Goal: Task Accomplishment & Management: Manage account settings

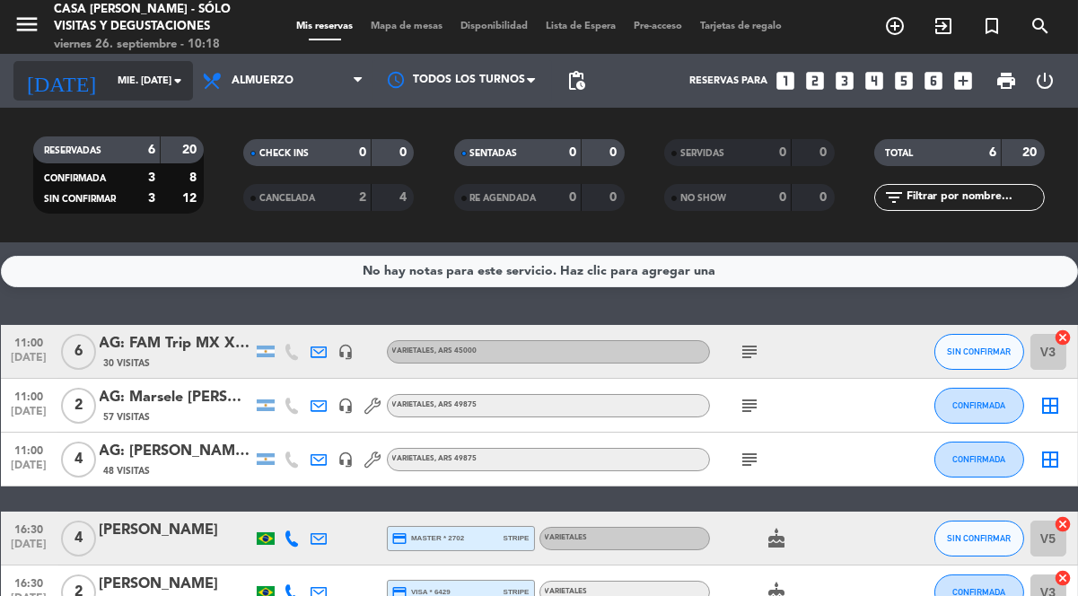
click at [171, 90] on icon "arrow_drop_down" at bounding box center [178, 81] width 22 height 22
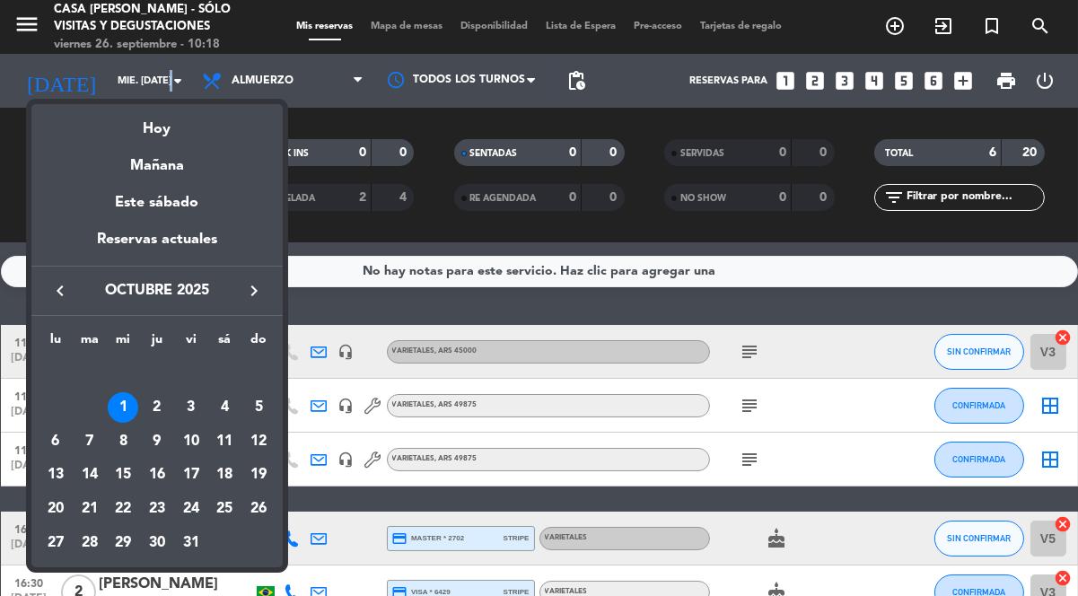
click at [59, 290] on icon "keyboard_arrow_left" at bounding box center [60, 291] width 22 height 22
click at [45, 530] on div "29" at bounding box center [55, 543] width 31 height 31
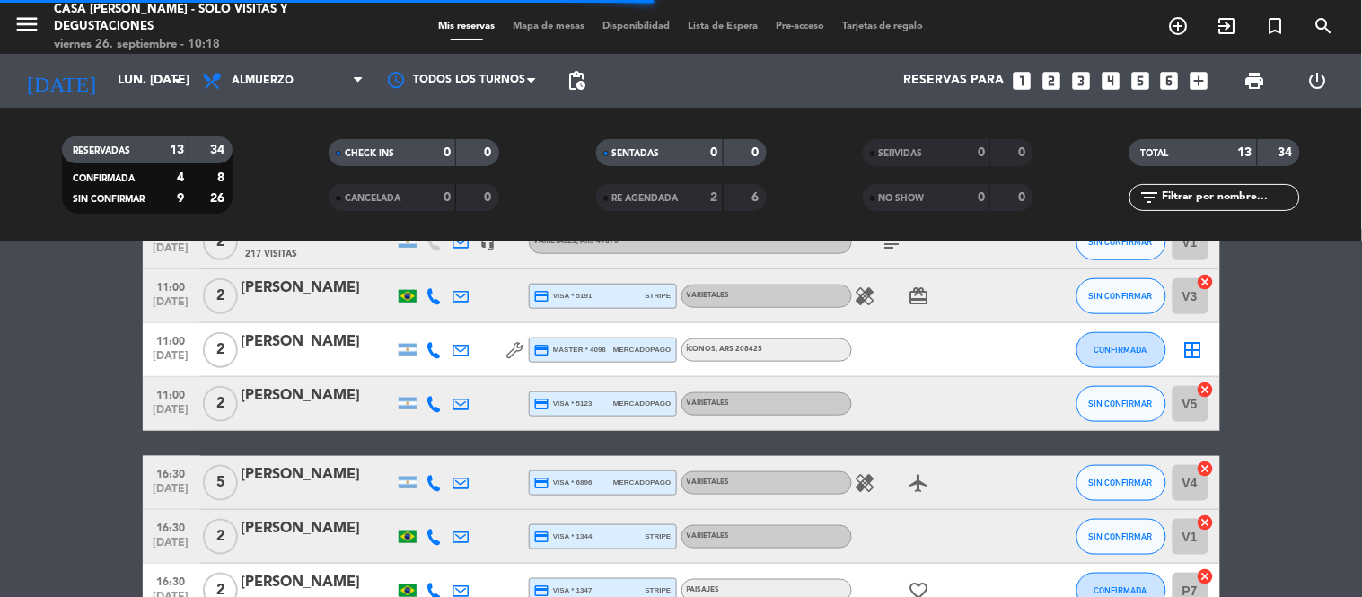
scroll to position [592, 0]
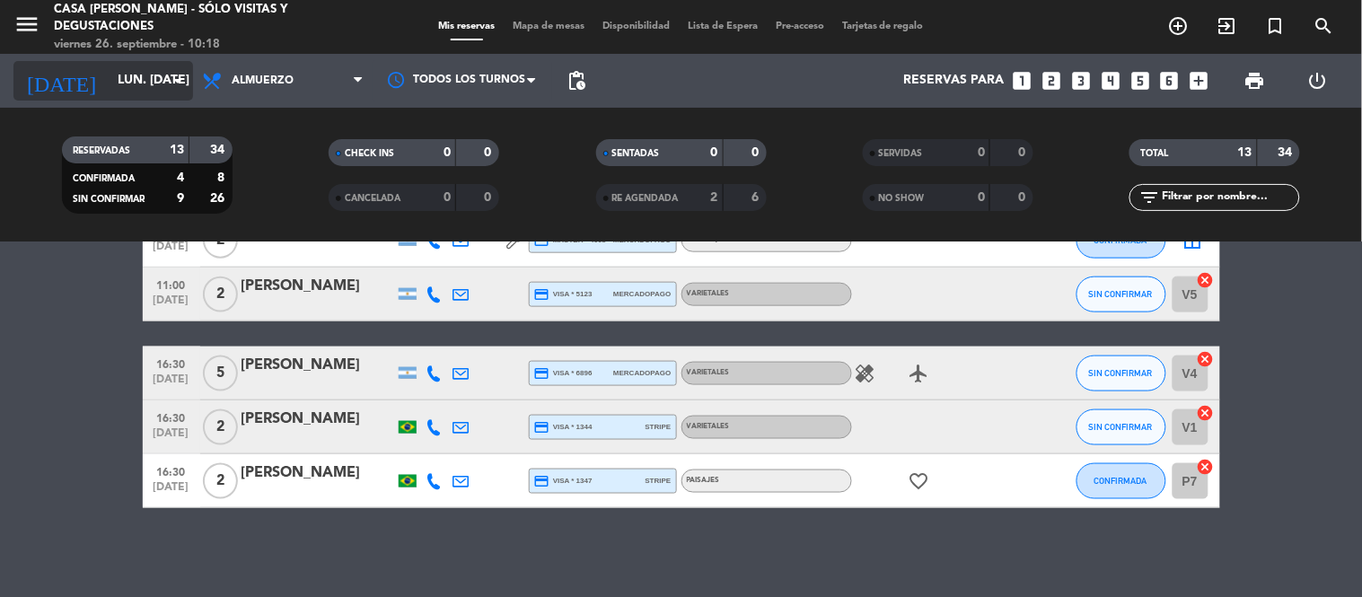
click at [156, 83] on input "lun. [DATE]" at bounding box center [194, 81] width 171 height 32
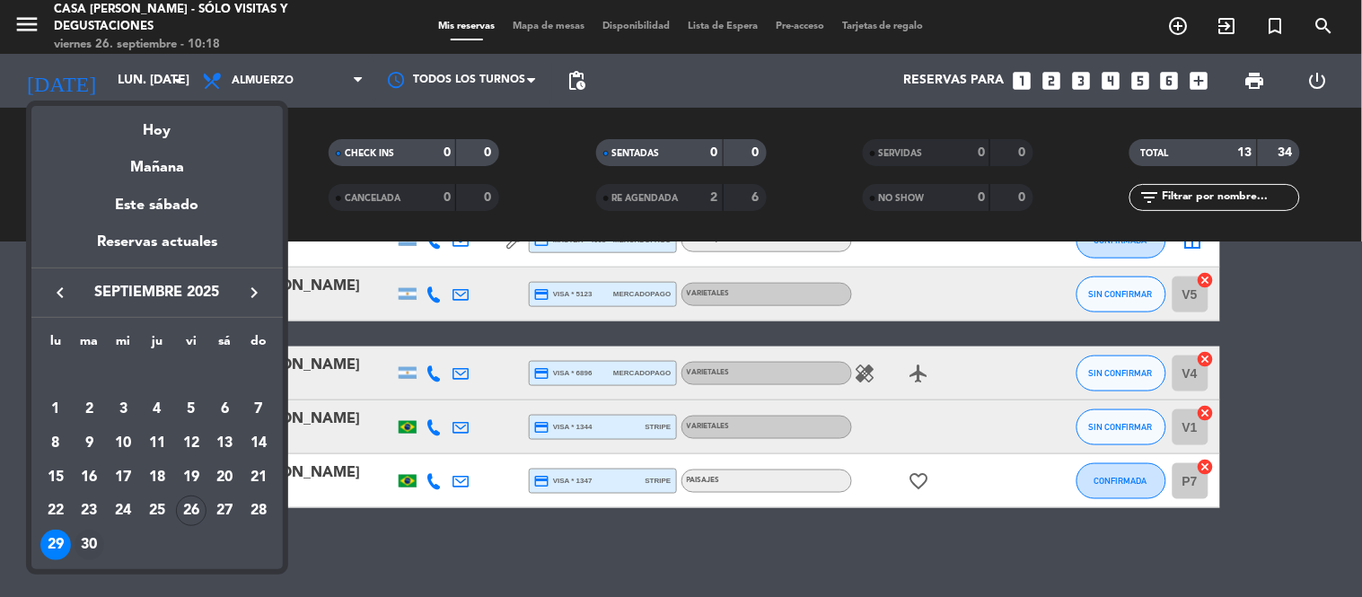
click at [86, 539] on div "30" at bounding box center [89, 545] width 31 height 31
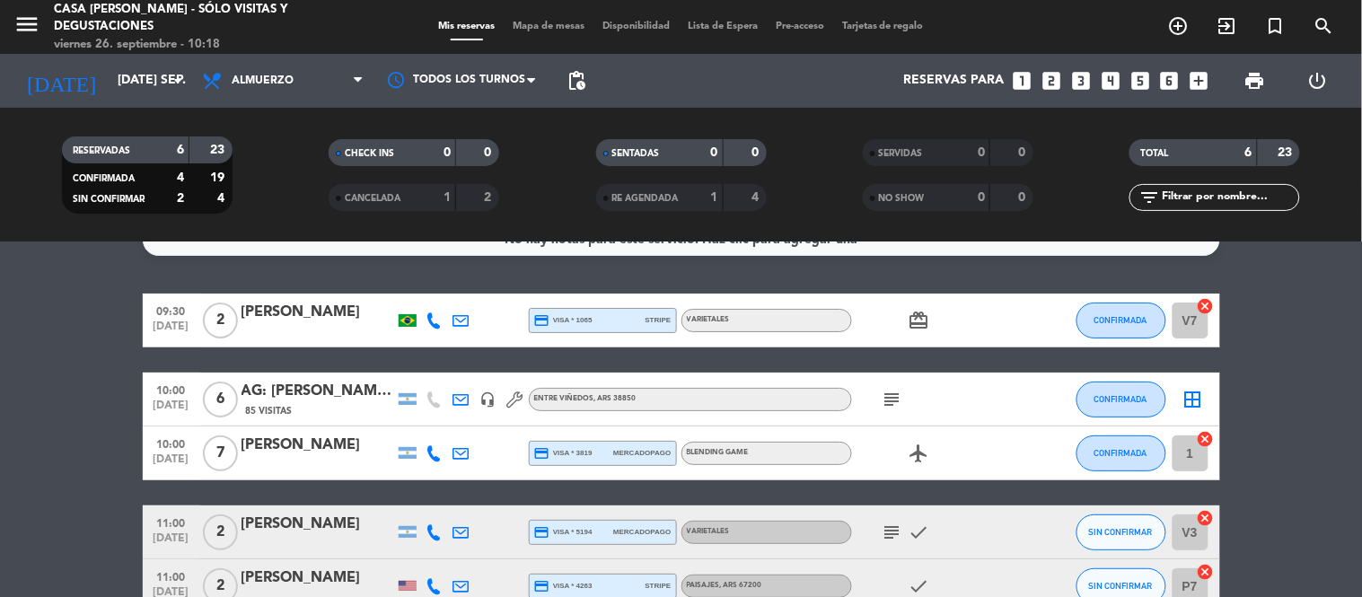
scroll to position [0, 0]
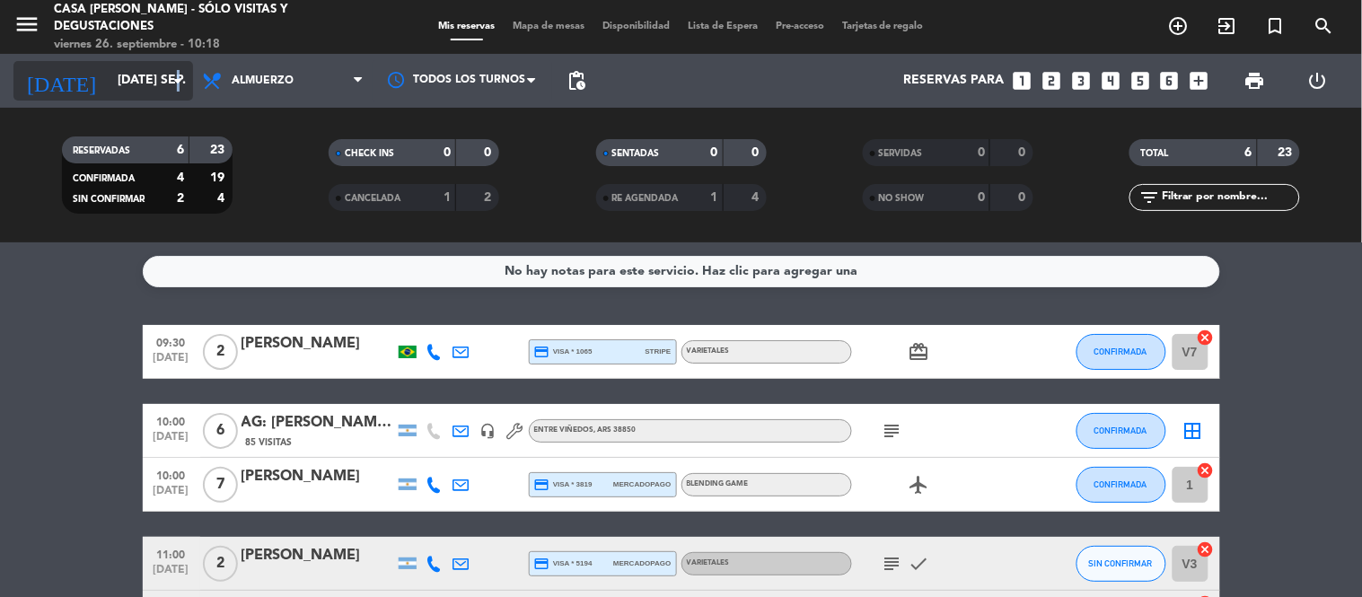
click at [180, 76] on icon "arrow_drop_down" at bounding box center [178, 81] width 22 height 22
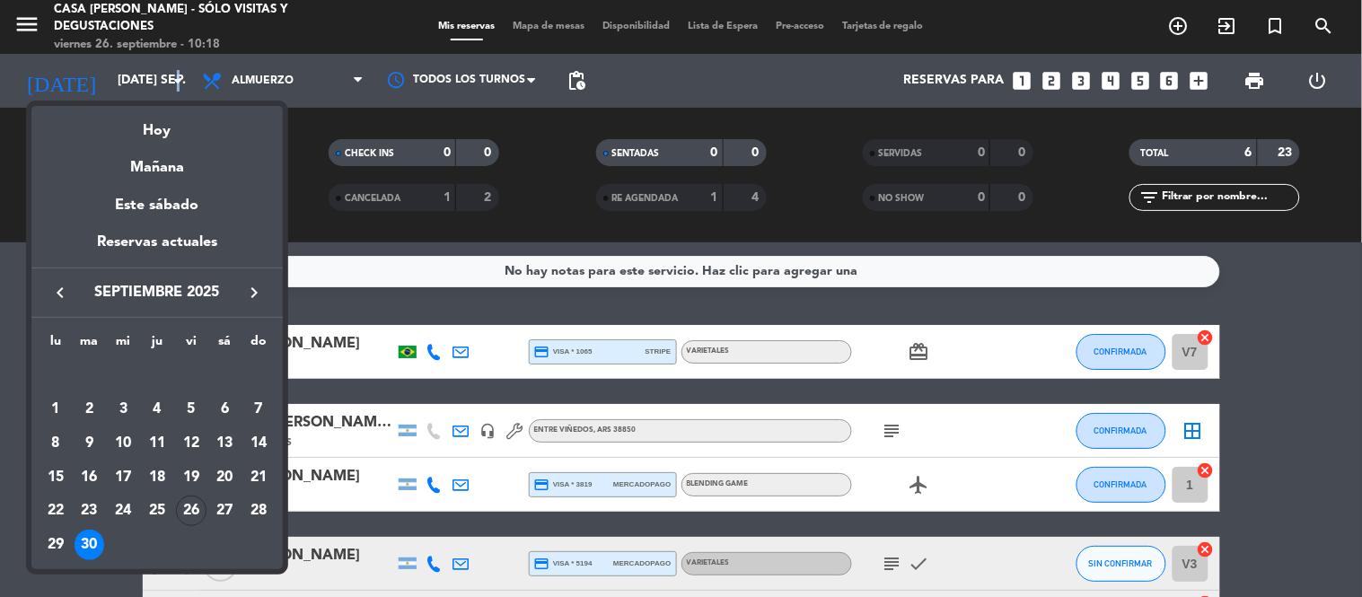
click at [261, 288] on icon "keyboard_arrow_right" at bounding box center [254, 293] width 22 height 22
click at [131, 407] on div "1" at bounding box center [123, 409] width 31 height 31
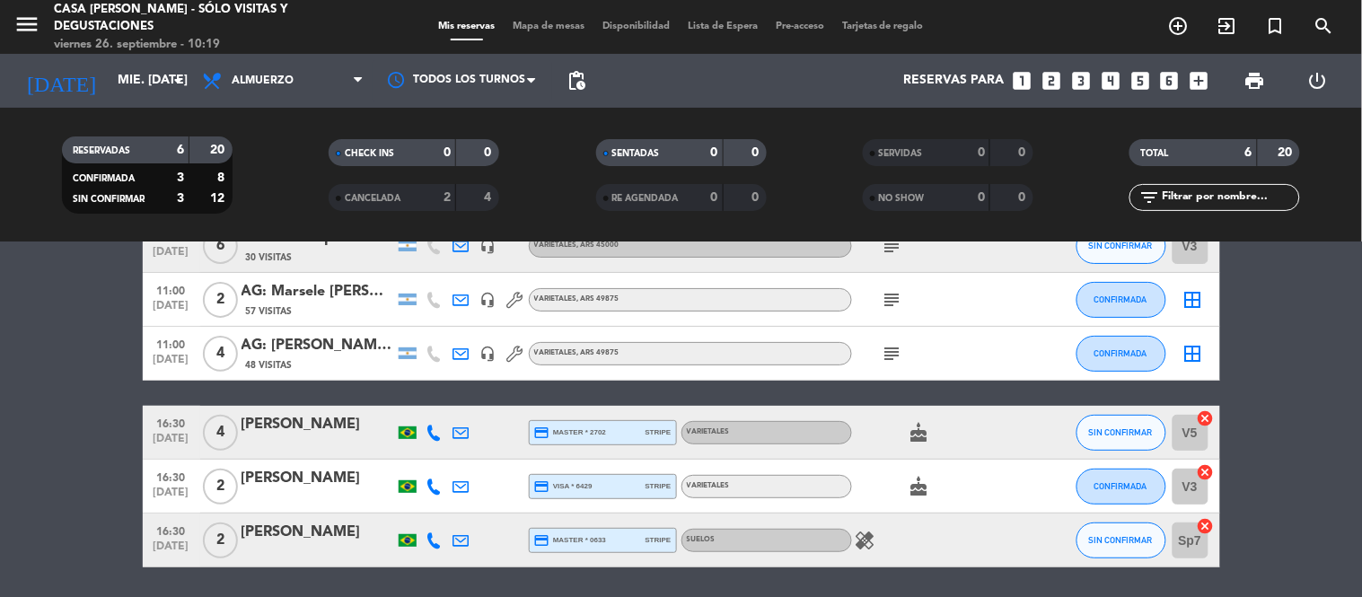
scroll to position [165, 0]
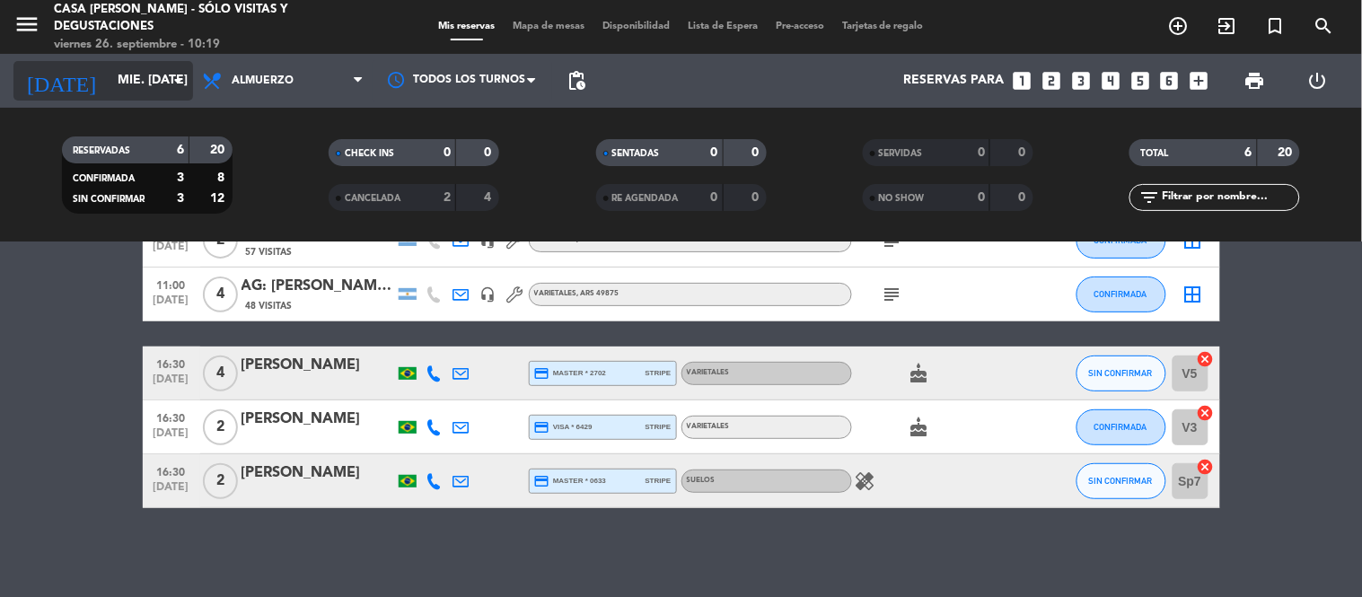
click at [160, 72] on input "mié. [DATE]" at bounding box center [194, 81] width 171 height 32
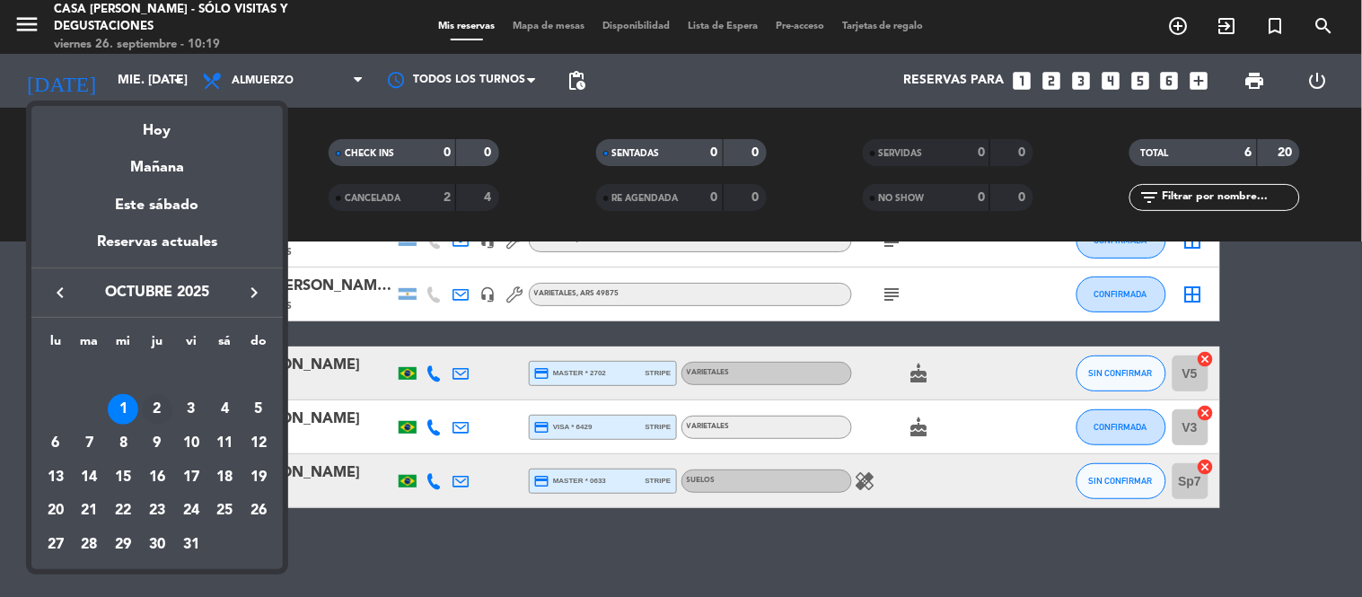
click at [162, 397] on div "2" at bounding box center [157, 409] width 31 height 31
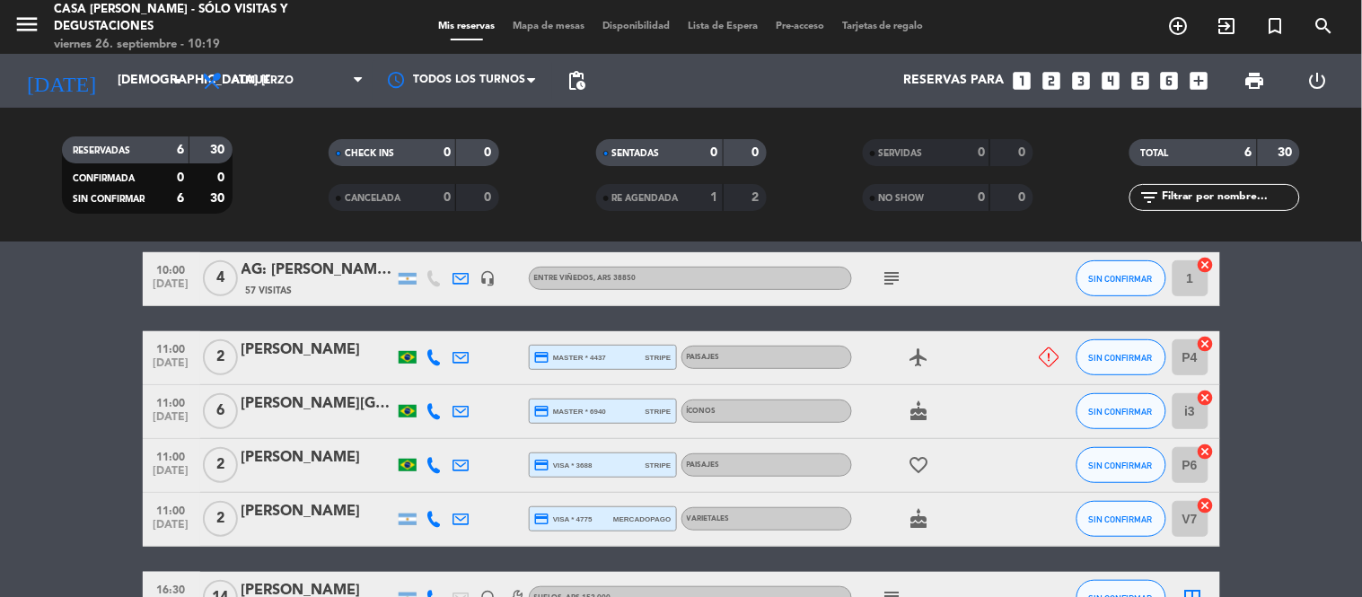
scroll to position [299, 0]
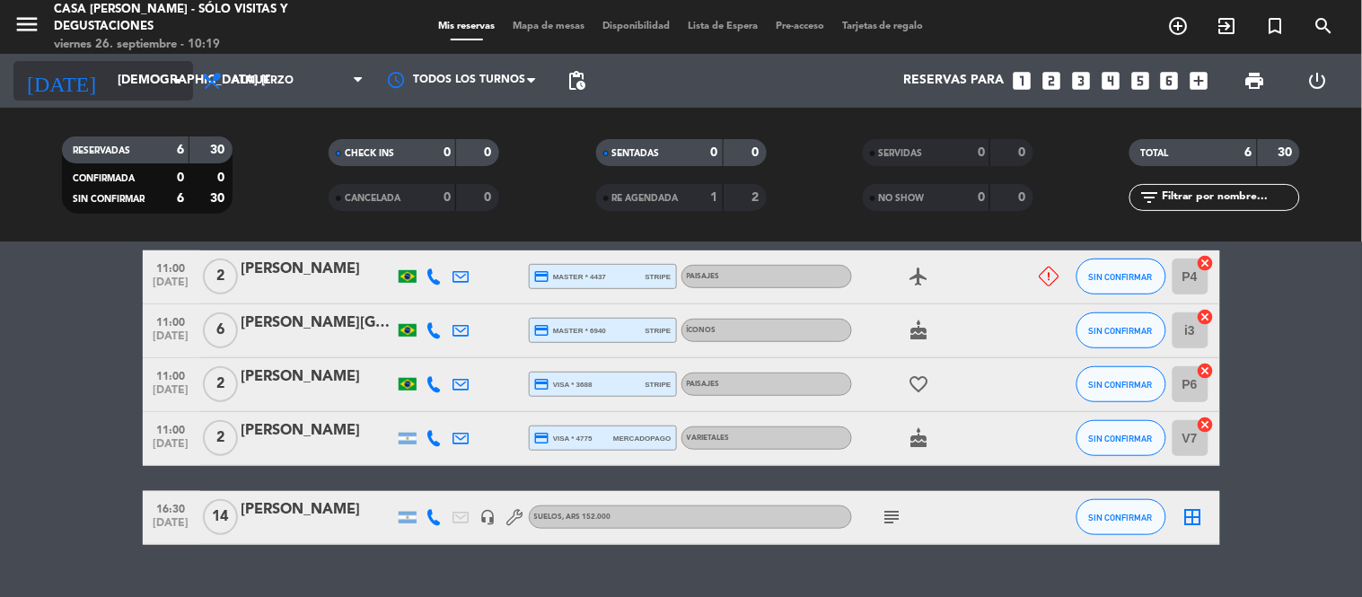
click at [175, 79] on icon "arrow_drop_down" at bounding box center [178, 81] width 22 height 22
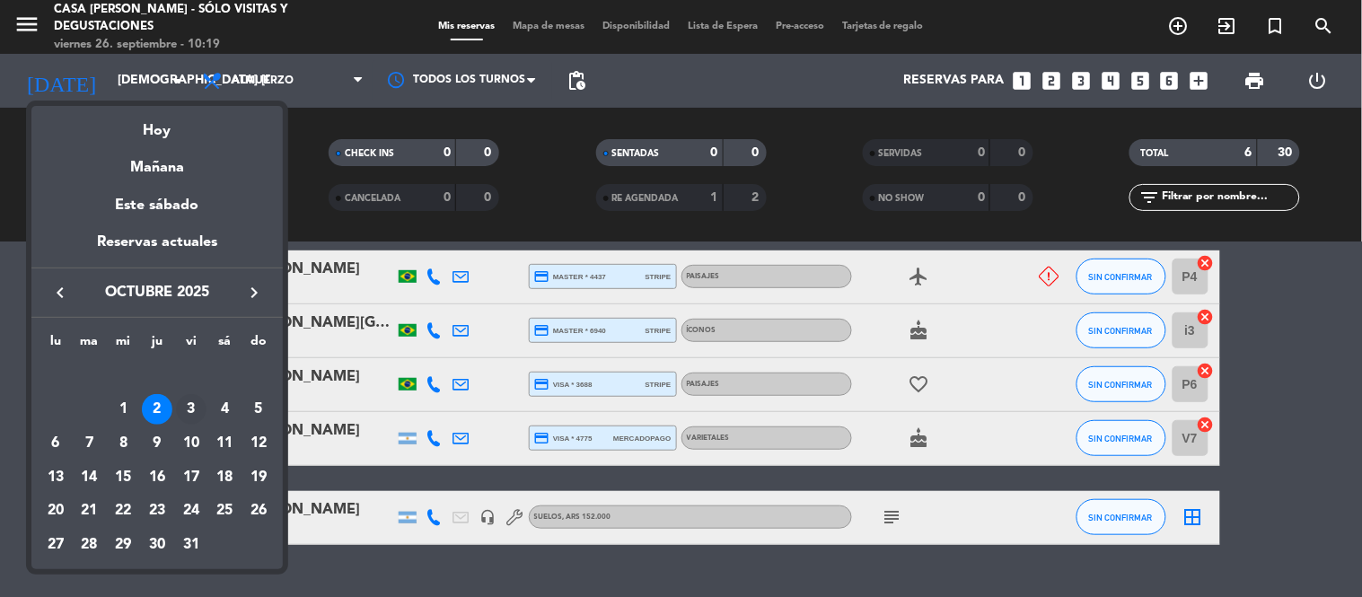
click at [188, 408] on div "3" at bounding box center [191, 409] width 31 height 31
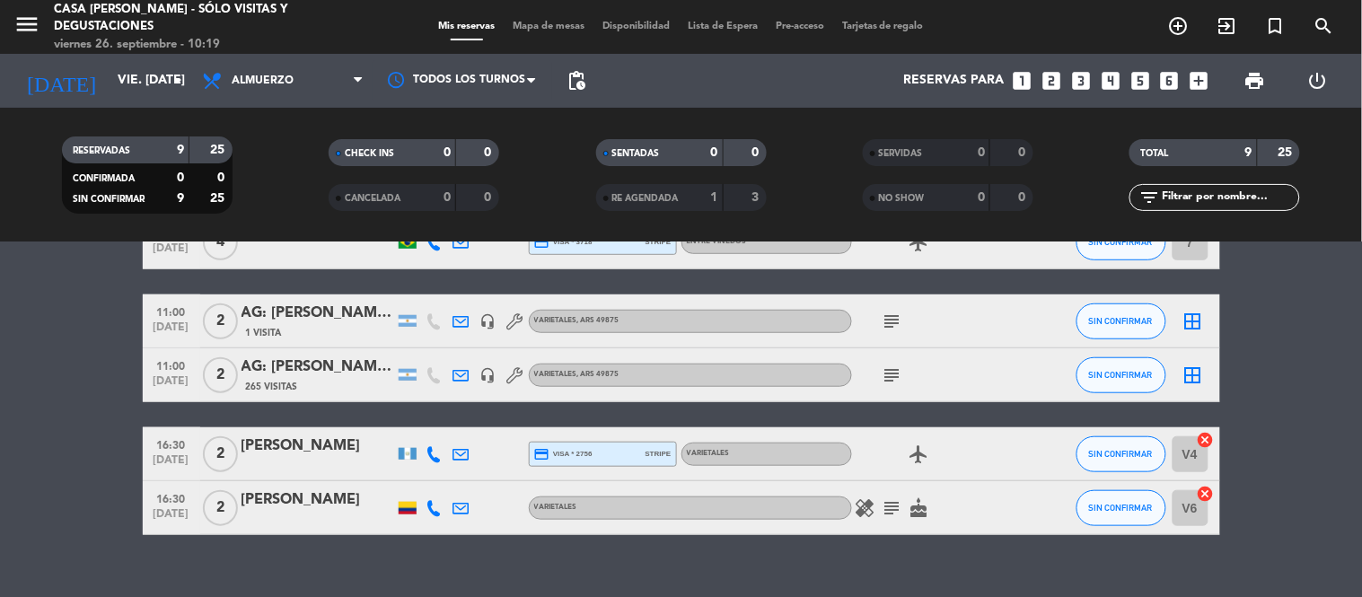
scroll to position [377, 0]
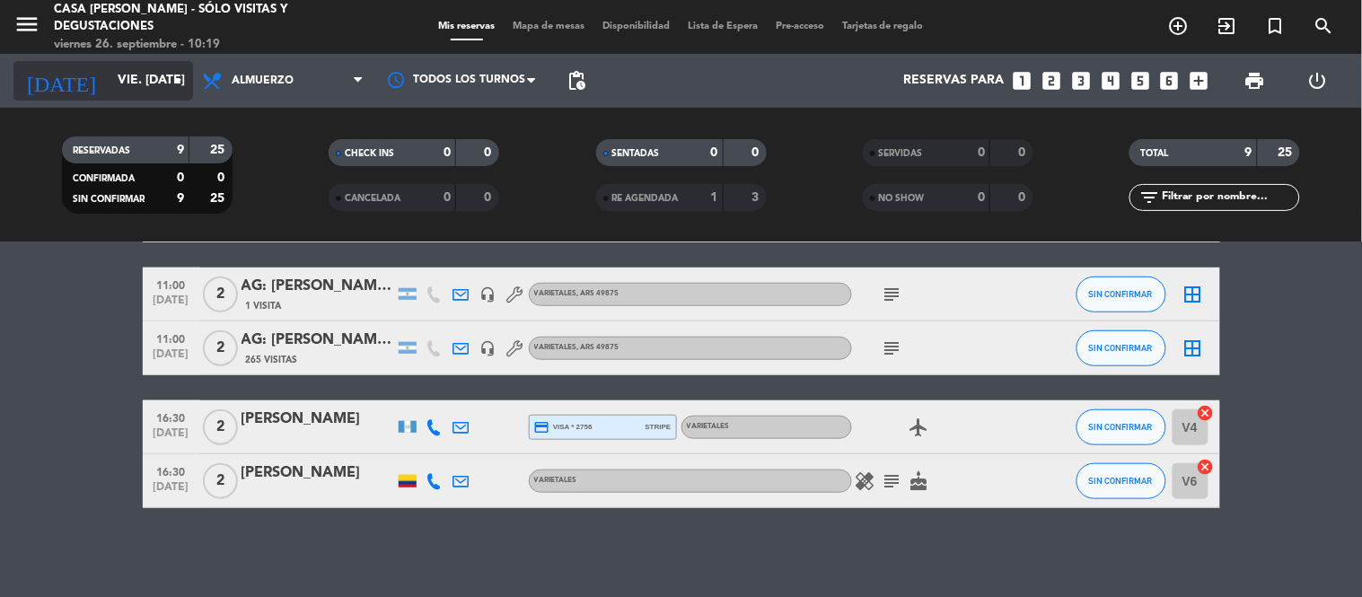
click at [160, 82] on input "vie. [DATE]" at bounding box center [194, 81] width 171 height 32
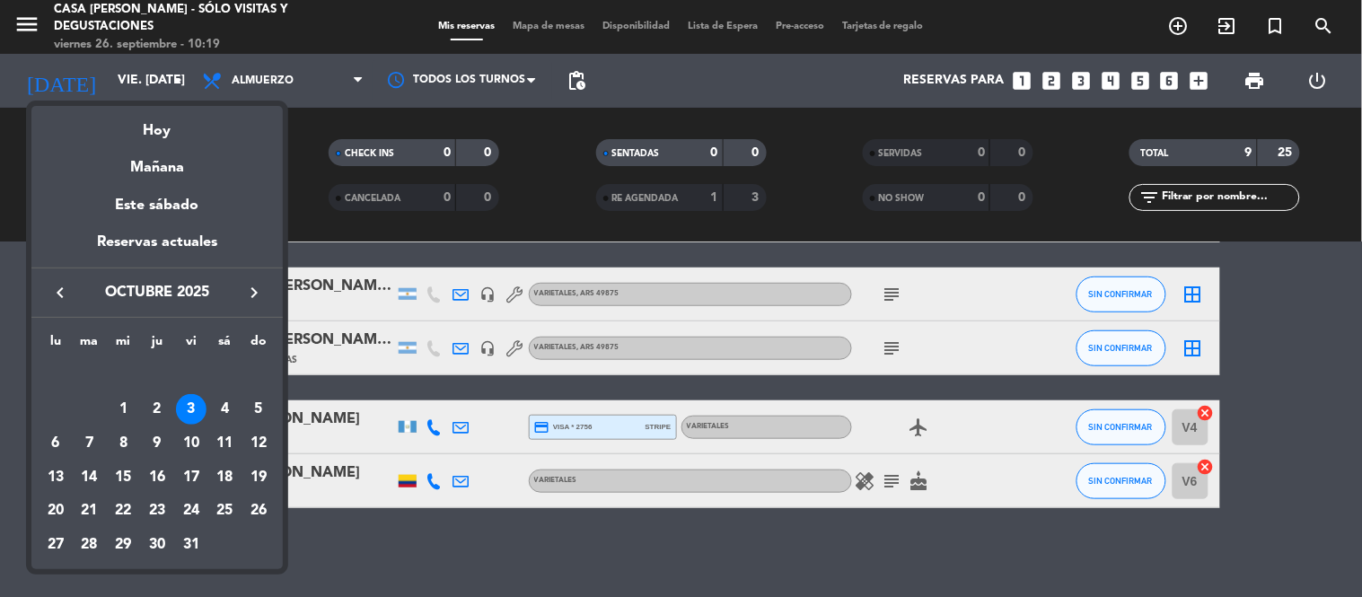
click at [238, 390] on td "OCT." at bounding box center [157, 376] width 237 height 34
click at [233, 404] on div "4" at bounding box center [224, 409] width 31 height 31
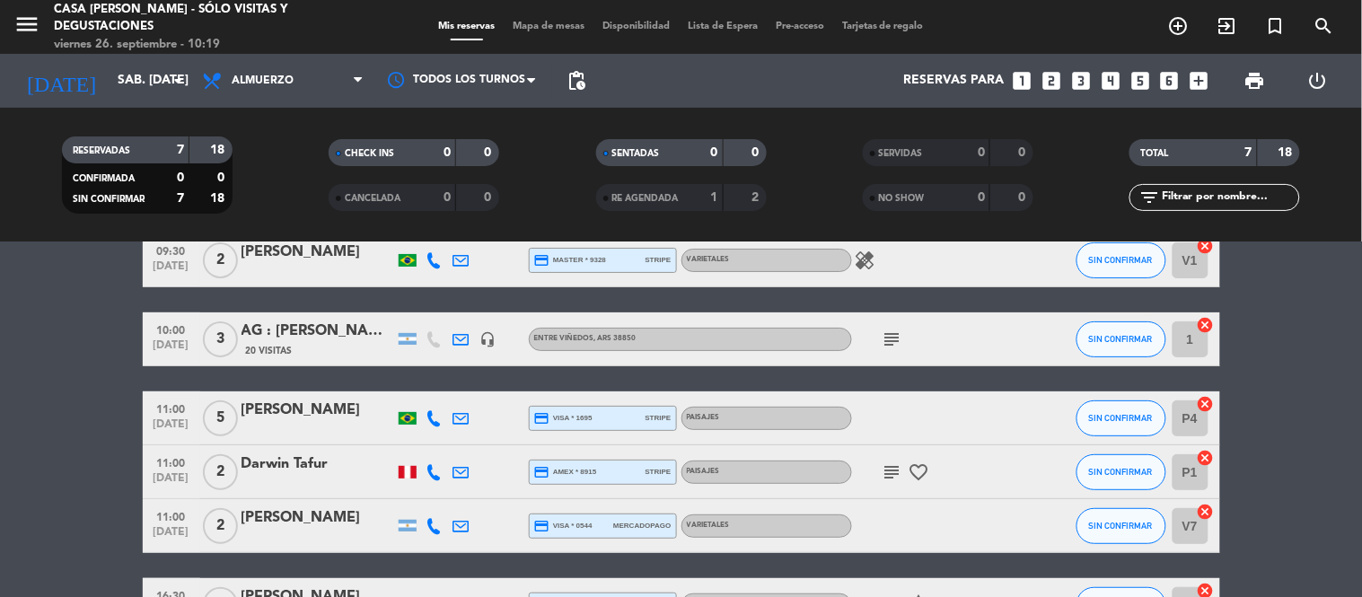
scroll to position [0, 0]
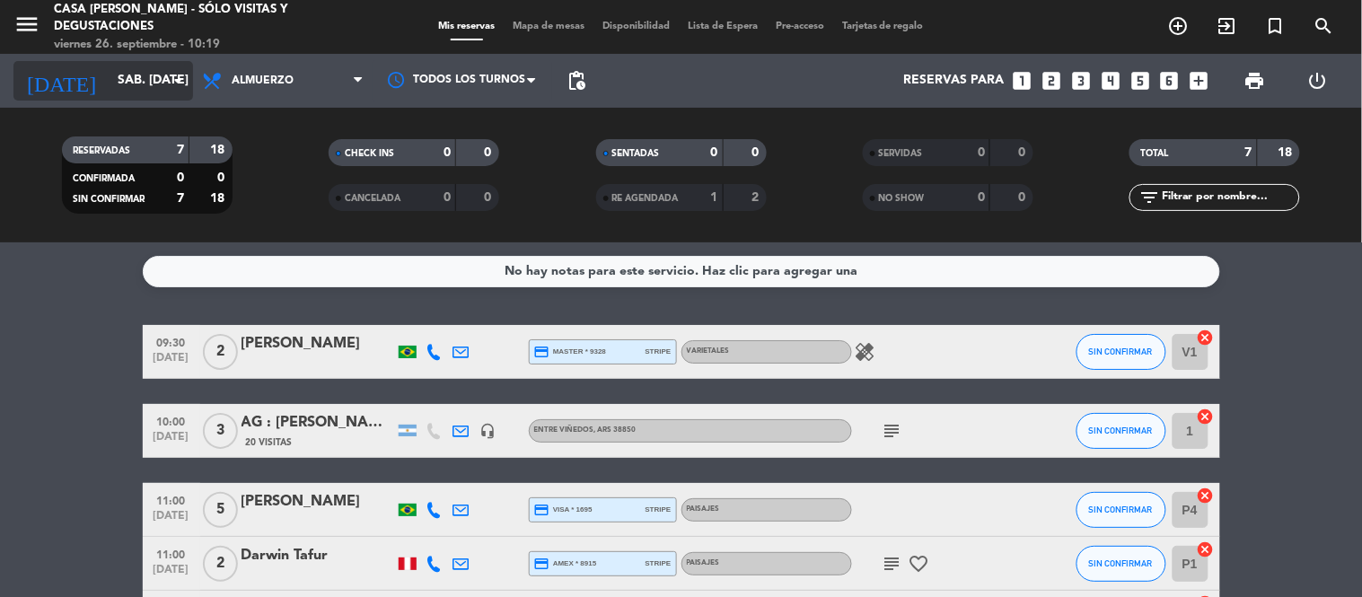
click at [171, 82] on icon "arrow_drop_down" at bounding box center [178, 81] width 22 height 22
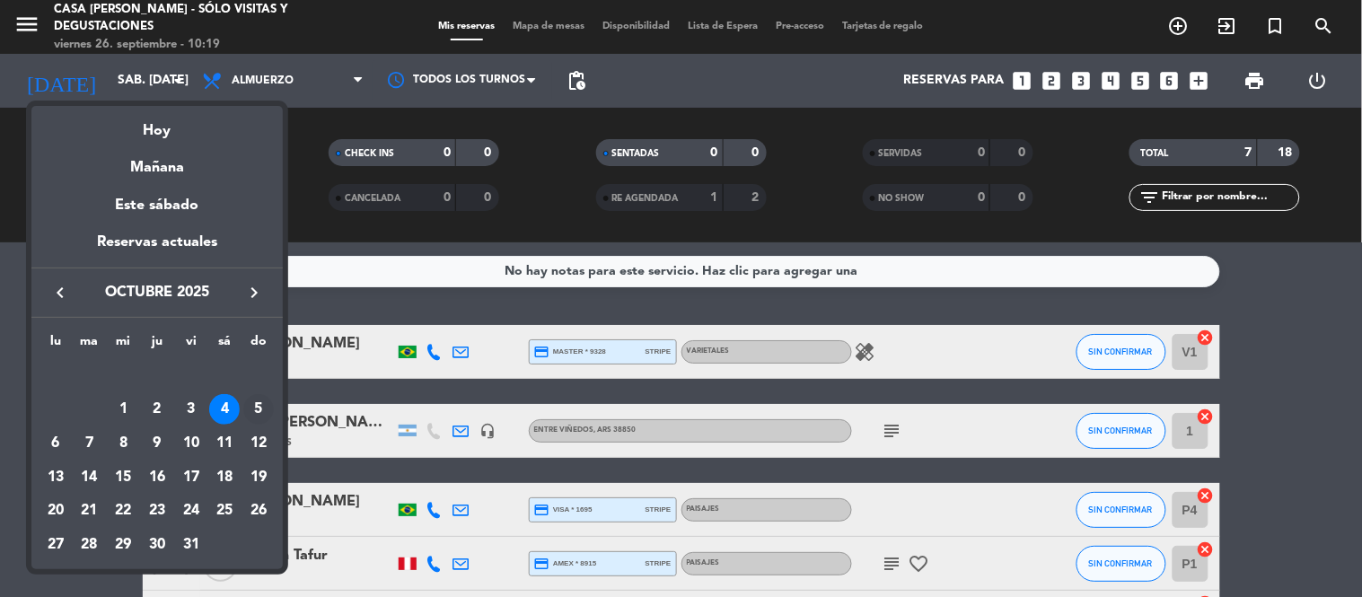
click at [256, 413] on div "5" at bounding box center [258, 409] width 31 height 31
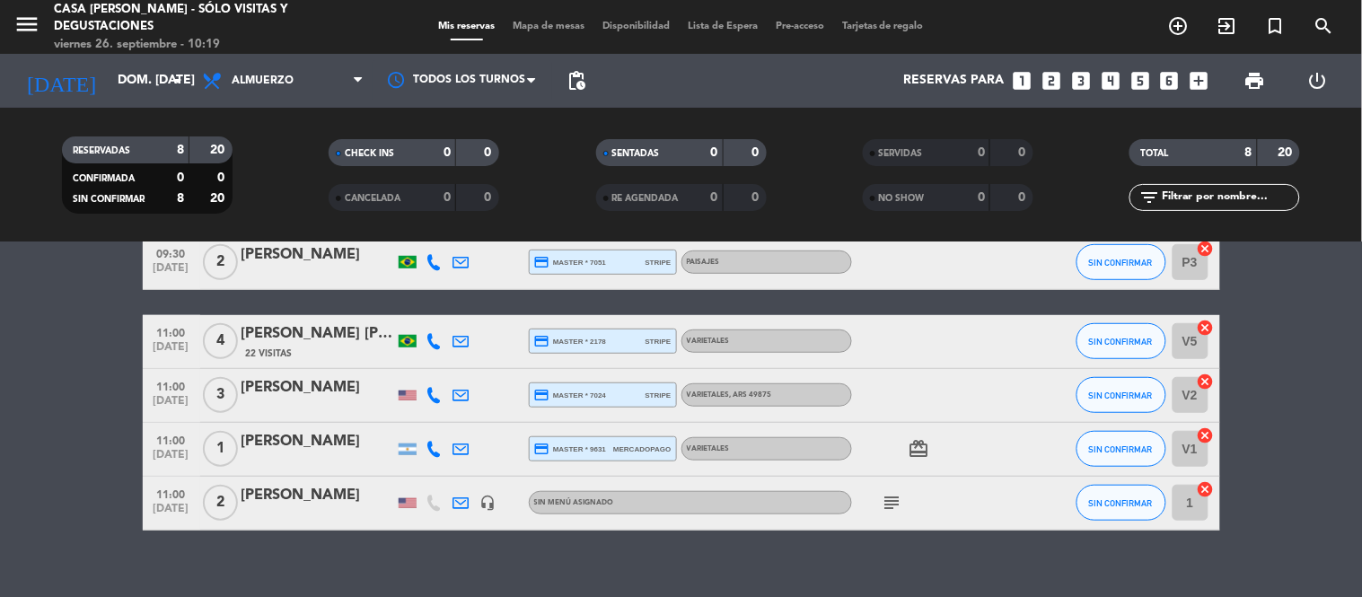
scroll to position [343, 0]
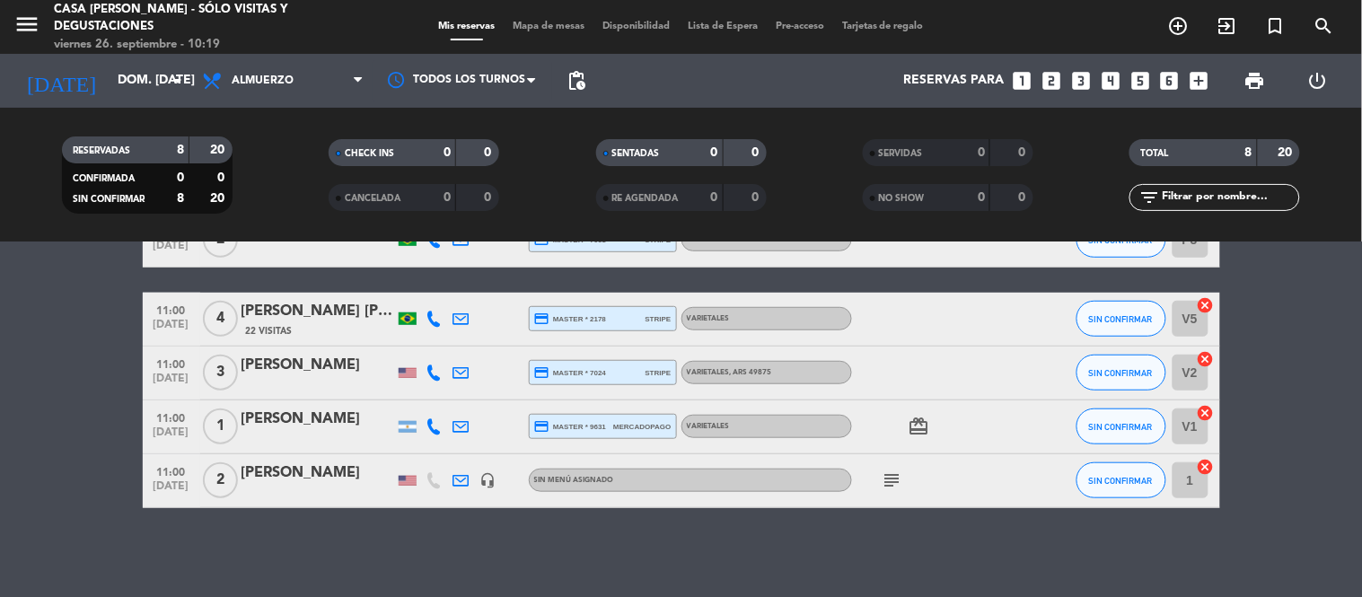
click at [9, 19] on div "menu Casa [PERSON_NAME] - SÓLO Visitas y Degustaciones viernes 26. septiembre -…" at bounding box center [170, 27] width 340 height 53
click at [31, 22] on icon "menu" at bounding box center [26, 24] width 27 height 27
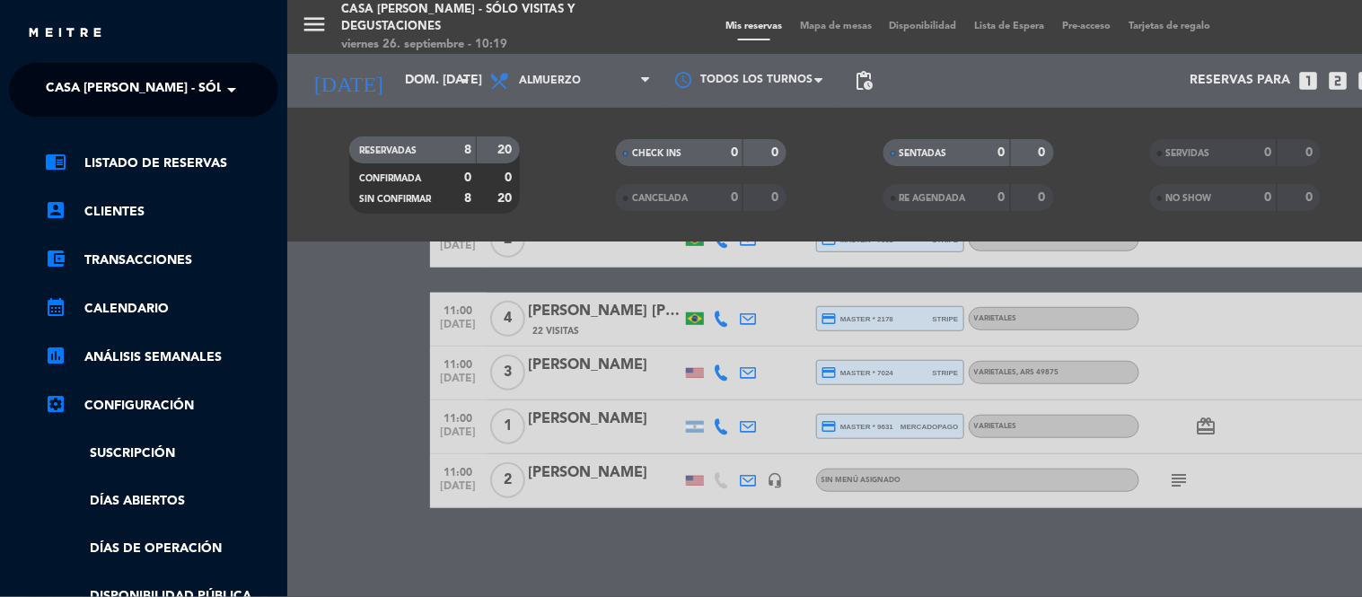
click at [156, 110] on ng-select "× Casa [PERSON_NAME] - SÓLO Visitas y Degustaciones ×" at bounding box center [143, 90] width 269 height 54
click at [153, 94] on span "Casa [PERSON_NAME] - SÓLO Visitas y Degustaciones" at bounding box center [226, 90] width 361 height 38
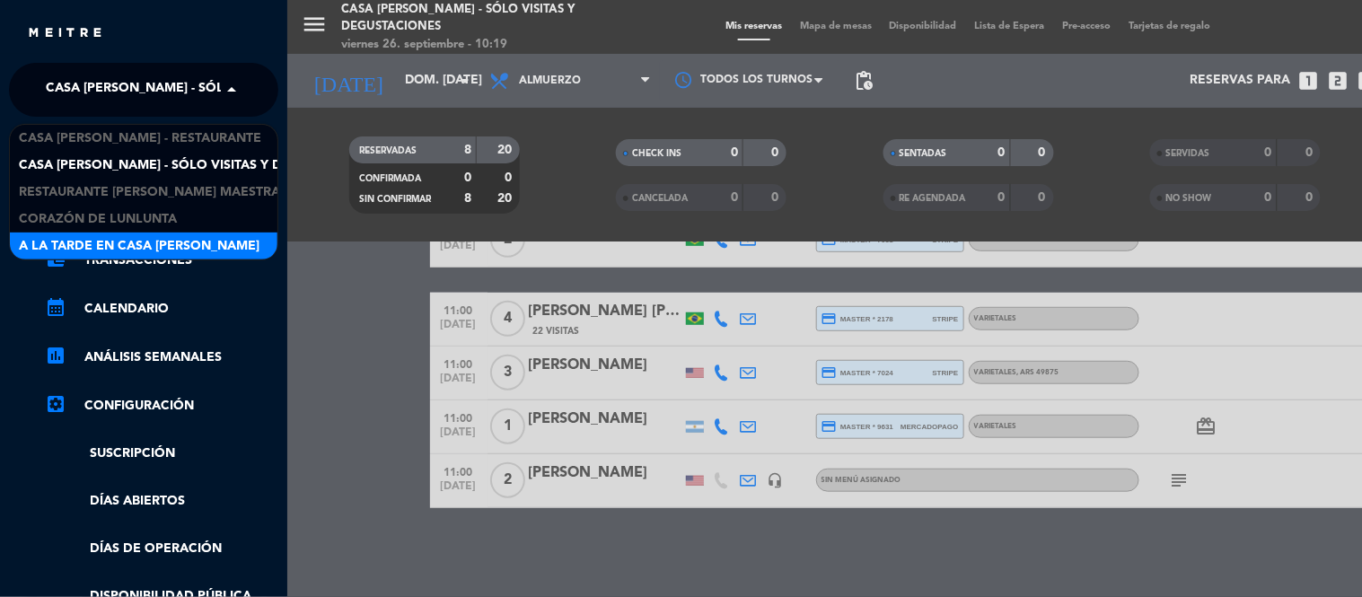
click at [178, 238] on span "A la tarde en Casa [PERSON_NAME]" at bounding box center [139, 246] width 241 height 21
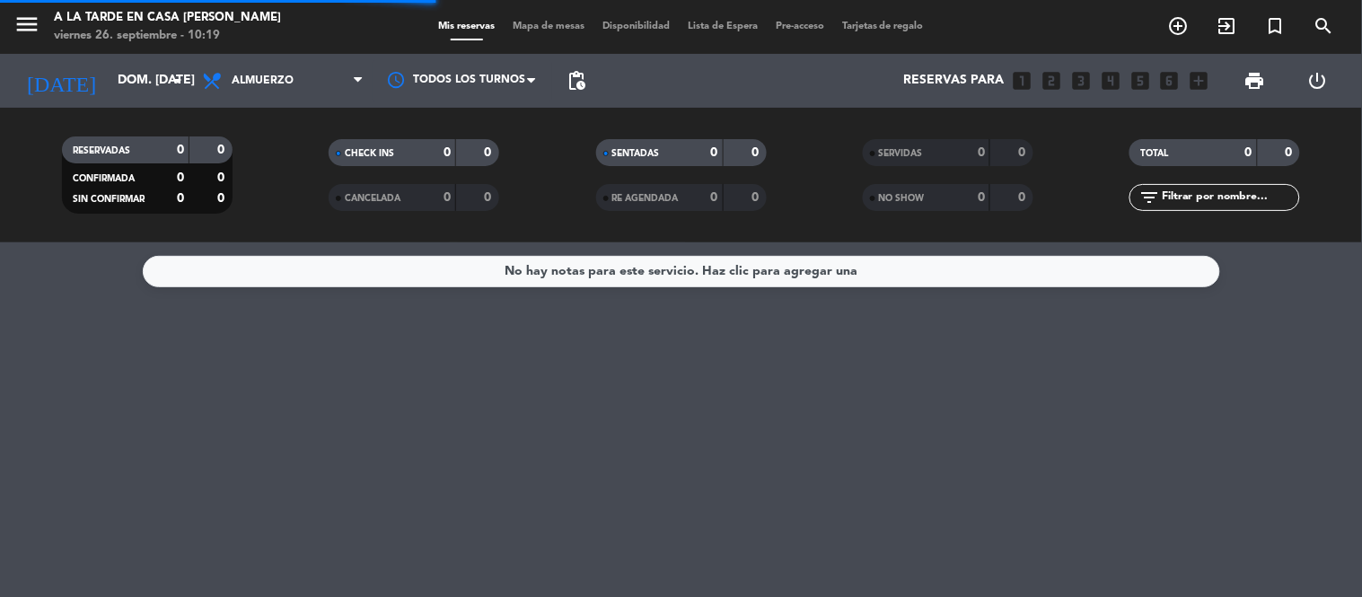
scroll to position [0, 0]
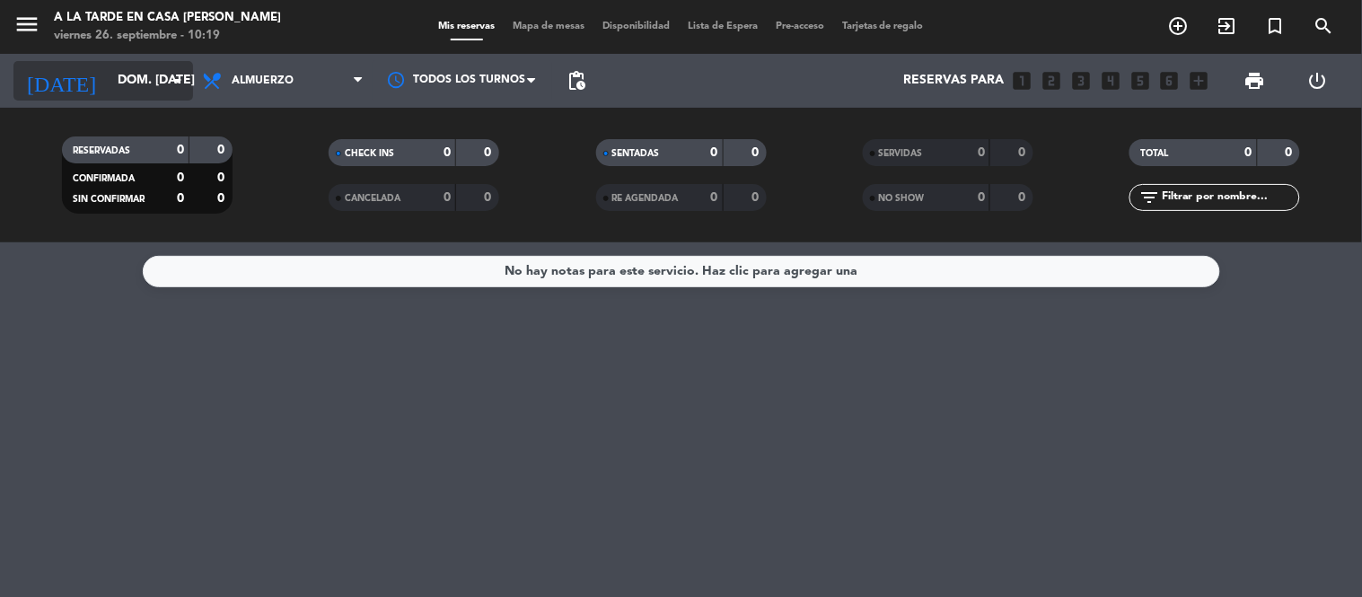
click at [153, 74] on input "dom. [DATE]" at bounding box center [194, 81] width 171 height 32
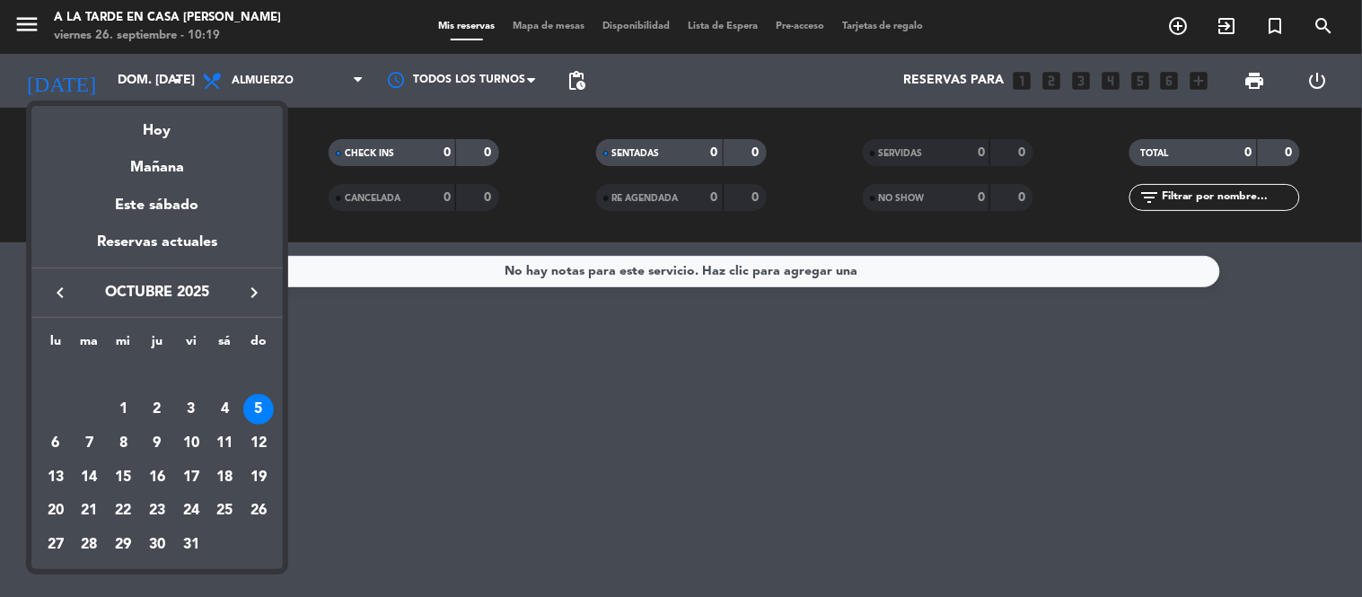
click at [58, 282] on icon "keyboard_arrow_left" at bounding box center [60, 293] width 22 height 22
click at [54, 544] on div "29" at bounding box center [55, 545] width 31 height 31
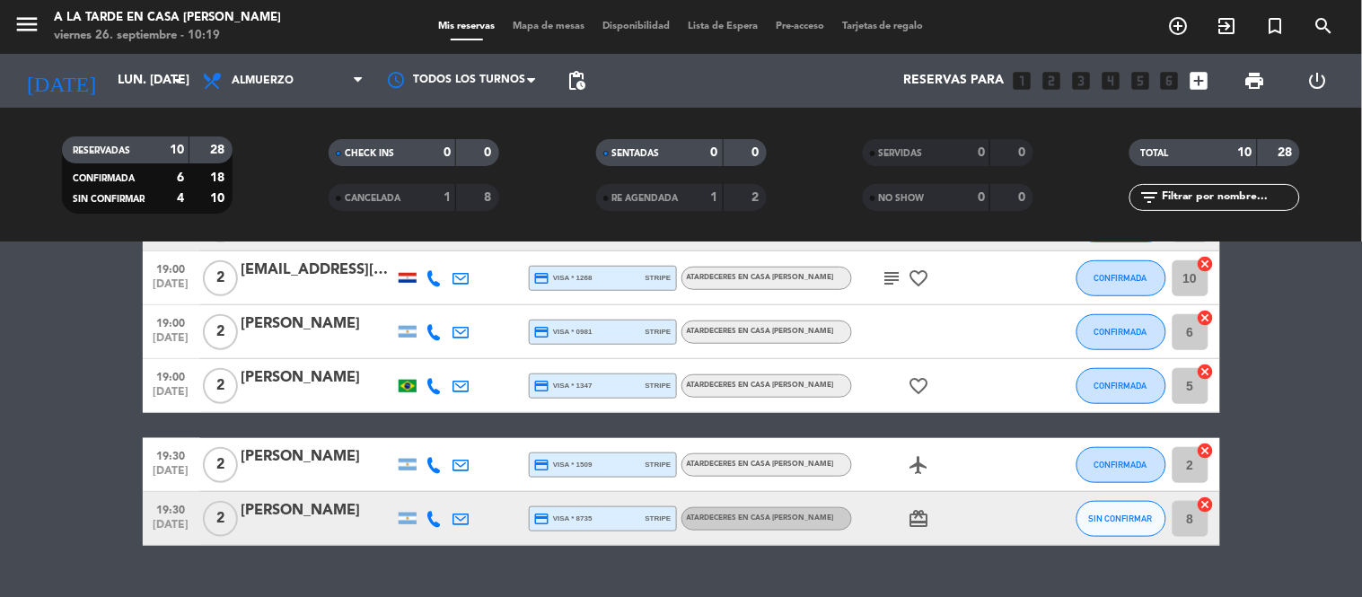
scroll to position [406, 0]
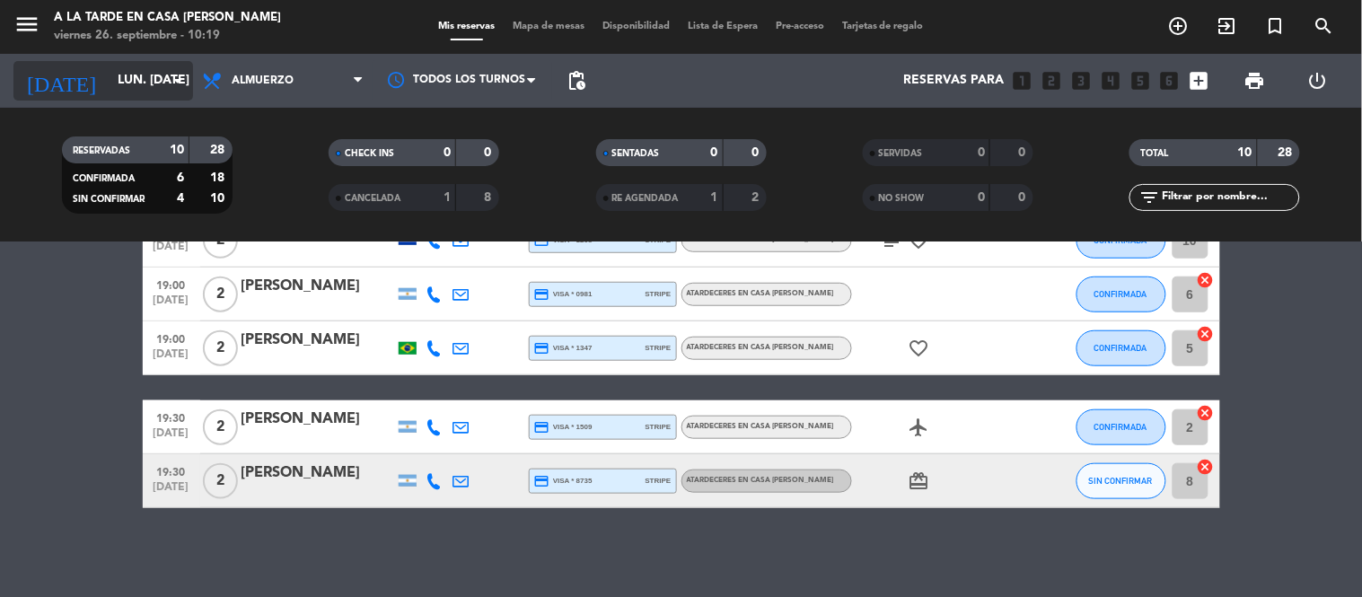
click at [168, 74] on icon "arrow_drop_down" at bounding box center [178, 81] width 22 height 22
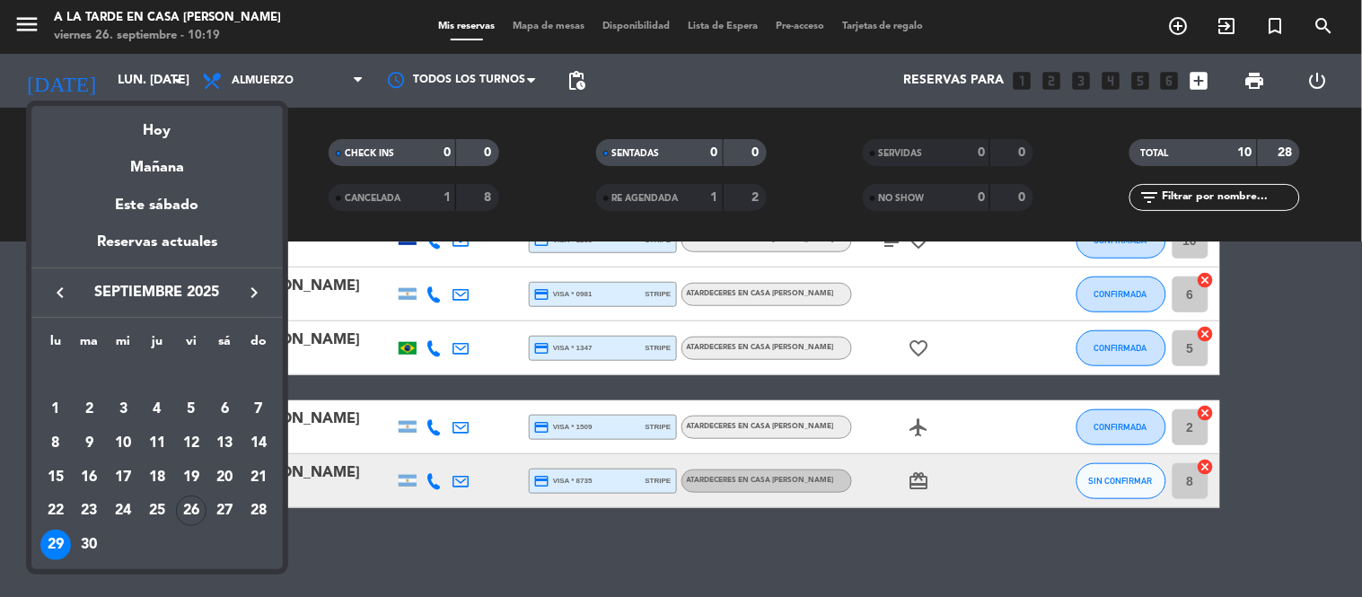
click at [96, 545] on div "30" at bounding box center [89, 545] width 31 height 31
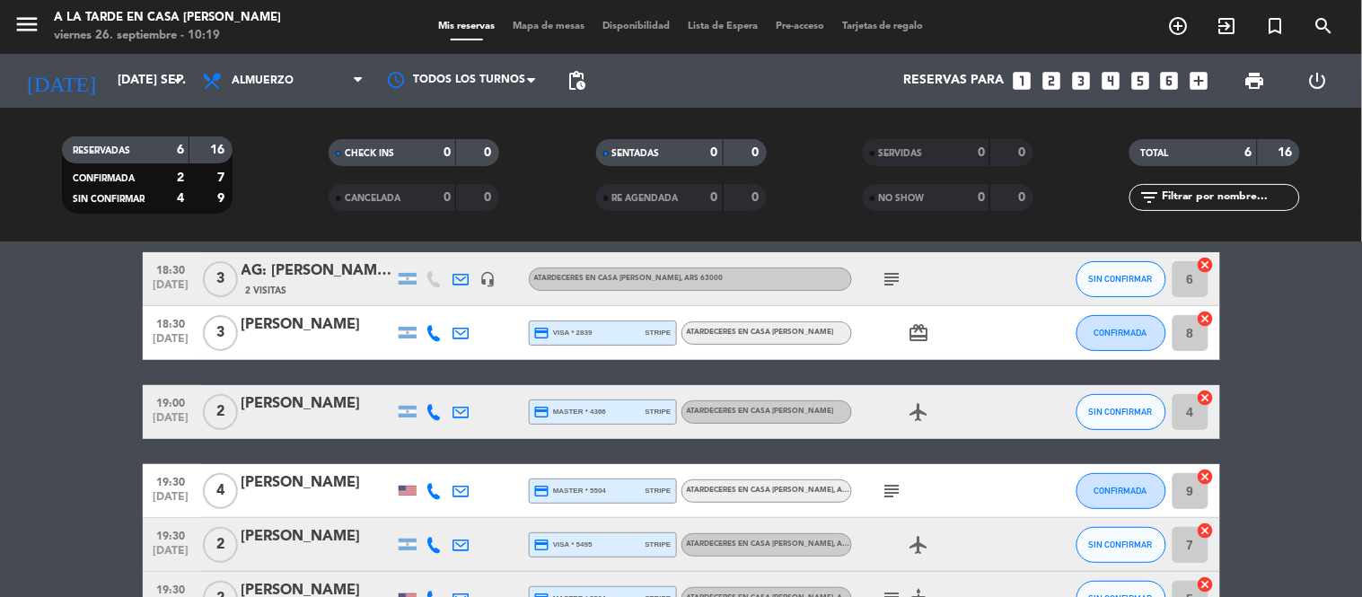
scroll to position [190, 0]
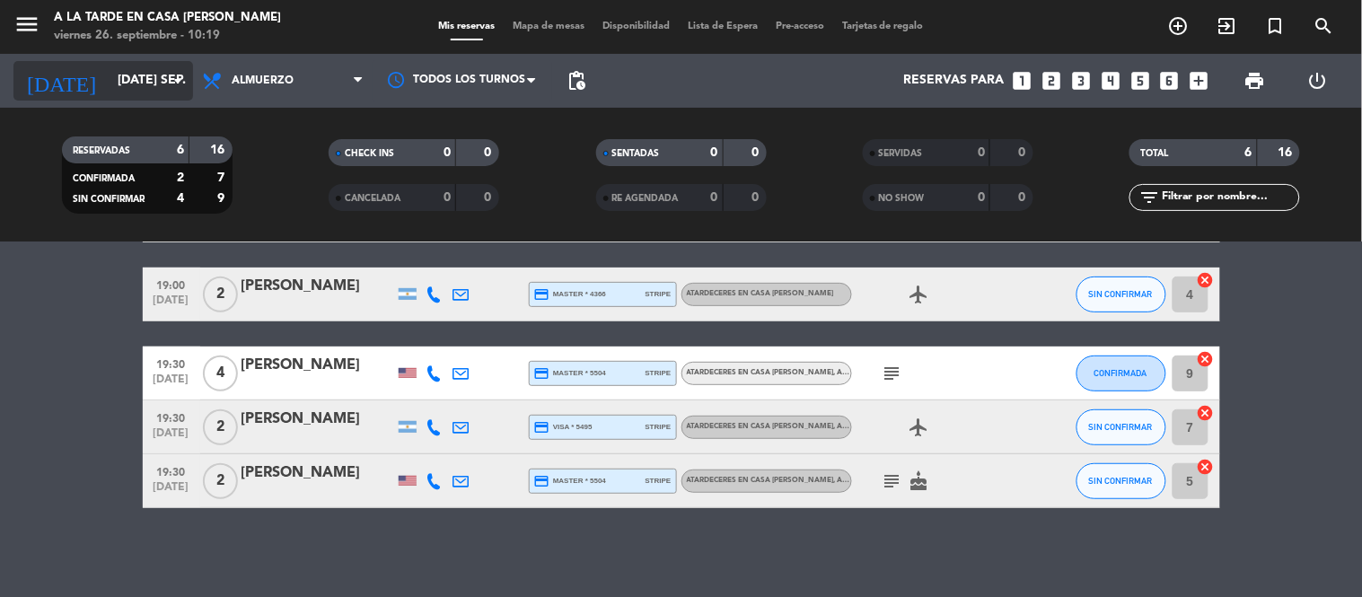
click at [156, 84] on input "[DATE] sep." at bounding box center [194, 81] width 171 height 32
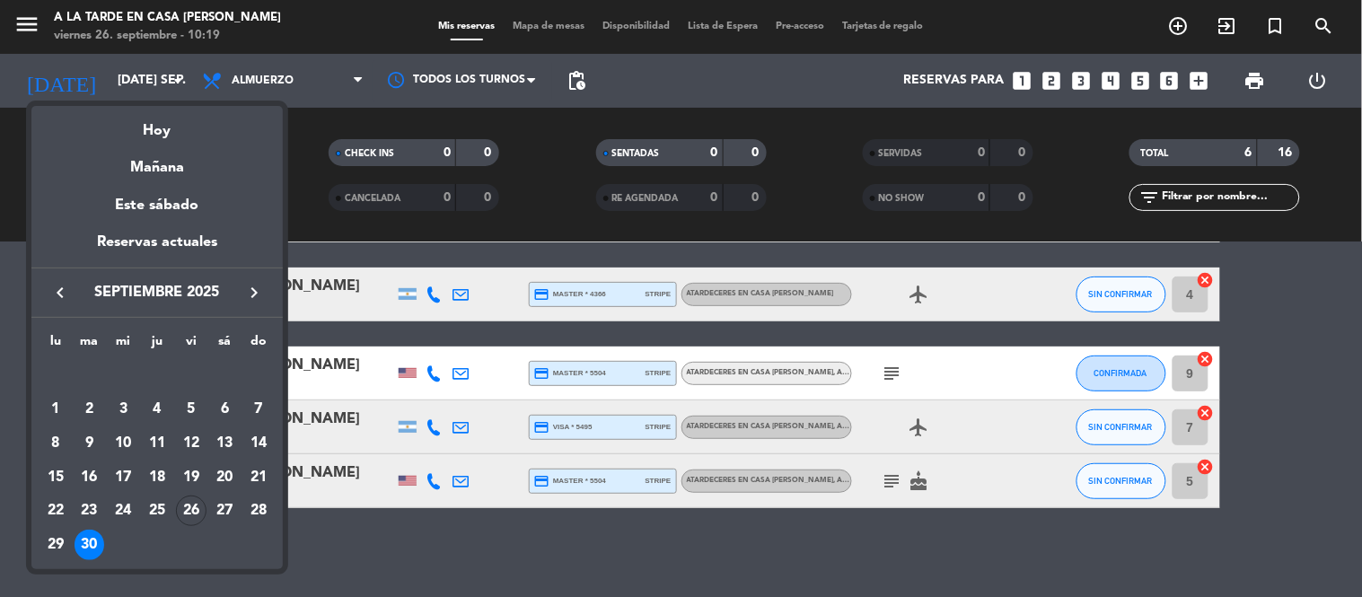
click at [254, 298] on icon "keyboard_arrow_right" at bounding box center [254, 293] width 22 height 22
click at [124, 405] on div "1" at bounding box center [123, 409] width 31 height 31
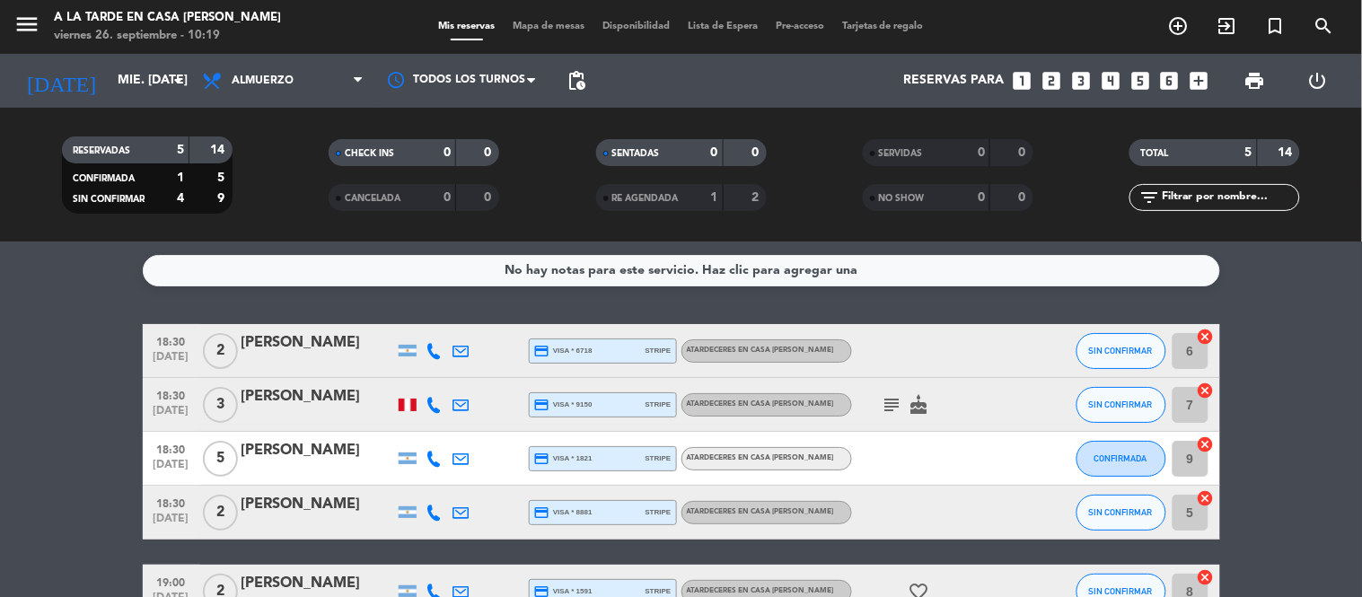
scroll to position [0, 0]
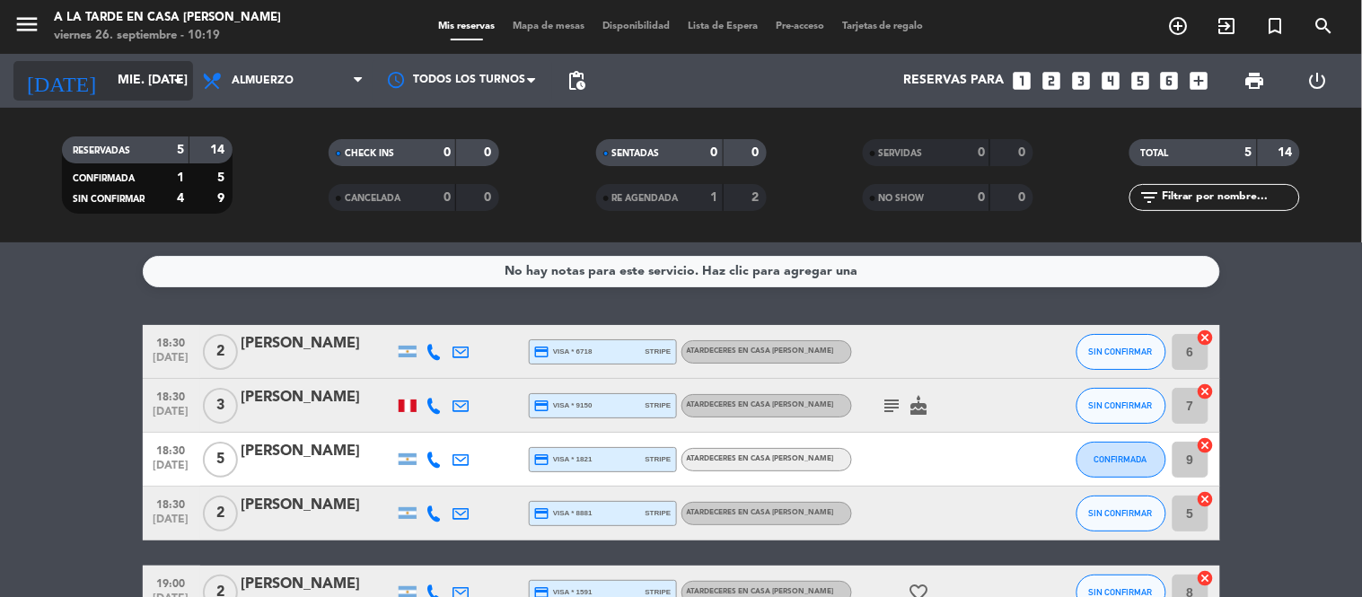
click at [154, 88] on input "mié. [DATE]" at bounding box center [194, 81] width 171 height 32
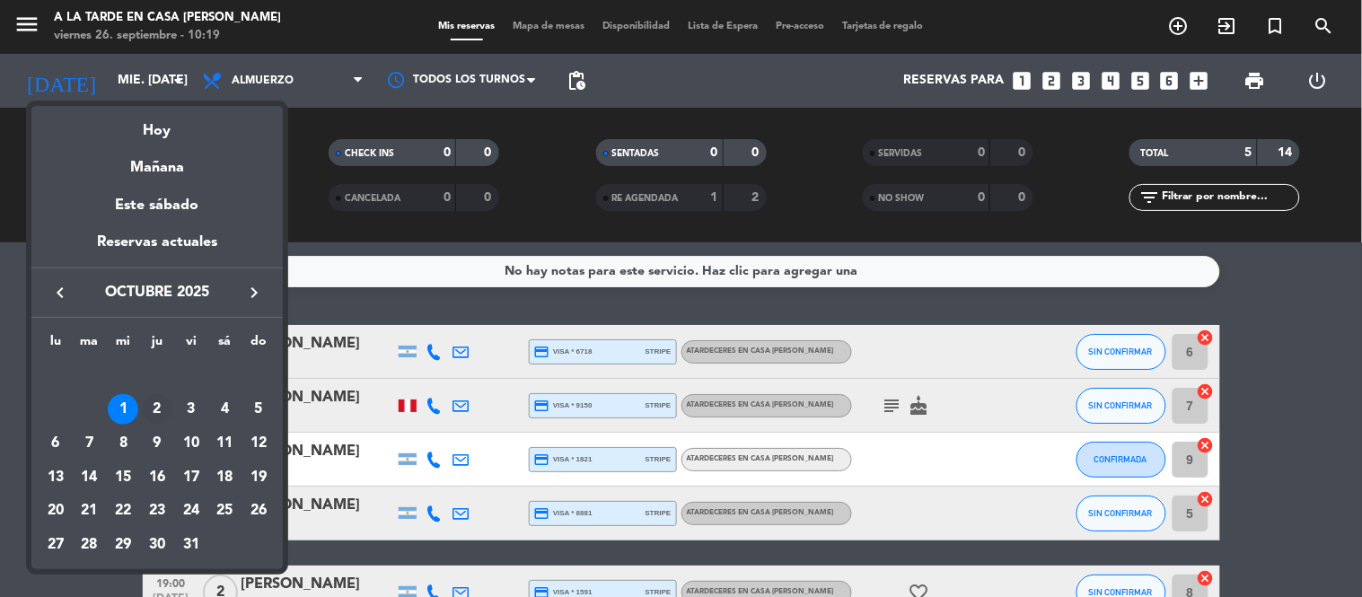
click at [155, 404] on div "2" at bounding box center [157, 409] width 31 height 31
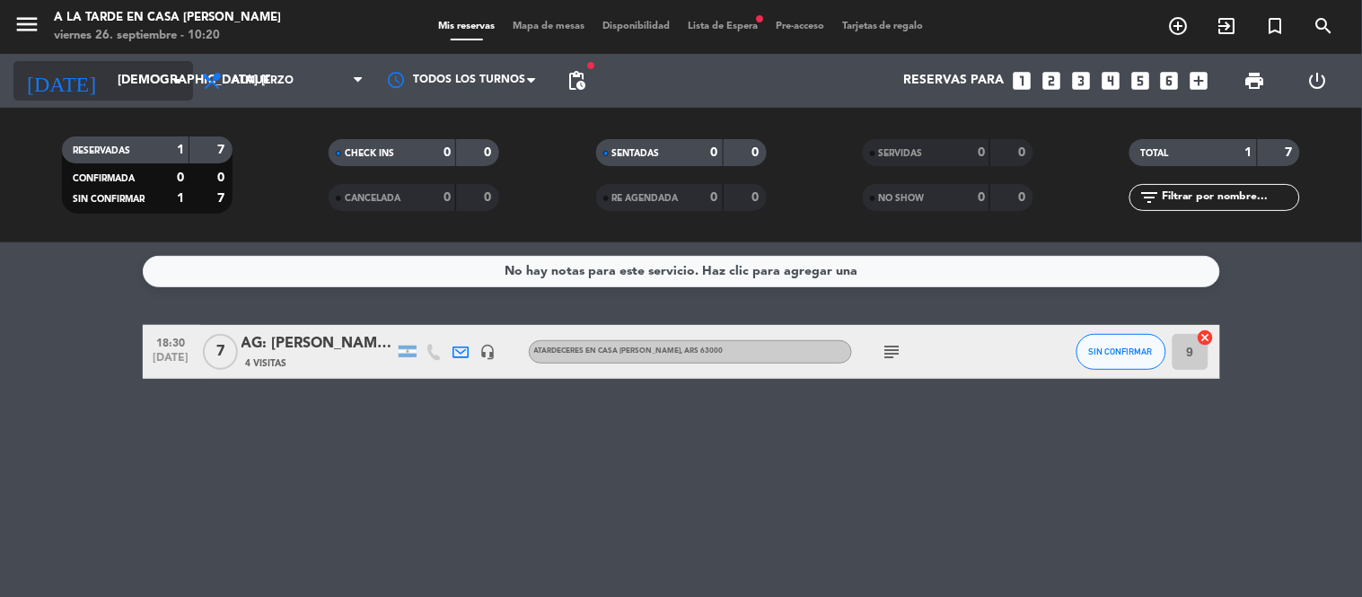
click at [177, 74] on icon "arrow_drop_down" at bounding box center [178, 81] width 22 height 22
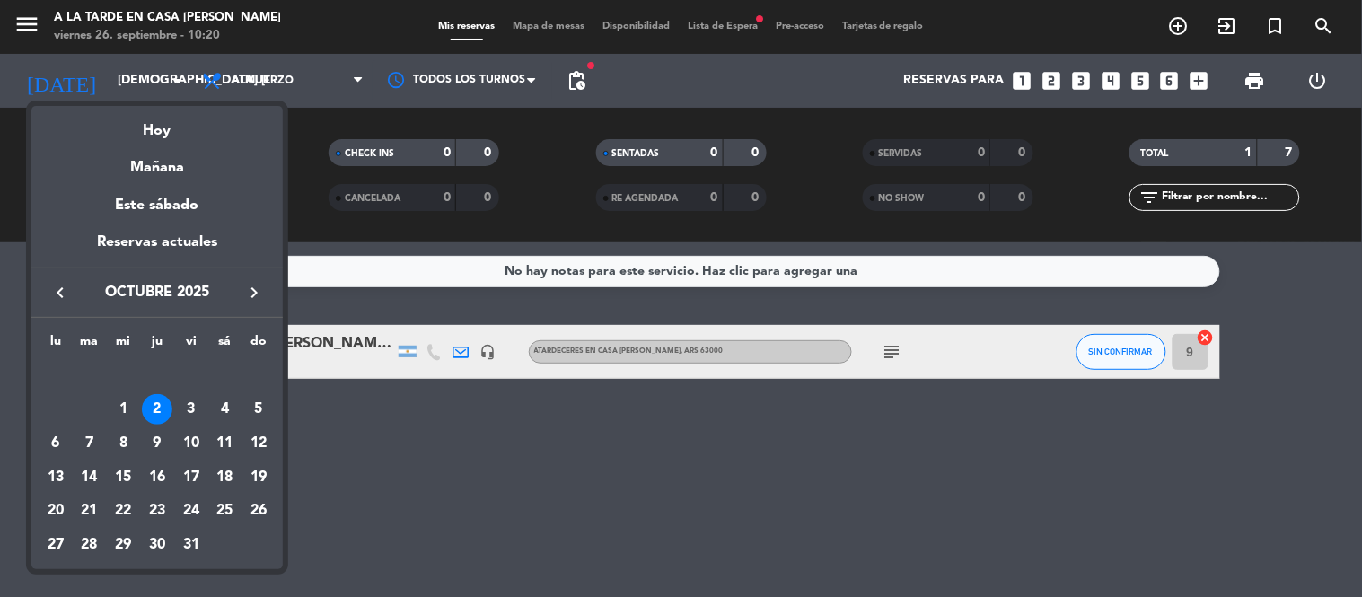
click at [191, 406] on div "3" at bounding box center [191, 409] width 31 height 31
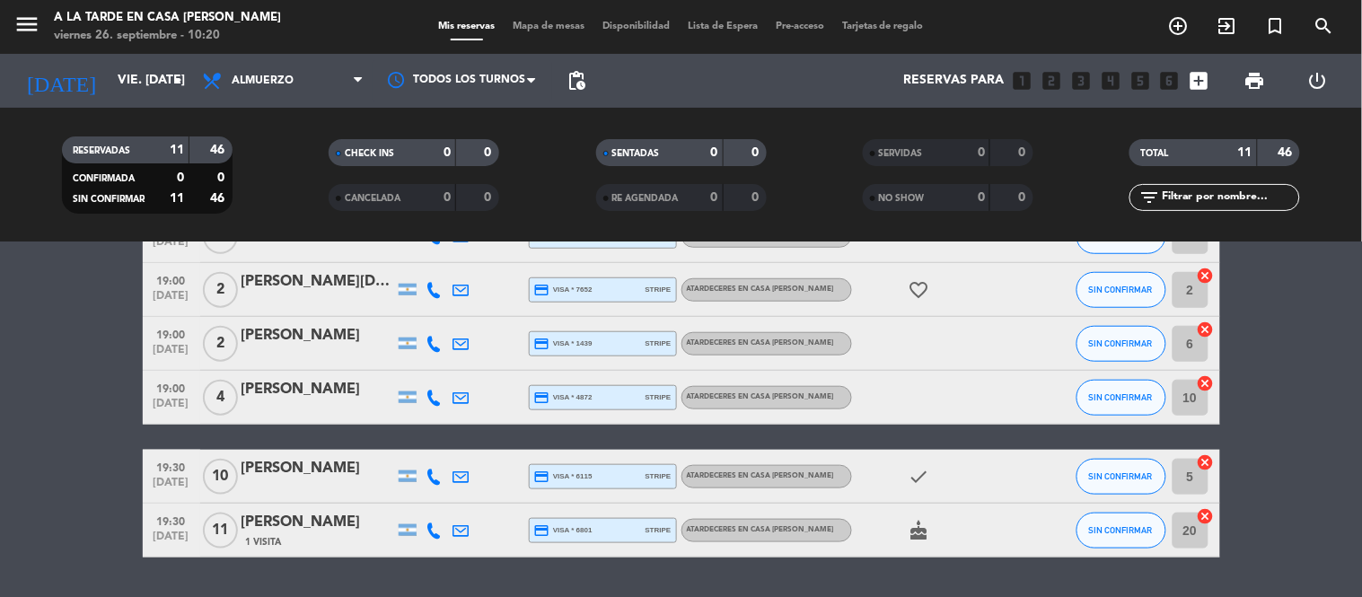
scroll to position [460, 0]
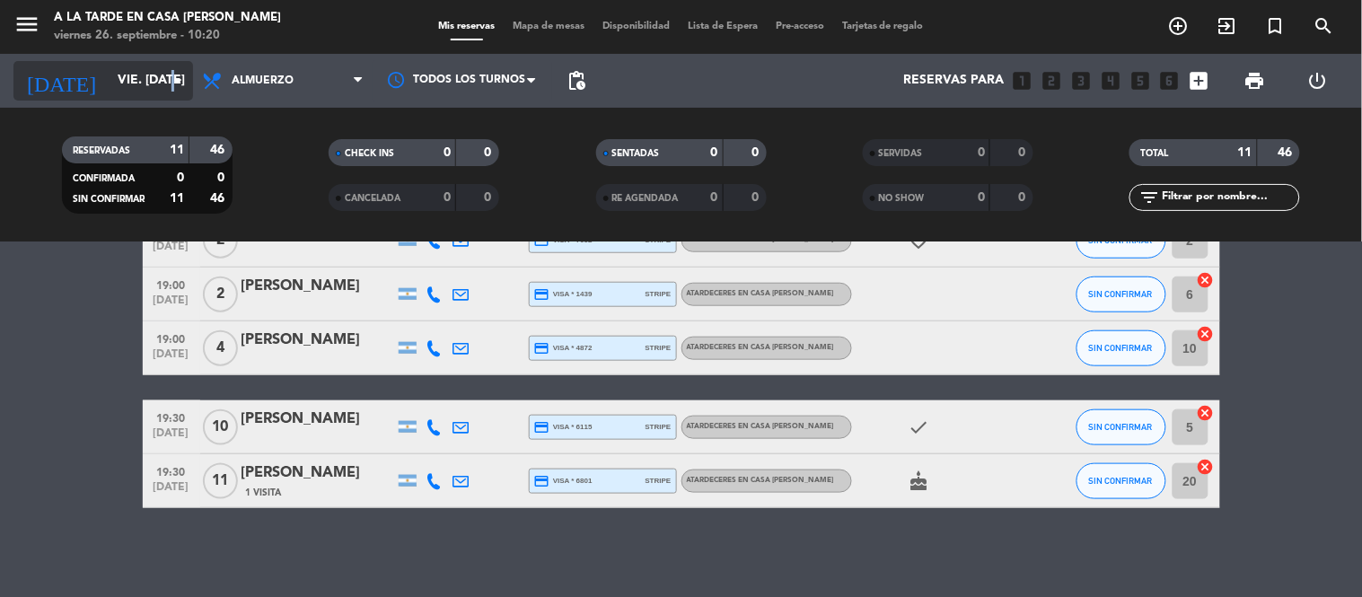
click at [174, 84] on icon "arrow_drop_down" at bounding box center [178, 81] width 22 height 22
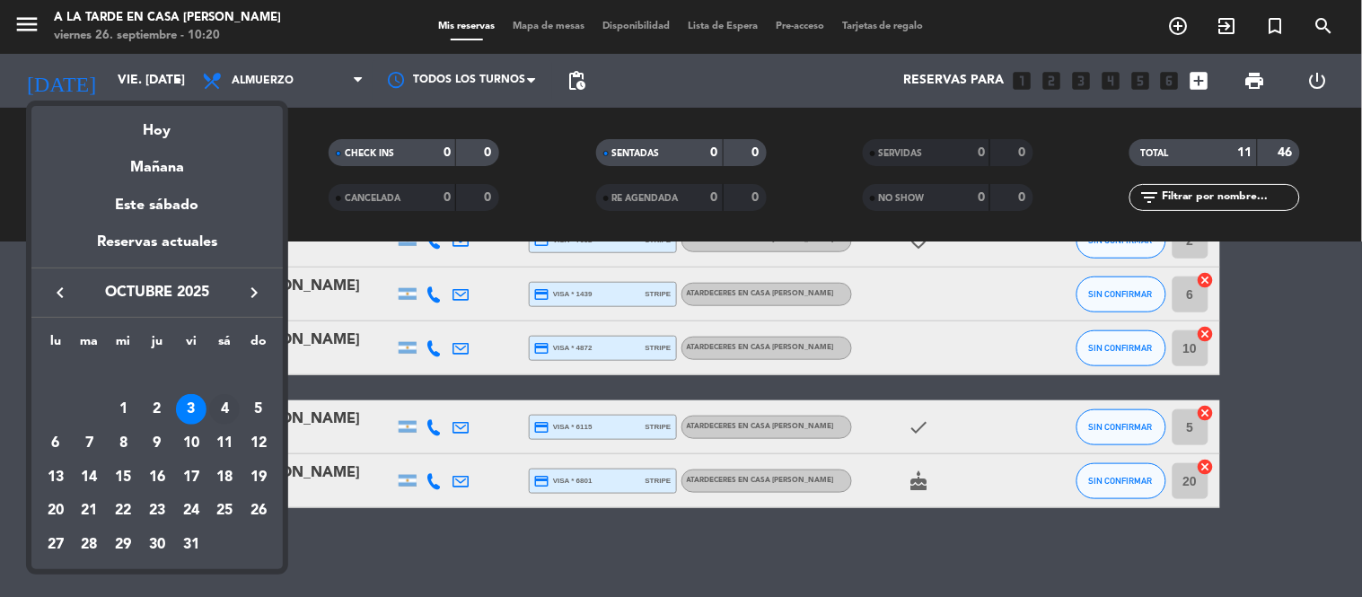
click at [227, 400] on div "4" at bounding box center [224, 409] width 31 height 31
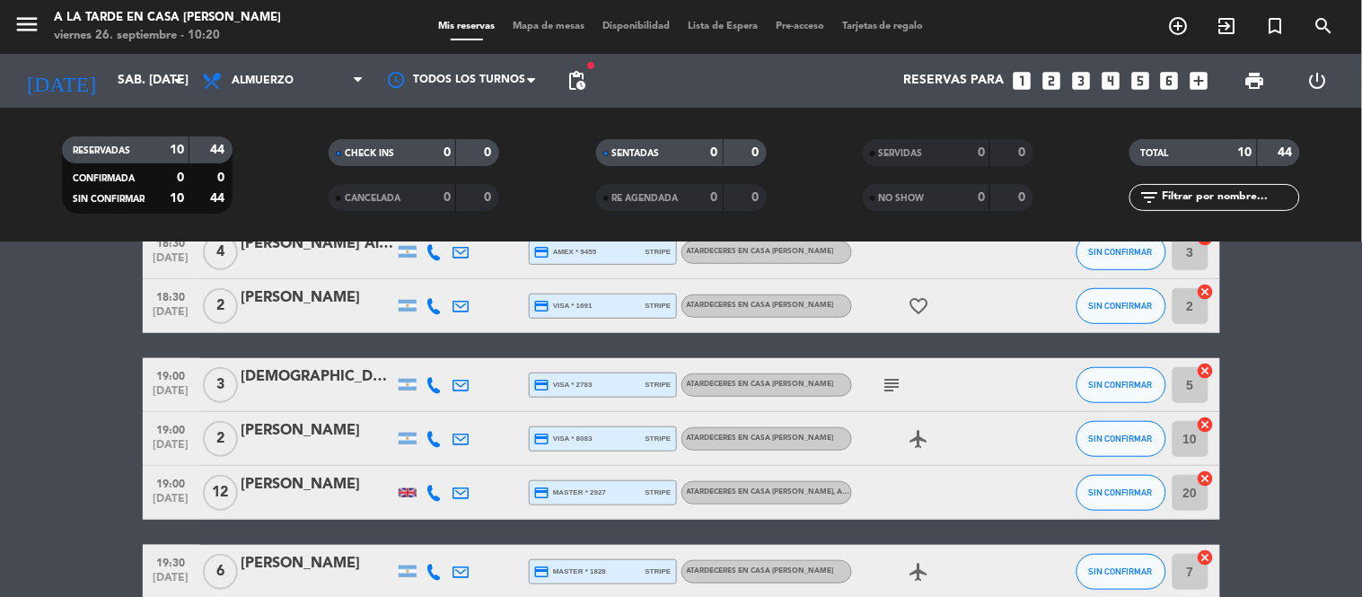
scroll to position [399, 0]
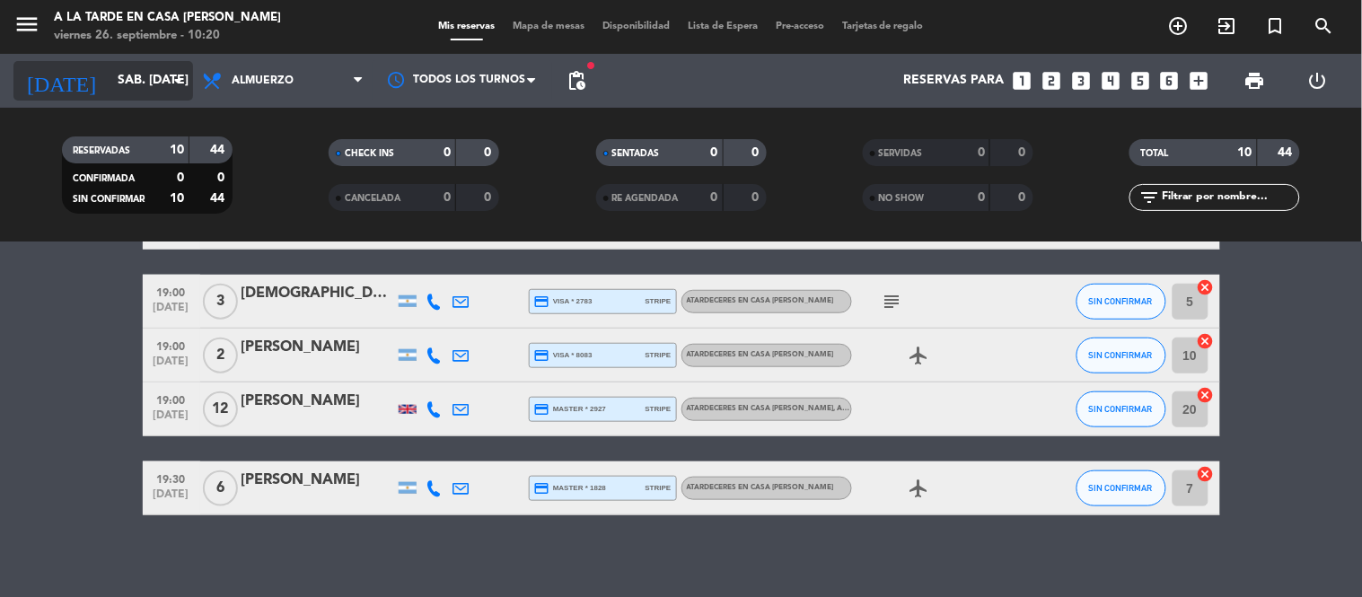
click at [168, 84] on icon "arrow_drop_down" at bounding box center [178, 81] width 22 height 22
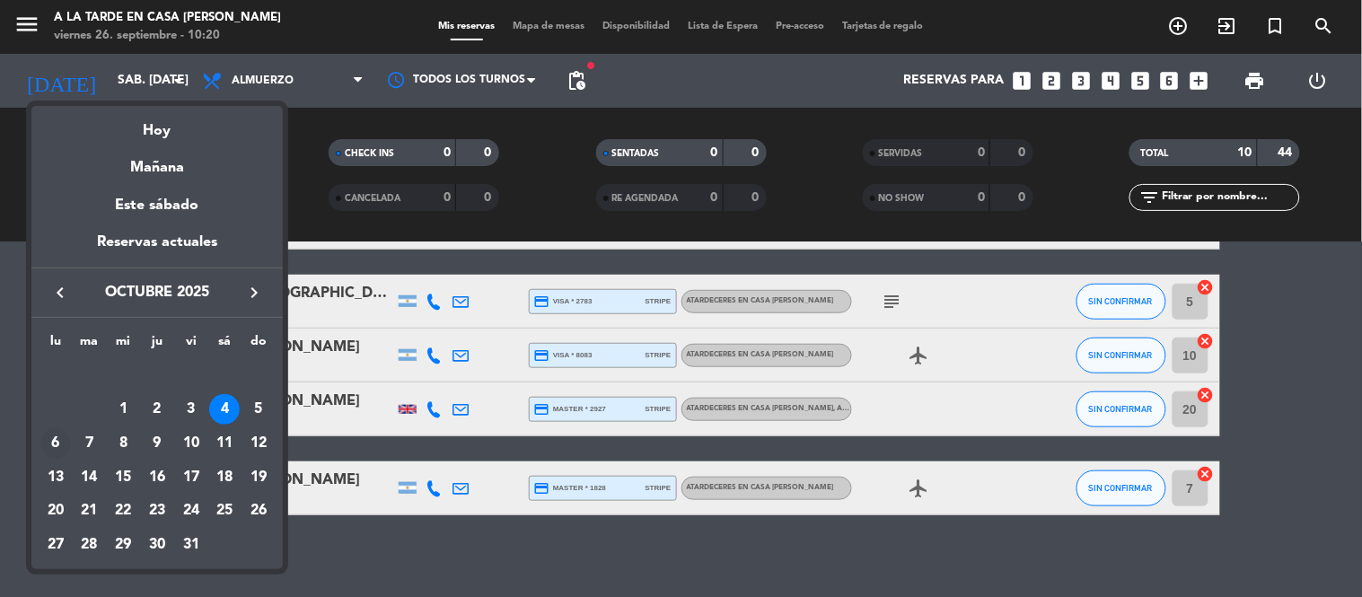
click at [59, 445] on div "6" at bounding box center [55, 443] width 31 height 31
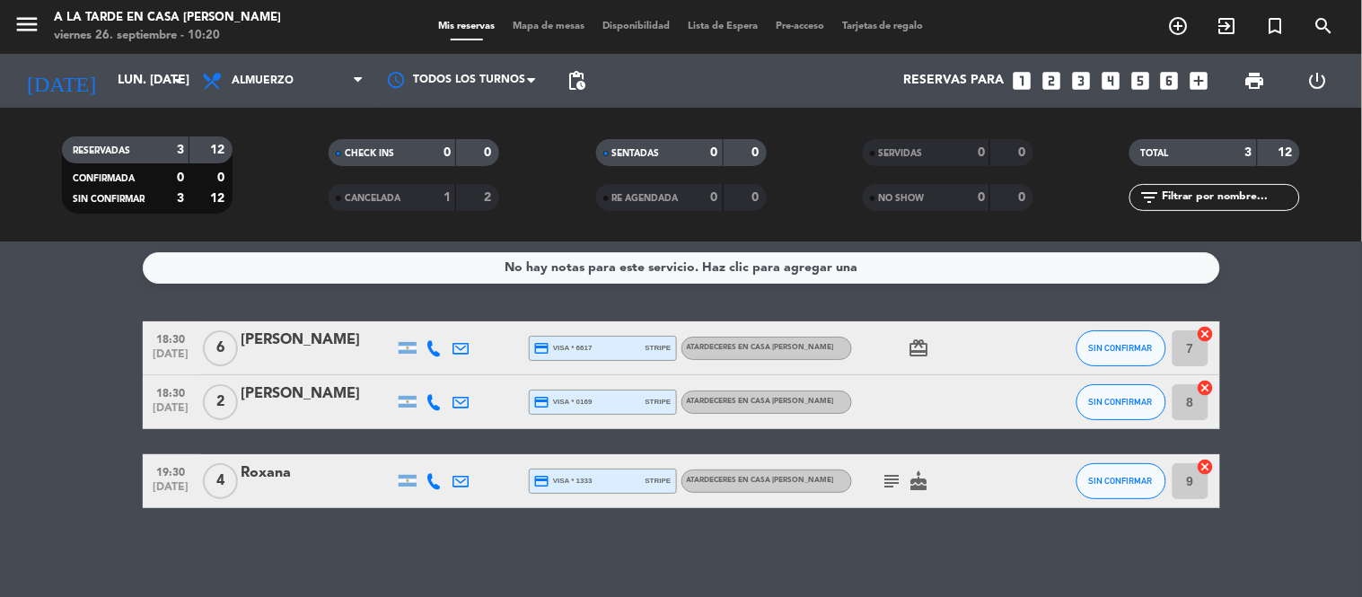
scroll to position [0, 0]
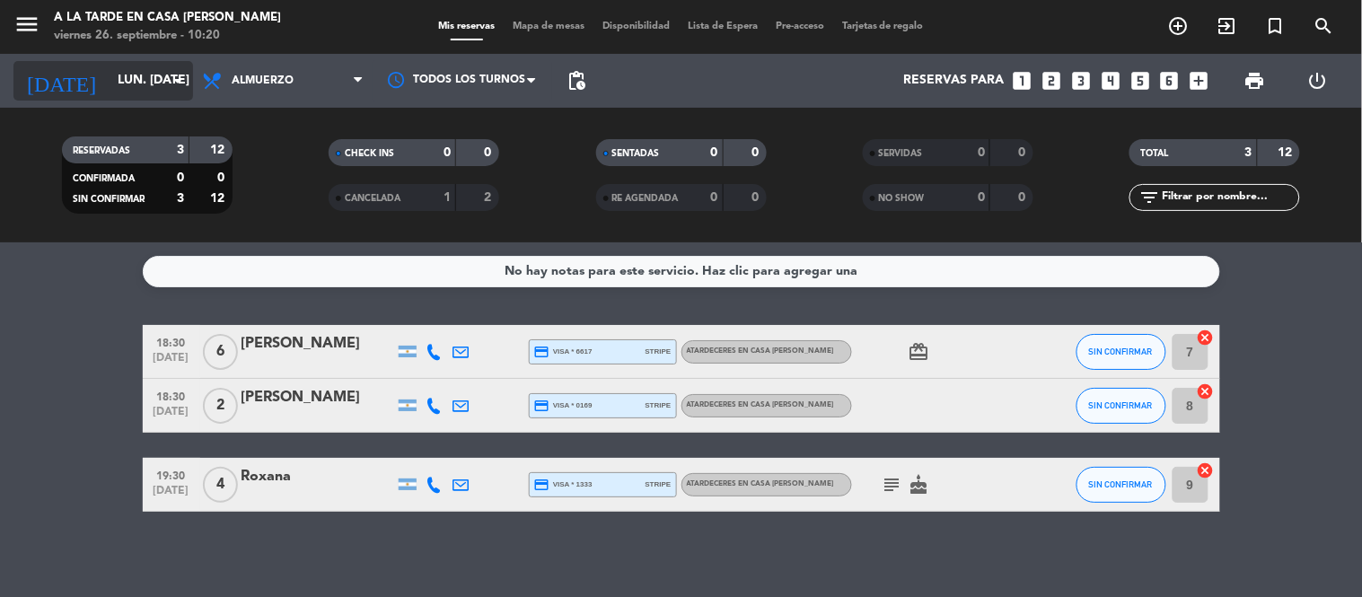
click at [136, 86] on input "lun. [DATE]" at bounding box center [194, 81] width 171 height 32
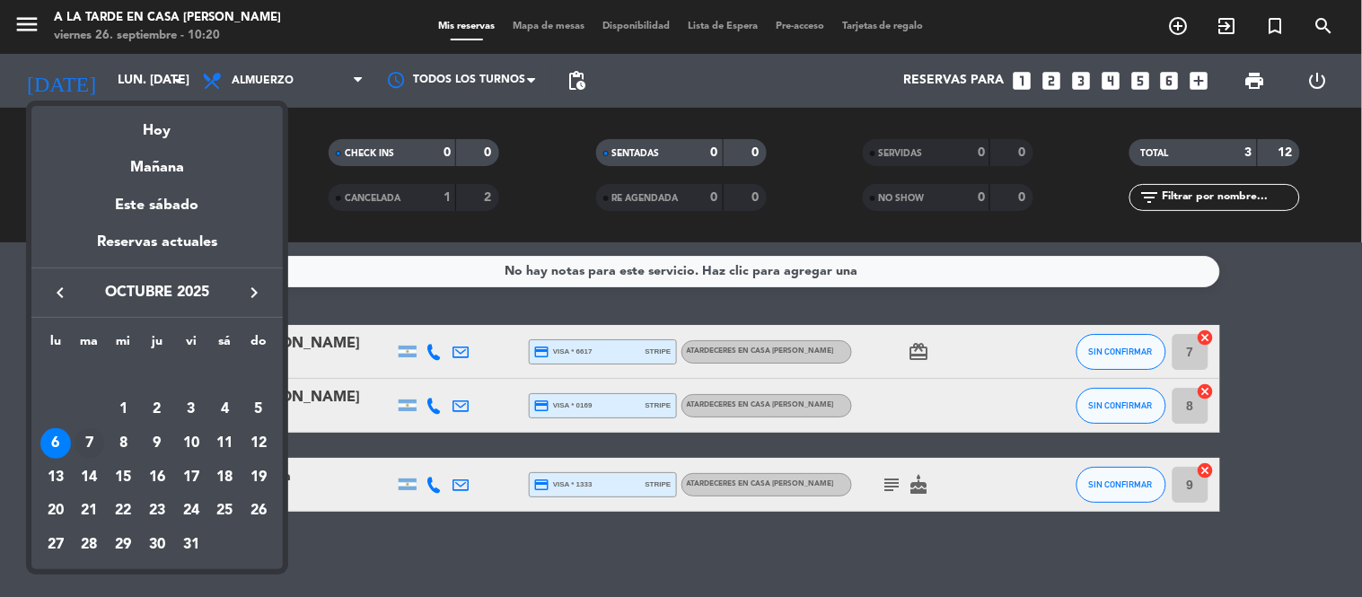
click at [83, 447] on div "7" at bounding box center [89, 443] width 31 height 31
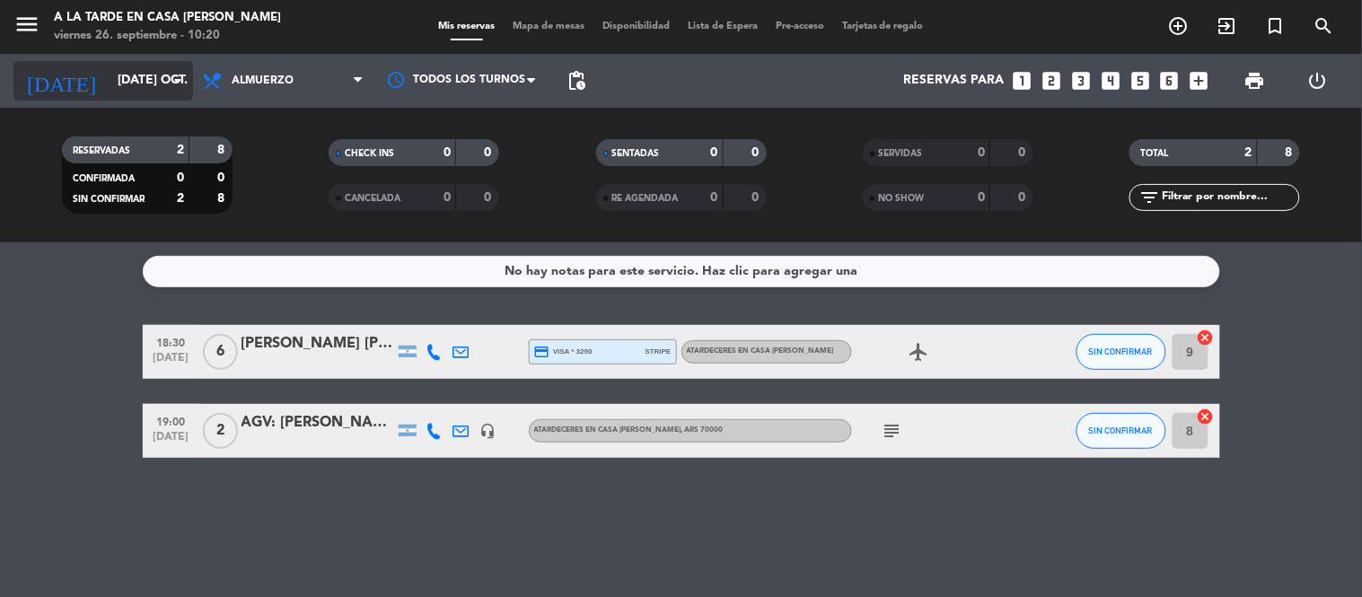
click at [182, 83] on icon "arrow_drop_down" at bounding box center [178, 81] width 22 height 22
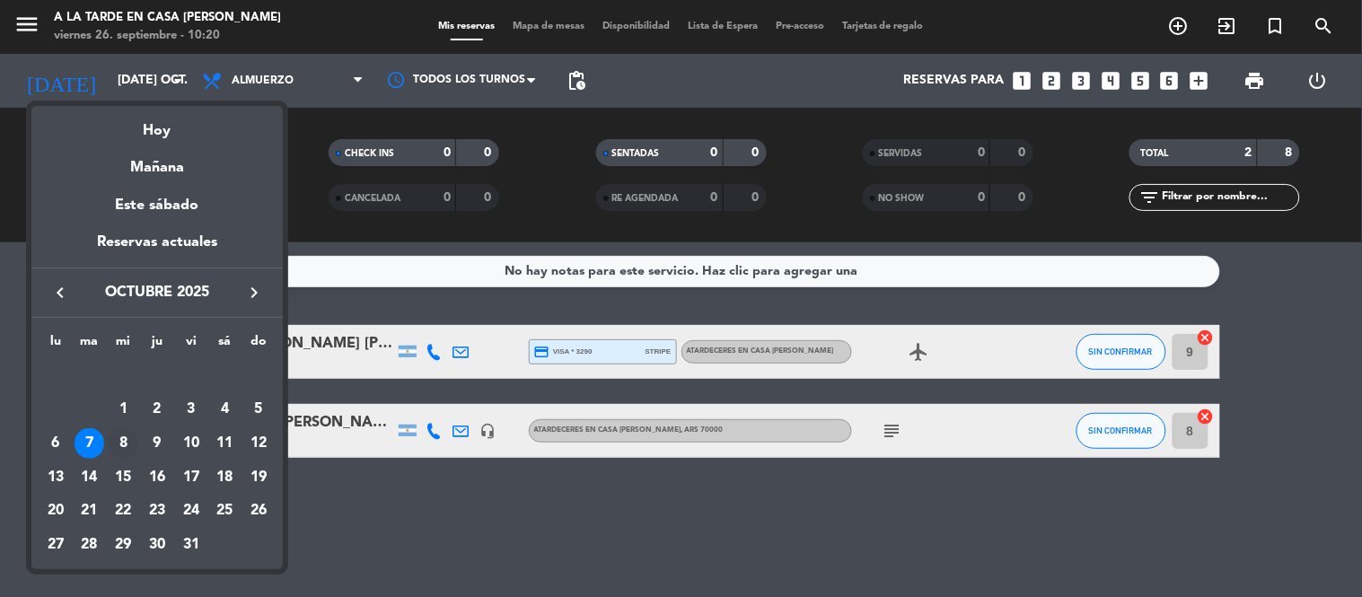
click at [123, 446] on div "8" at bounding box center [123, 443] width 31 height 31
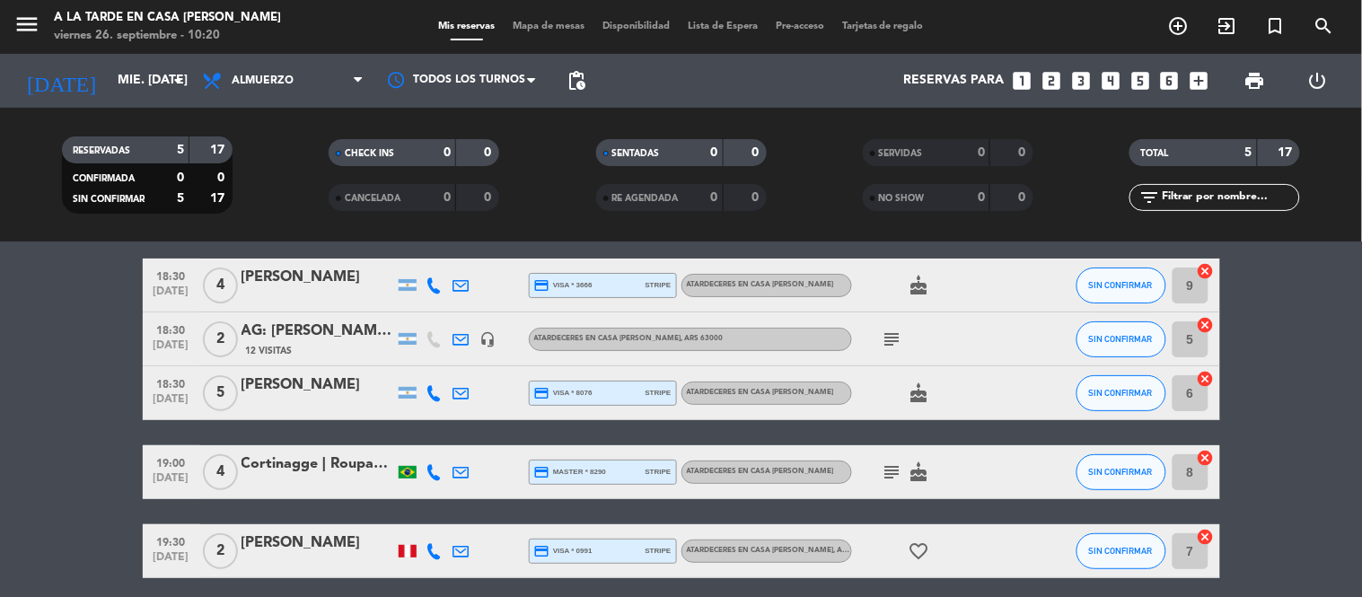
scroll to position [136, 0]
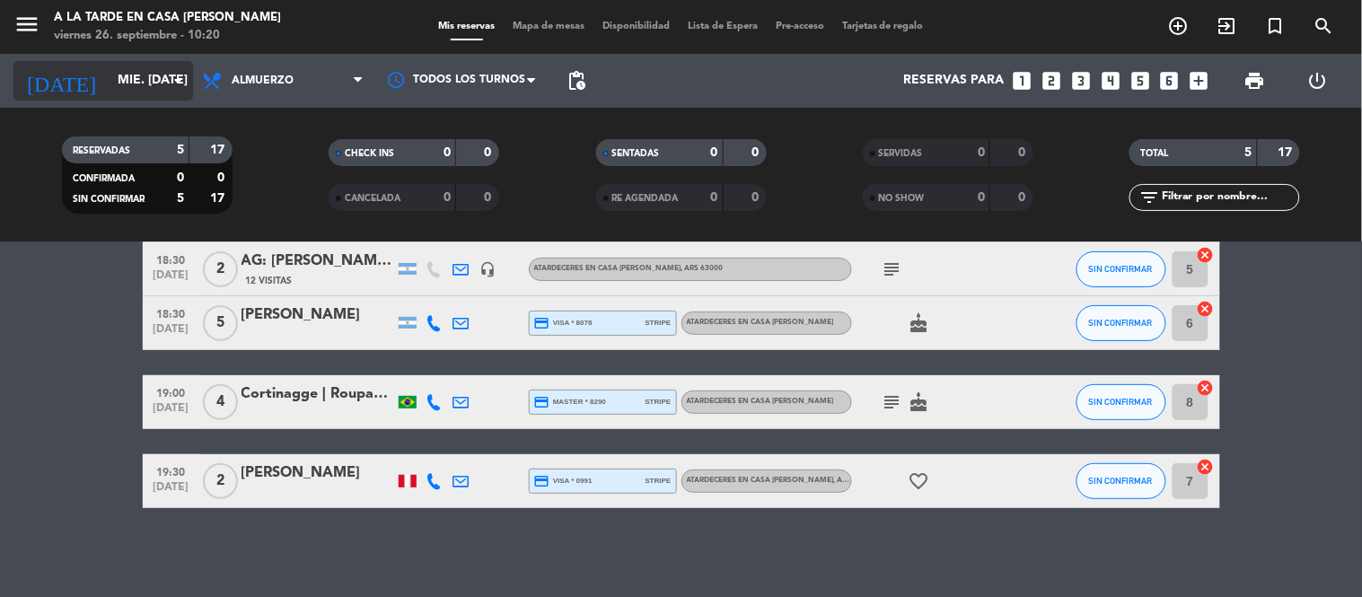
click at [184, 79] on icon "arrow_drop_down" at bounding box center [178, 81] width 22 height 22
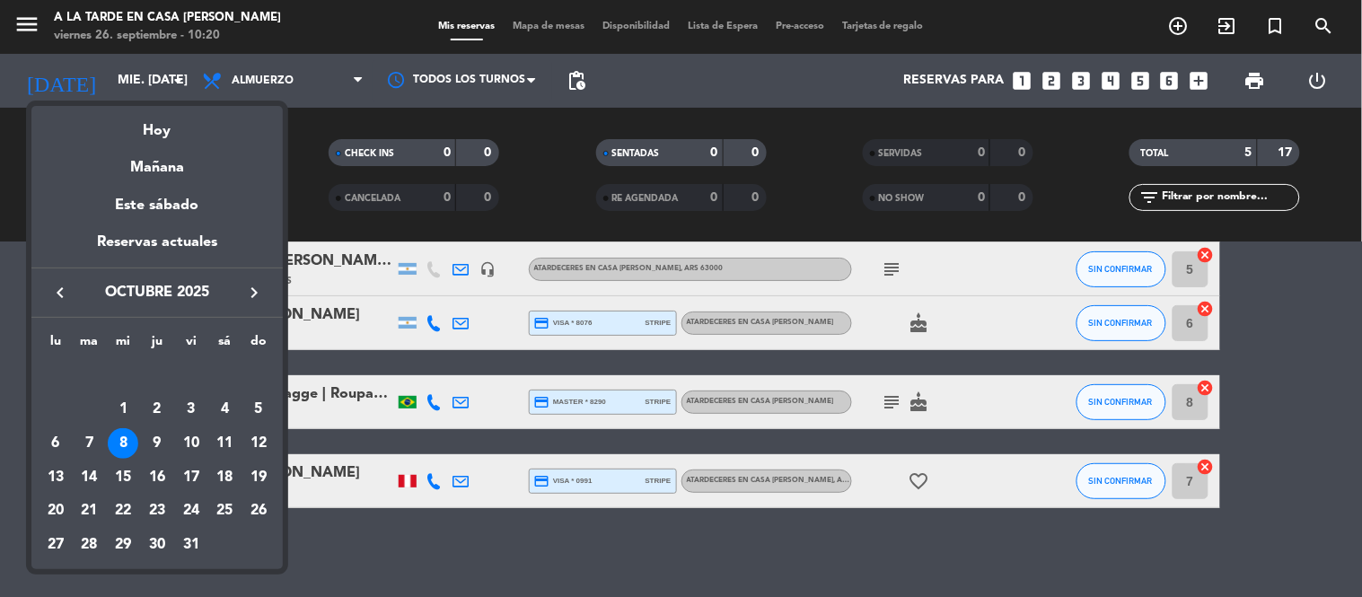
click at [153, 446] on div "9" at bounding box center [157, 443] width 31 height 31
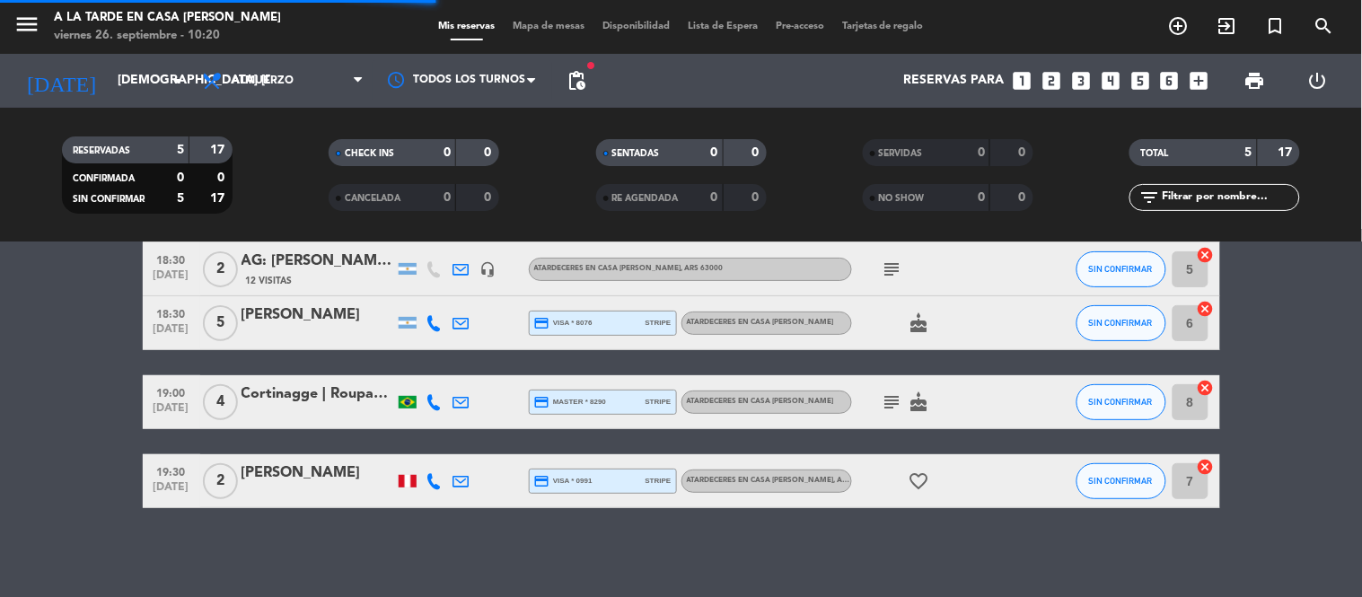
scroll to position [0, 0]
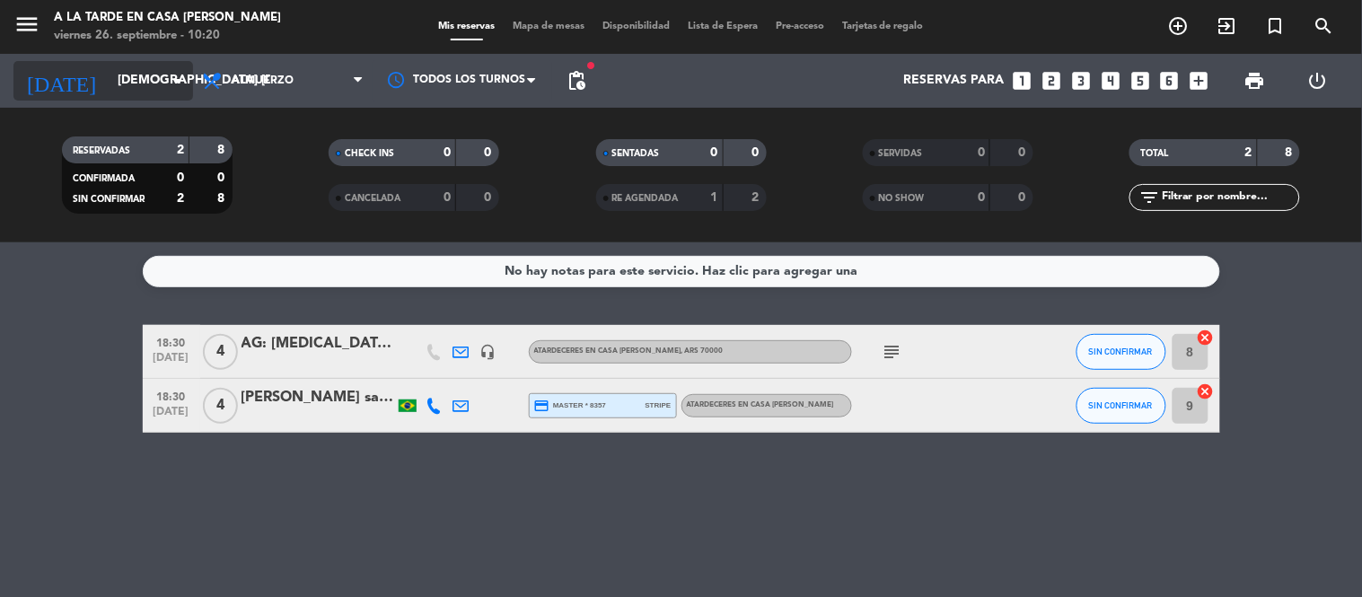
click at [145, 90] on input "[DEMOGRAPHIC_DATA] [DATE]" at bounding box center [194, 81] width 171 height 32
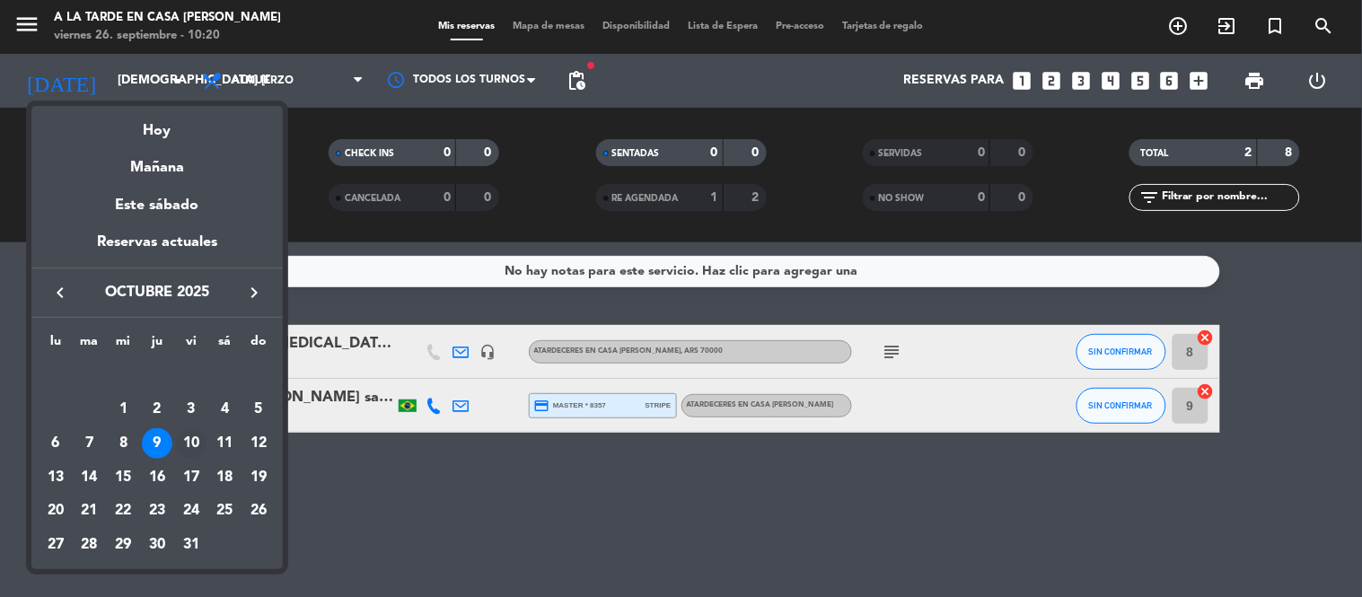
click at [195, 451] on div "10" at bounding box center [191, 443] width 31 height 31
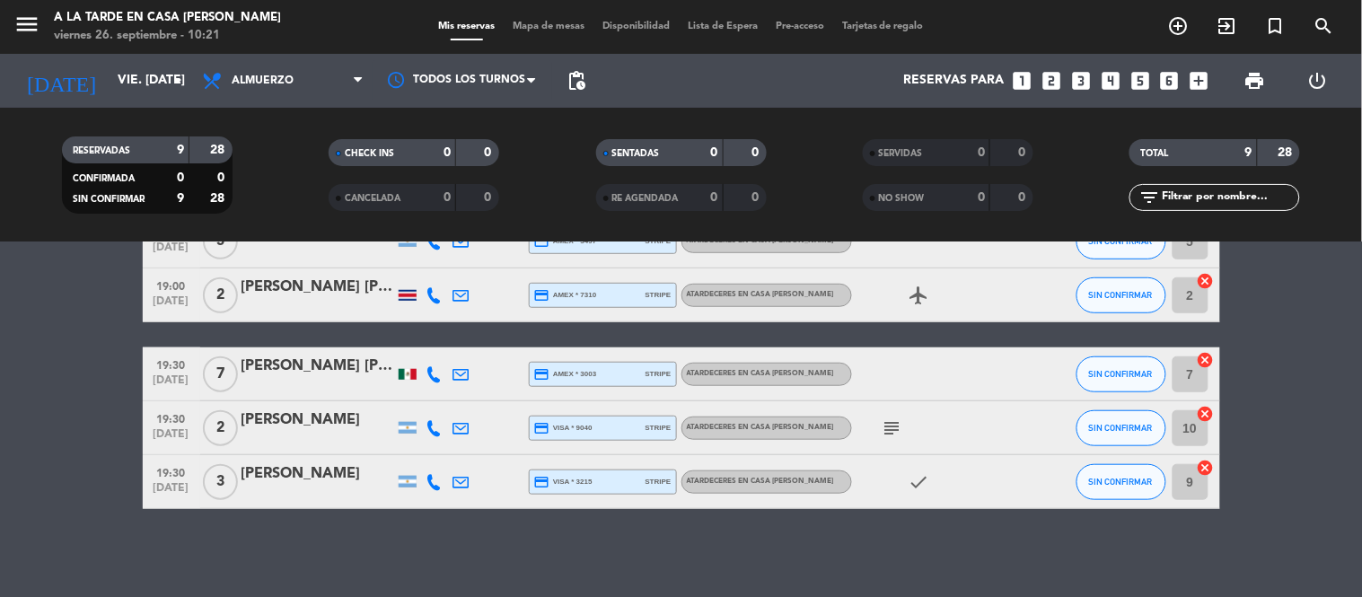
scroll to position [352, 0]
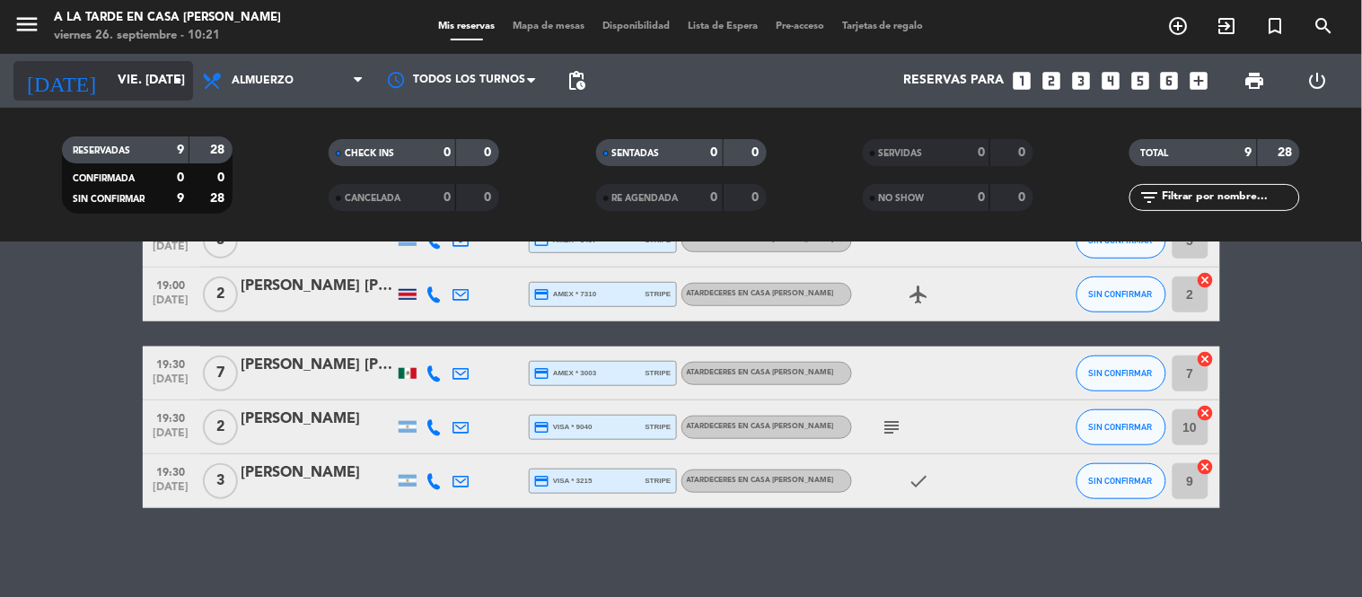
click at [172, 91] on icon "arrow_drop_down" at bounding box center [178, 81] width 22 height 22
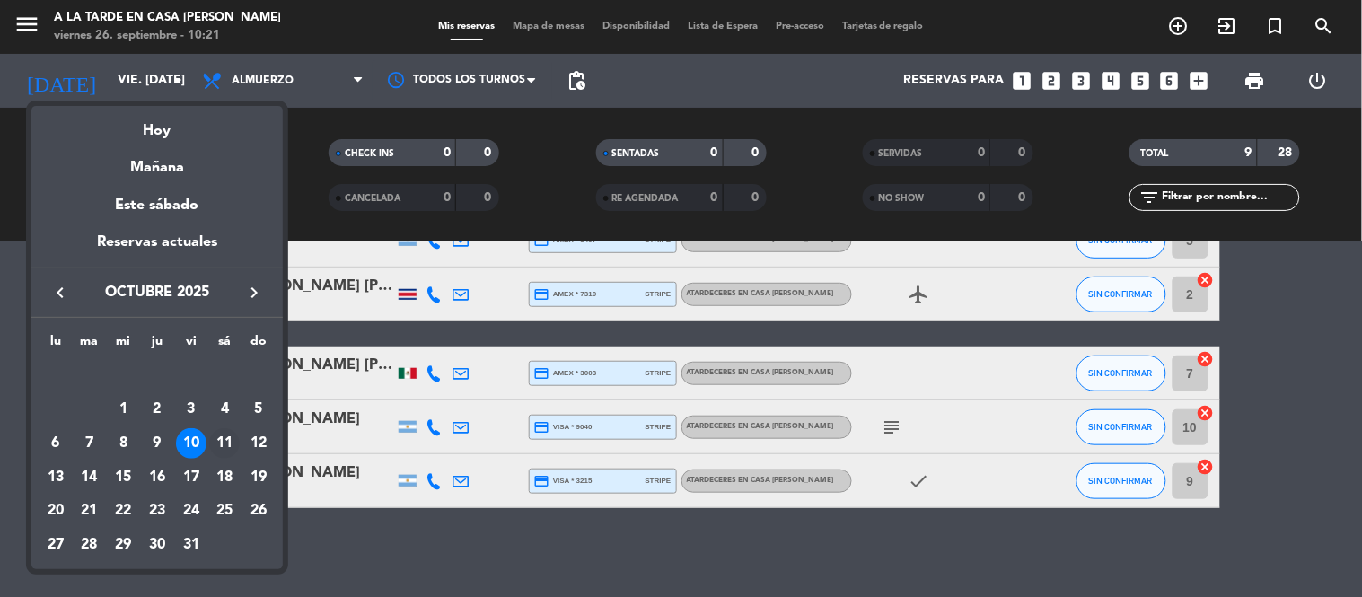
click at [224, 451] on div "11" at bounding box center [224, 443] width 31 height 31
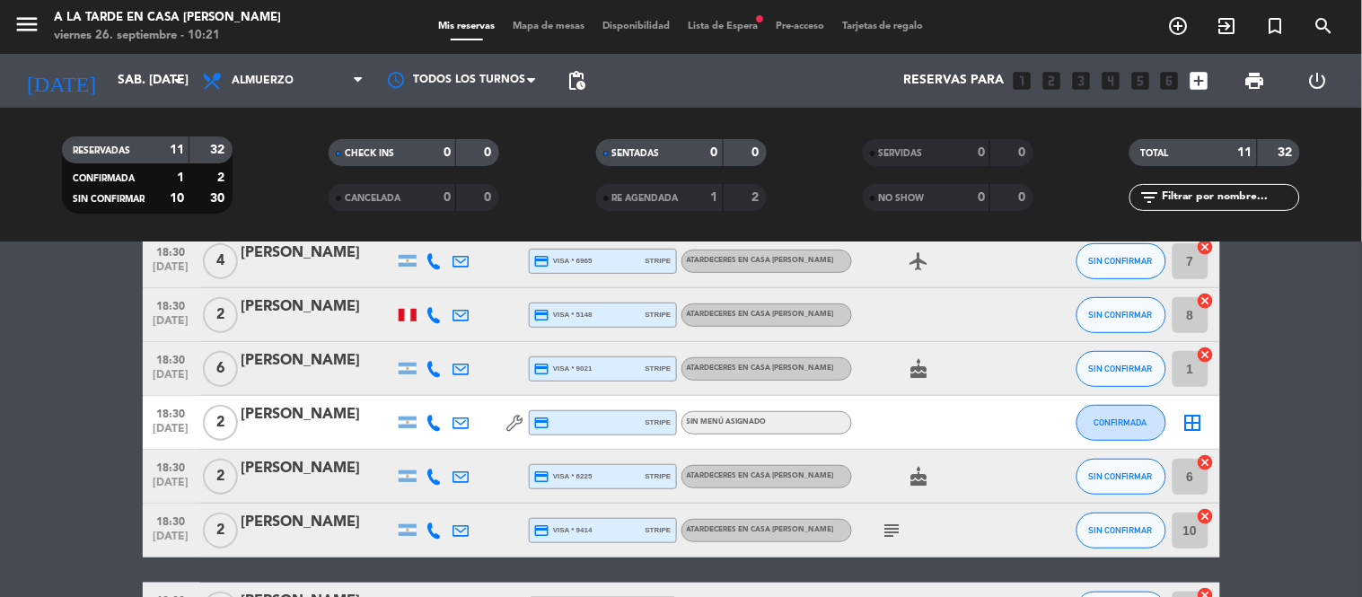
scroll to position [0, 0]
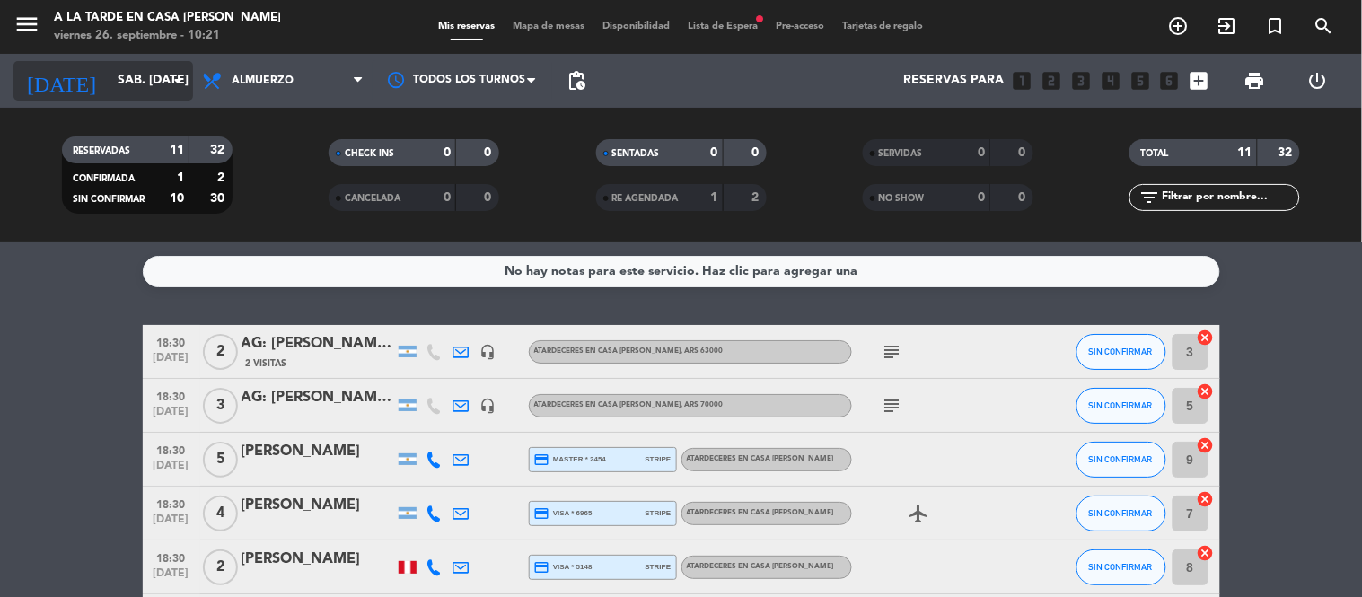
click at [133, 90] on input "sáb. [DATE]" at bounding box center [194, 81] width 171 height 32
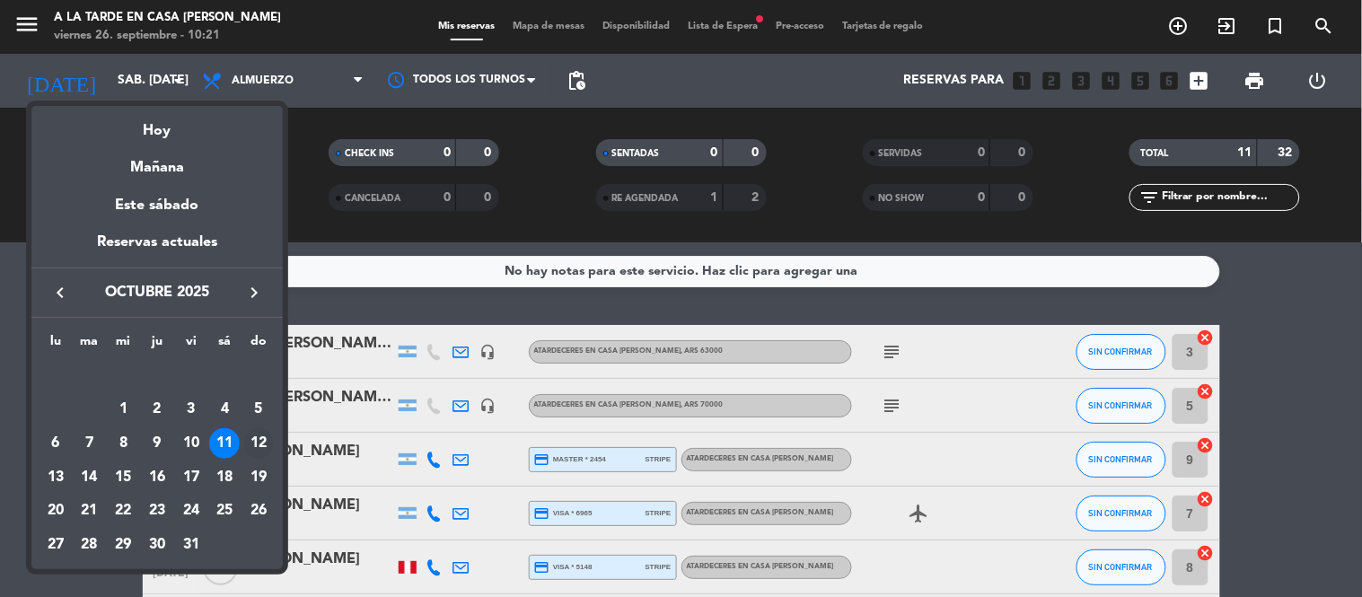
click at [262, 435] on div "12" at bounding box center [258, 443] width 31 height 31
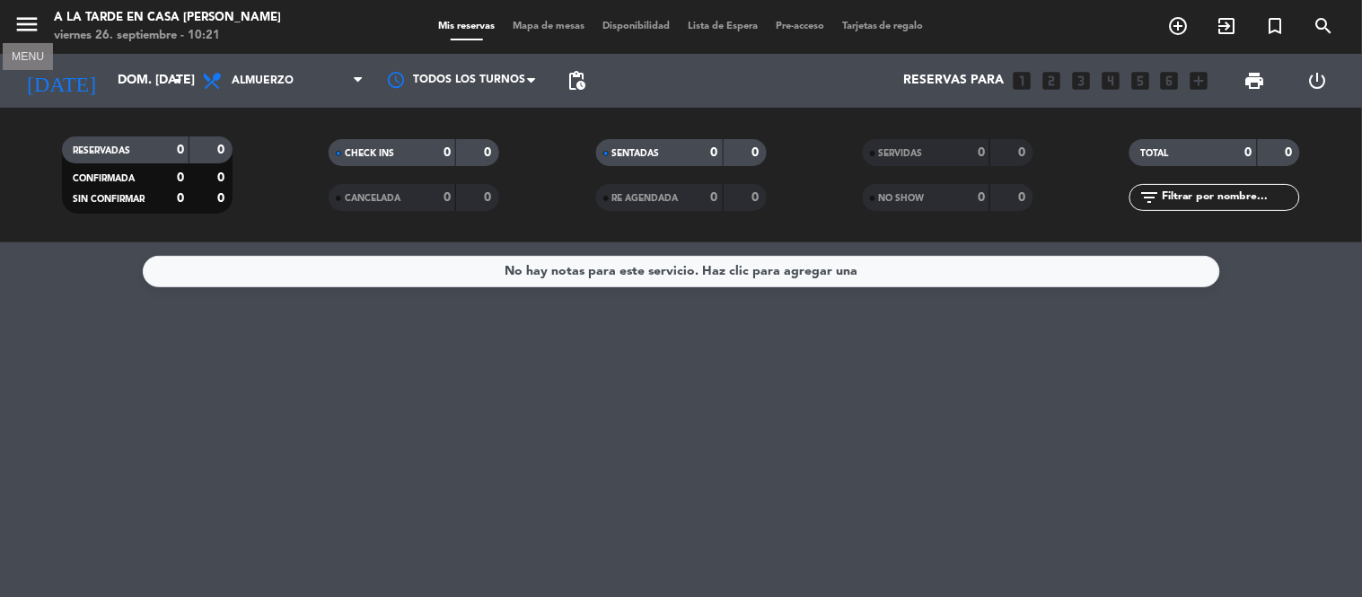
click at [31, 11] on icon "menu" at bounding box center [26, 24] width 27 height 27
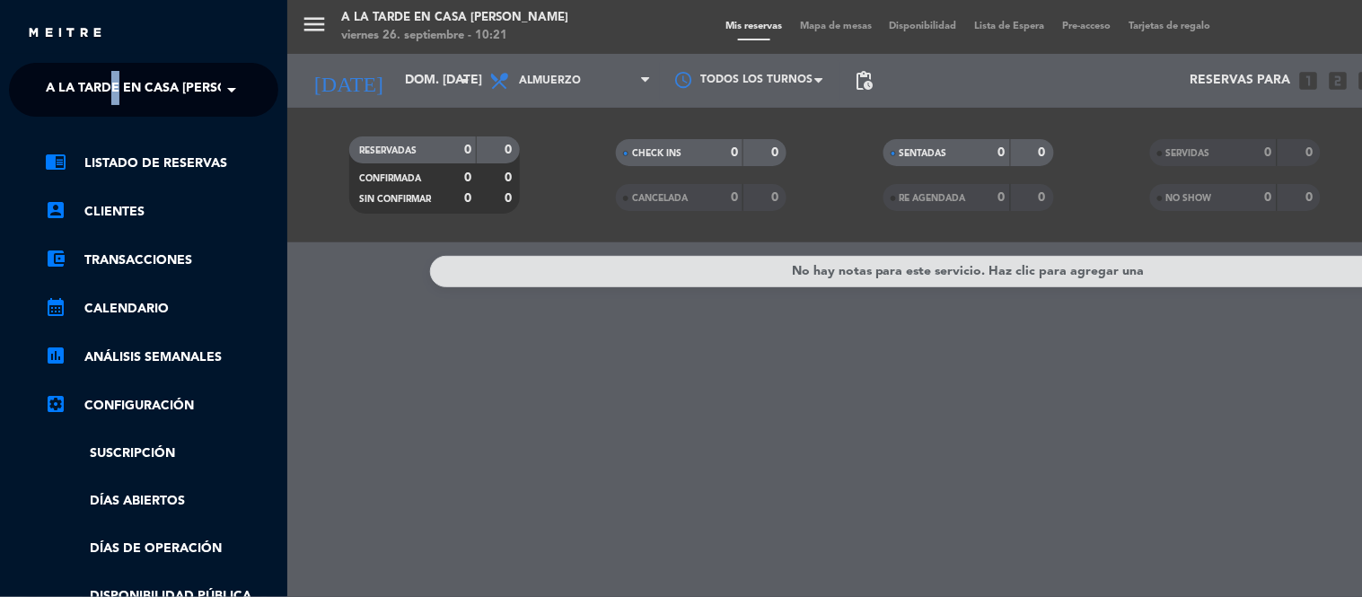
click at [117, 69] on ng-select "× A la tarde en Casa [PERSON_NAME] ×" at bounding box center [143, 90] width 269 height 54
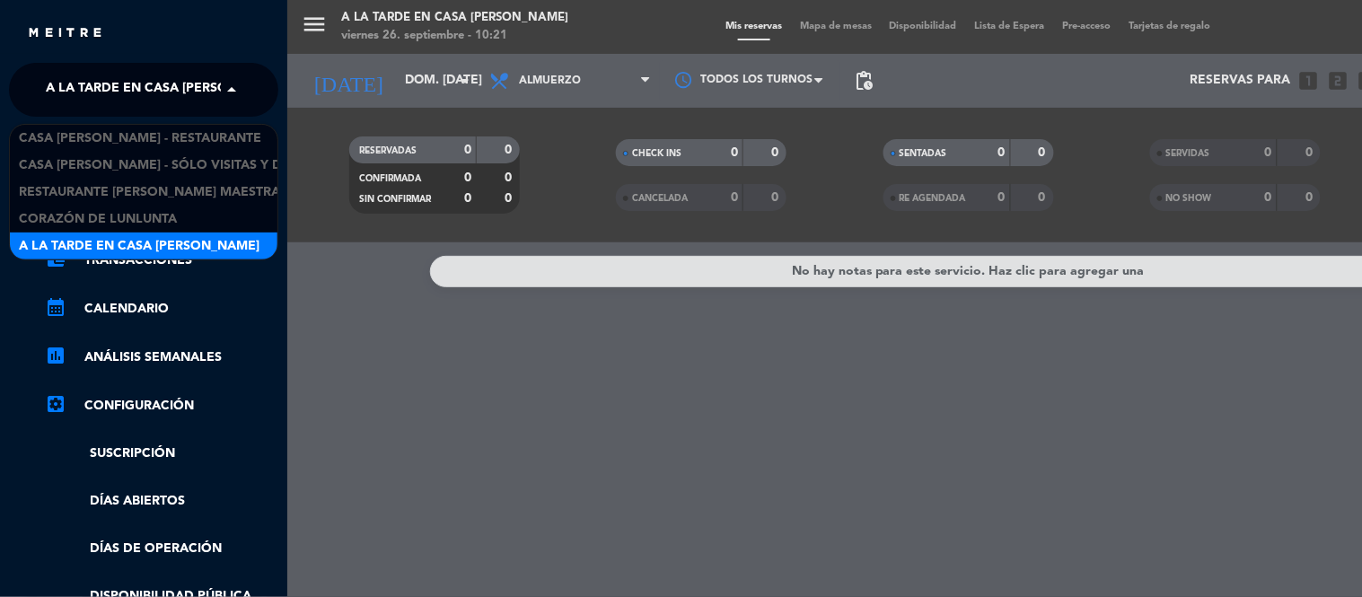
click at [131, 78] on span "A la tarde en Casa [PERSON_NAME]" at bounding box center [166, 90] width 241 height 38
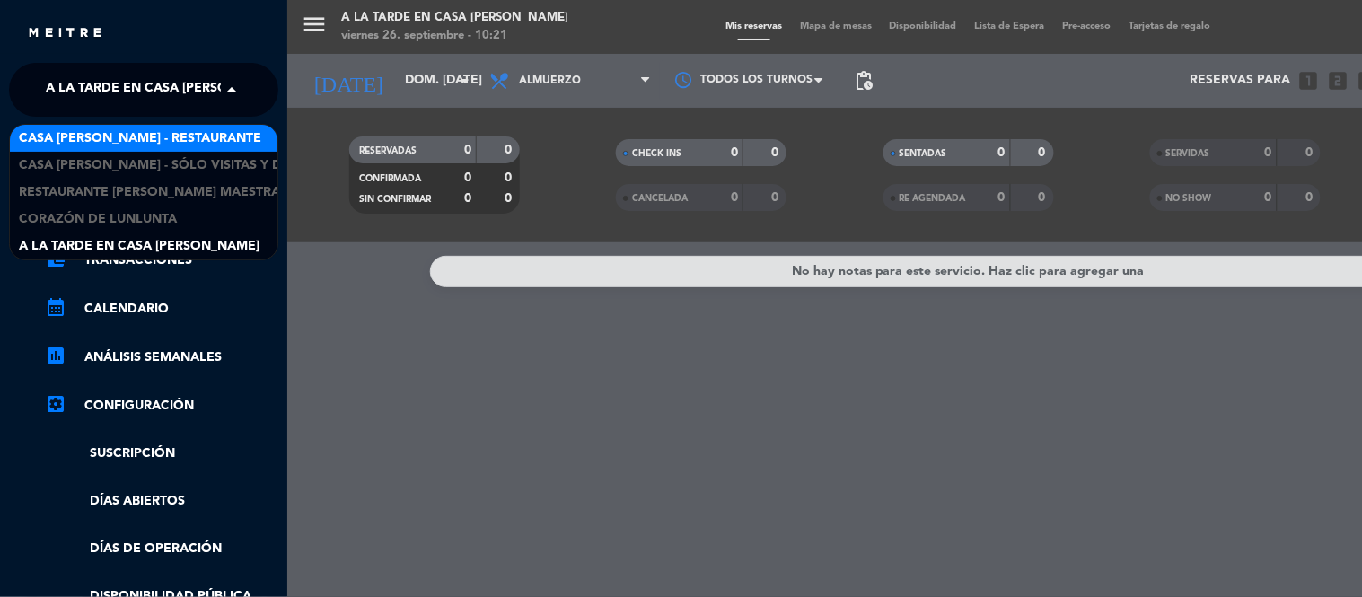
click at [108, 147] on span "Casa [PERSON_NAME] - Restaurante" at bounding box center [140, 138] width 242 height 21
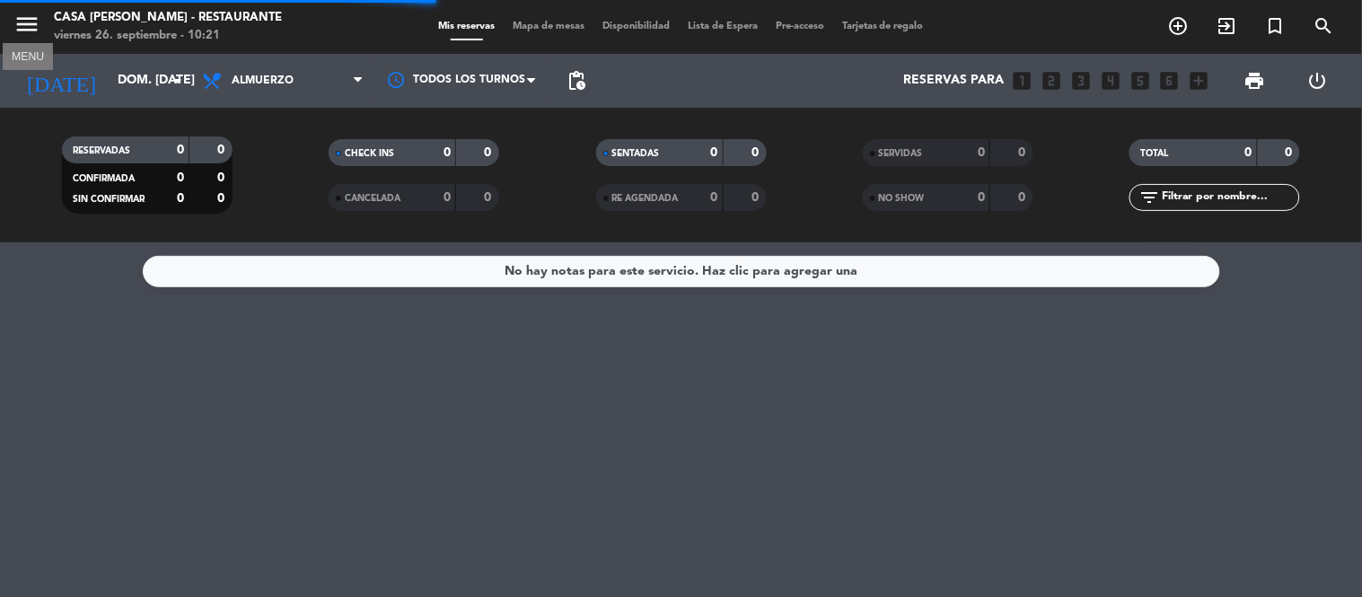
click at [28, 29] on icon "menu" at bounding box center [26, 24] width 27 height 27
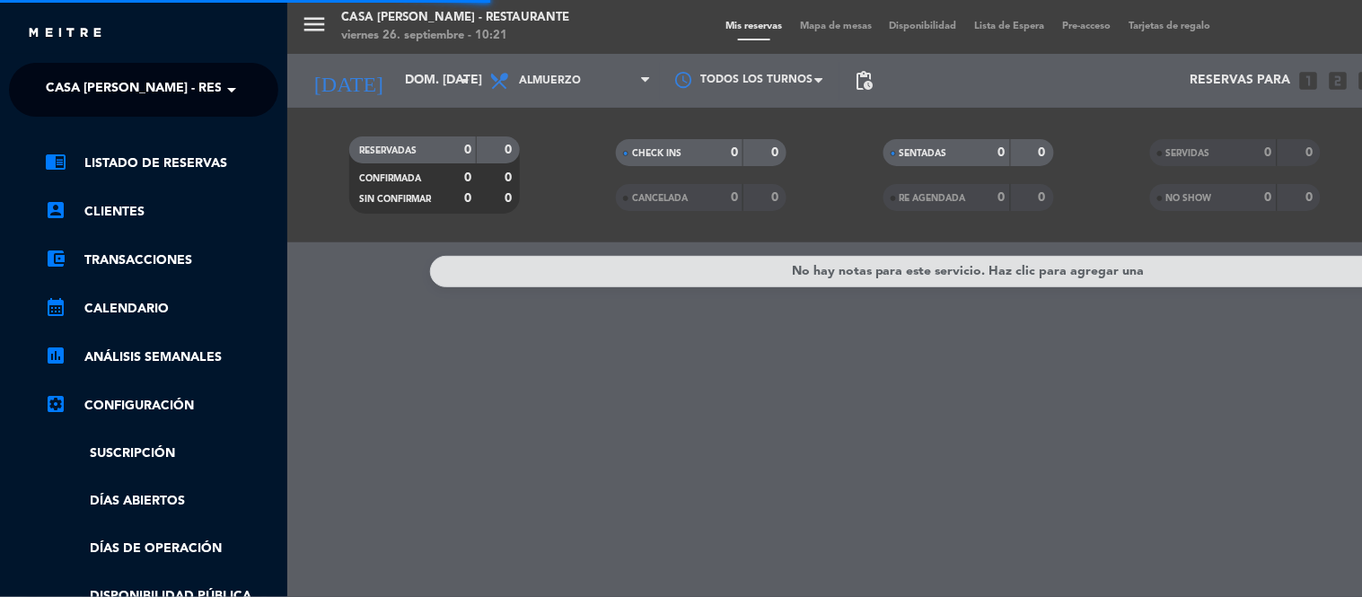
click at [123, 93] on span "Casa [PERSON_NAME] - Restaurante" at bounding box center [167, 90] width 242 height 38
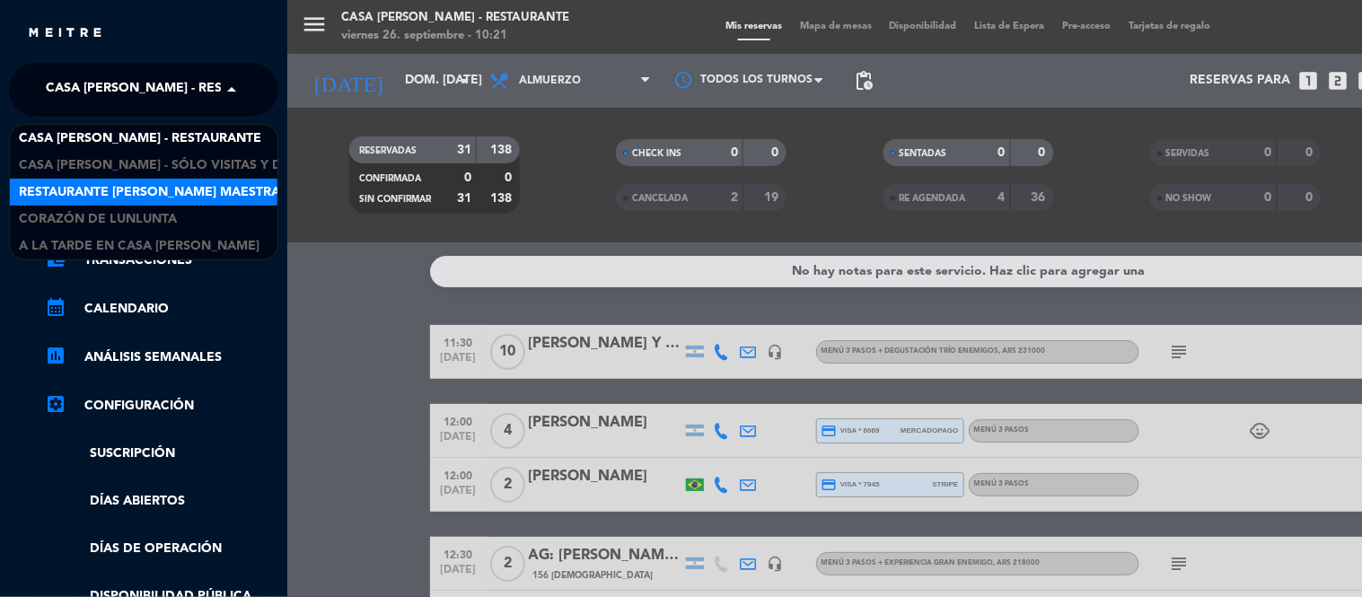
click at [154, 180] on div "Restaurante [PERSON_NAME] Maestra" at bounding box center [143, 192] width 267 height 27
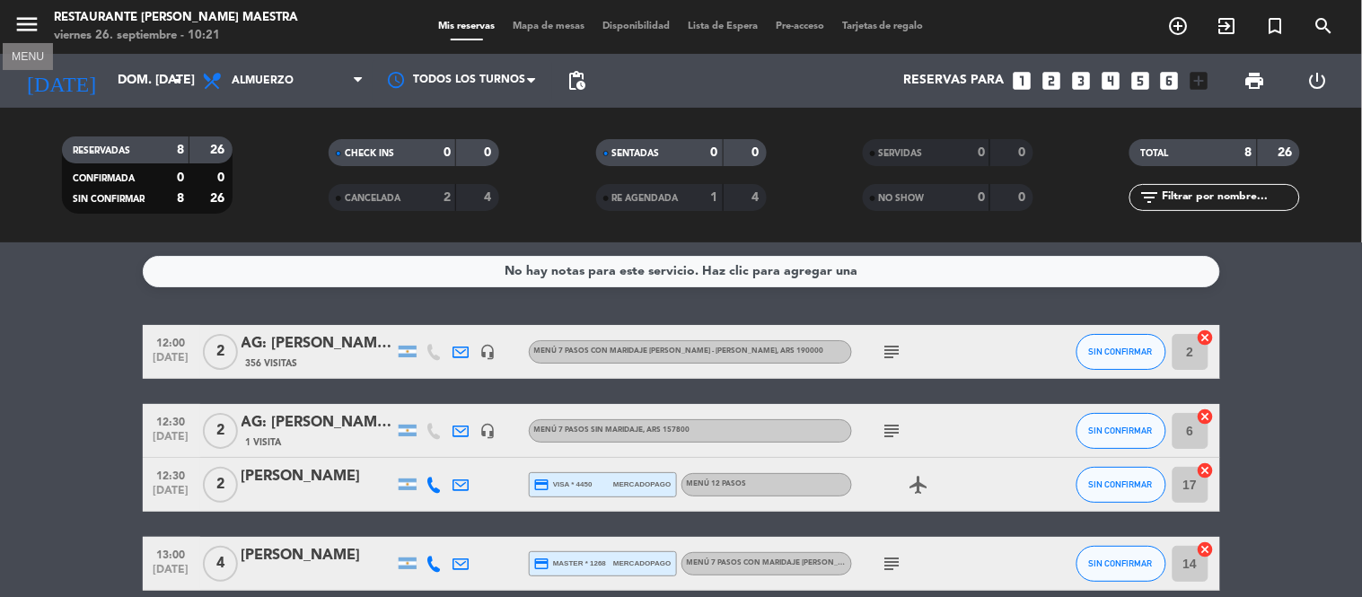
click at [33, 19] on icon "menu" at bounding box center [26, 24] width 27 height 27
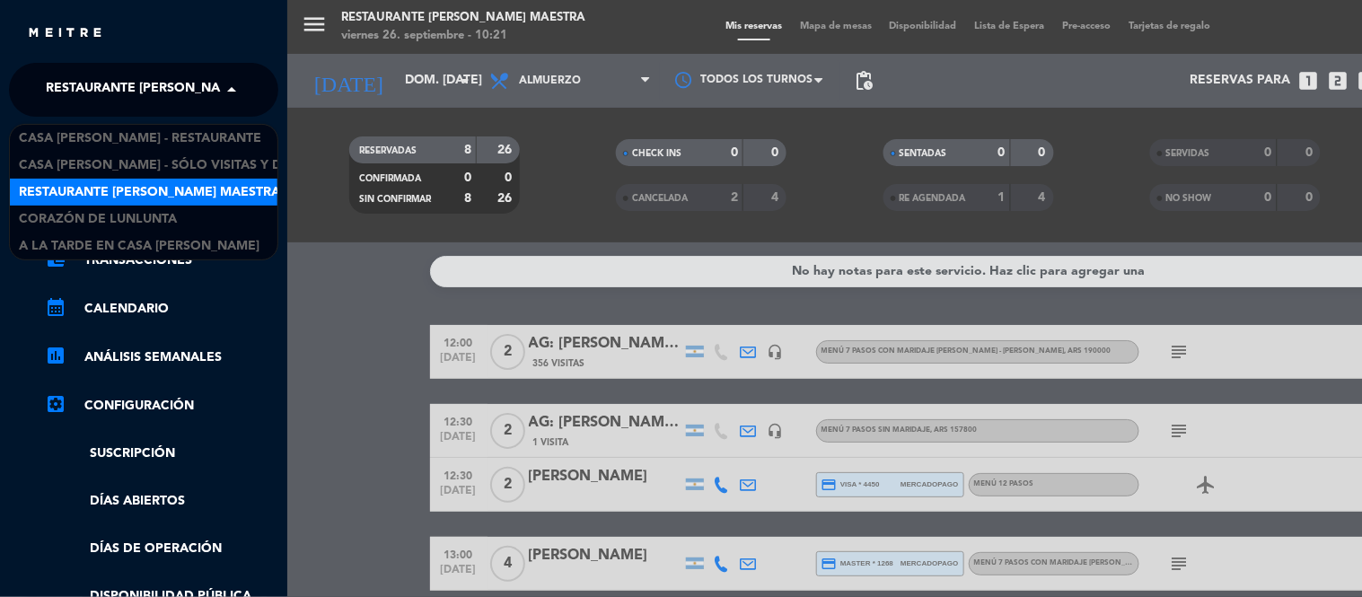
click at [130, 93] on span "Restaurante [PERSON_NAME] Maestra" at bounding box center [176, 90] width 261 height 38
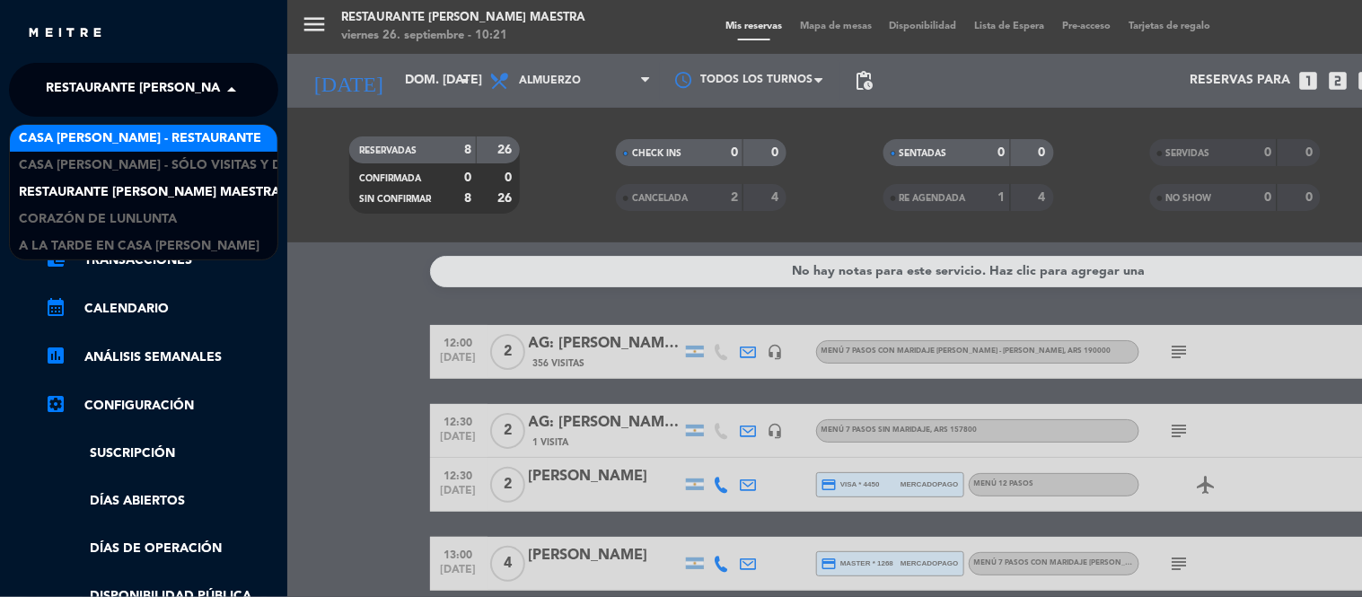
click at [117, 139] on span "Casa [PERSON_NAME] - Restaurante" at bounding box center [140, 138] width 242 height 21
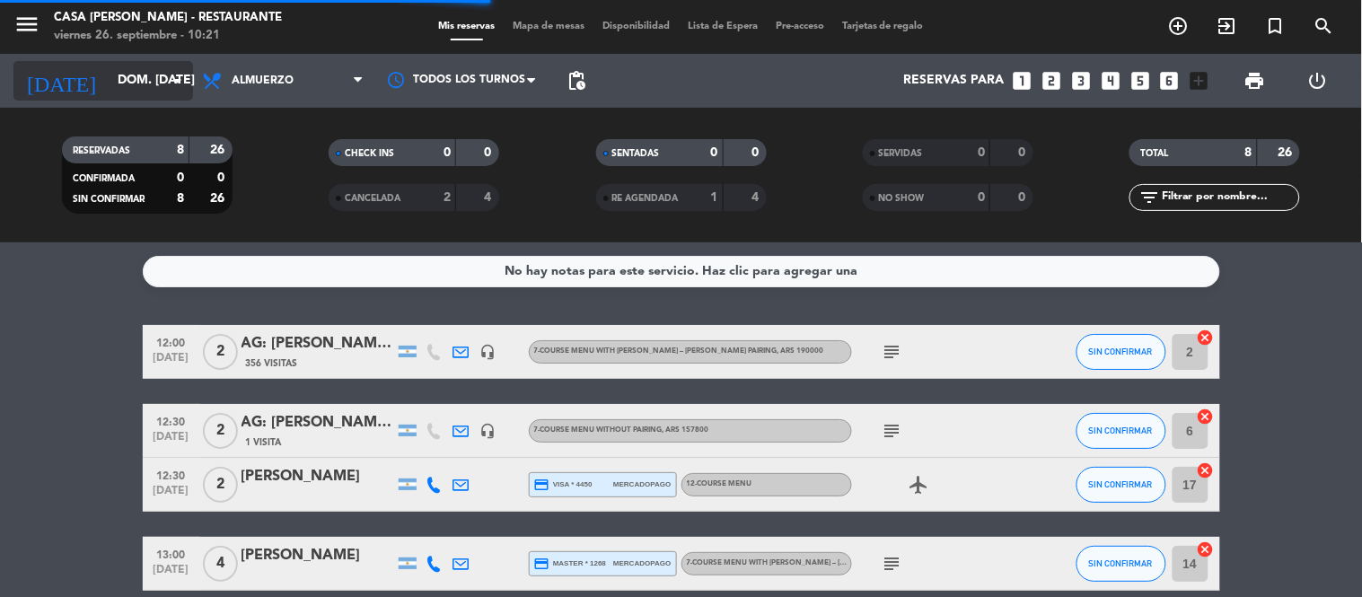
click at [146, 86] on input "dom. [DATE]" at bounding box center [194, 81] width 171 height 32
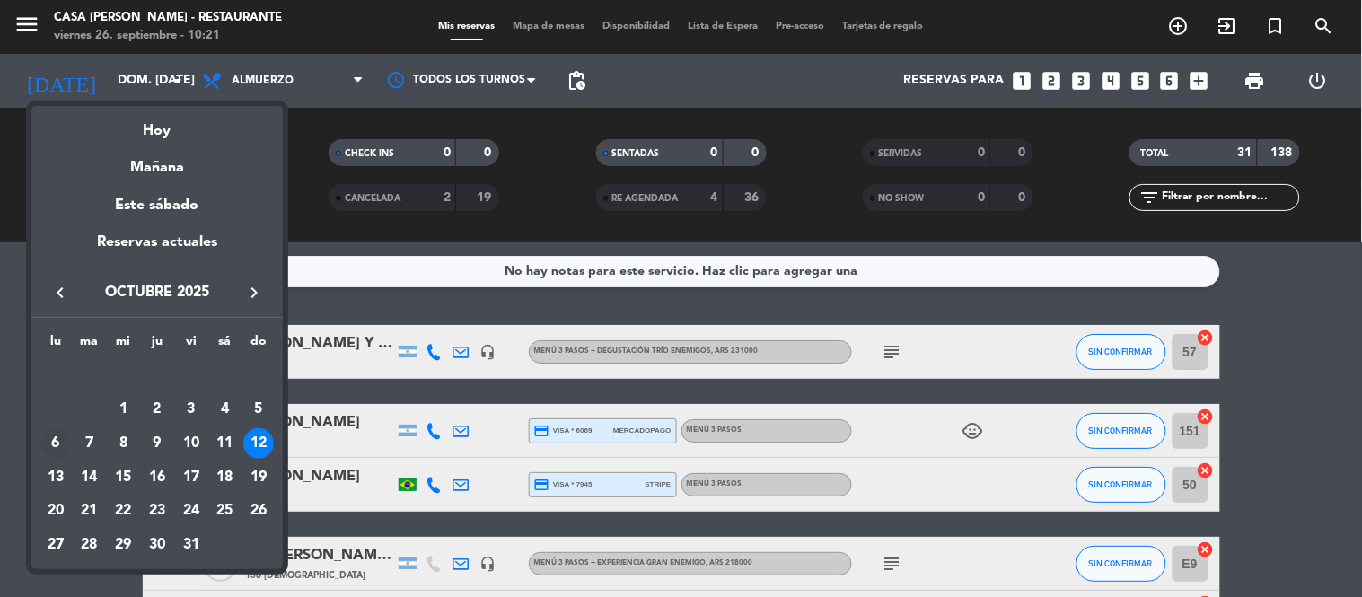
click at [57, 437] on div "6" at bounding box center [55, 443] width 31 height 31
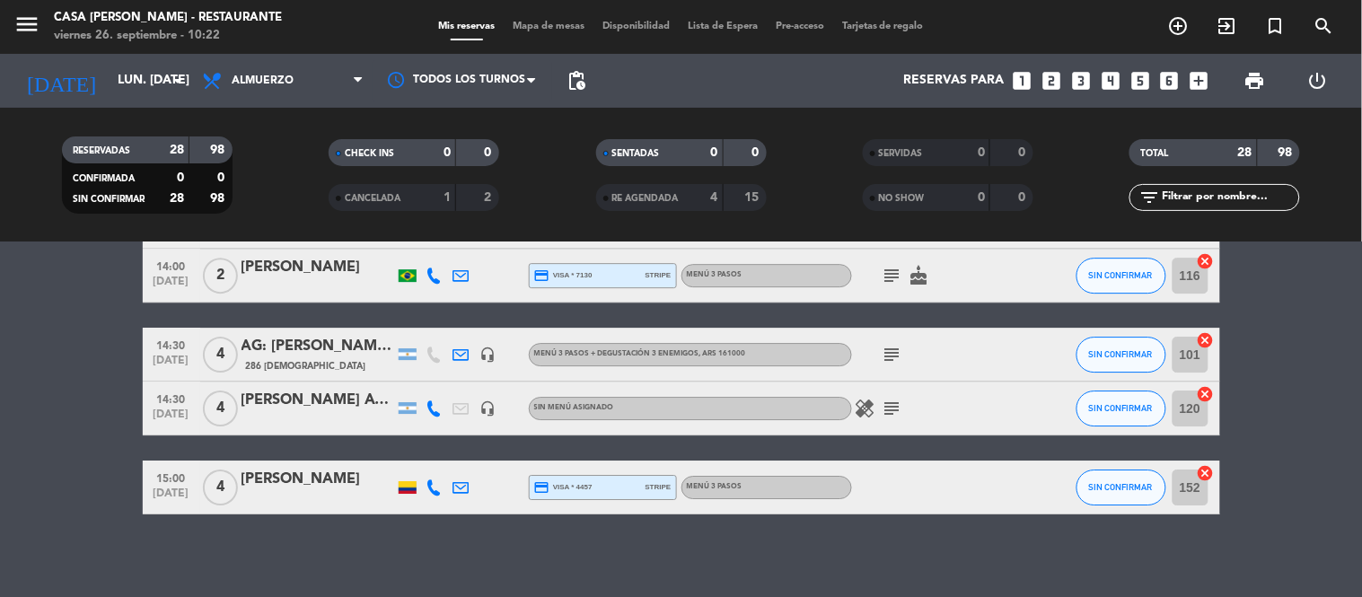
scroll to position [1476, 0]
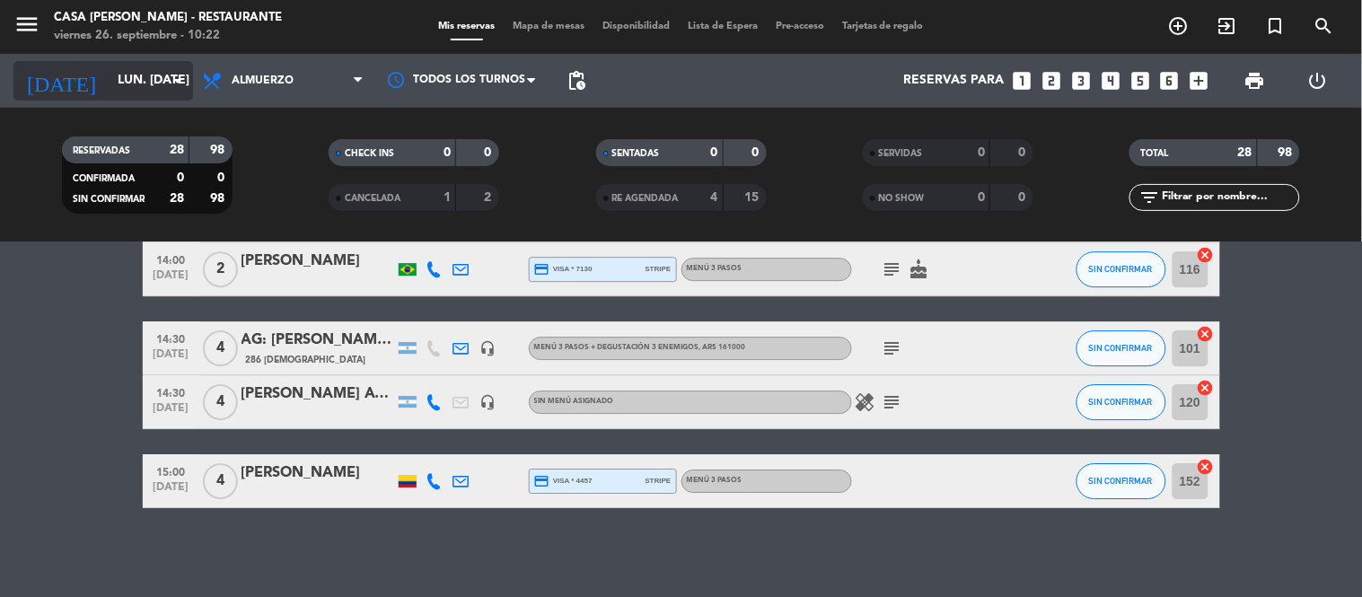
click at [141, 87] on input "lun. [DATE]" at bounding box center [194, 81] width 171 height 32
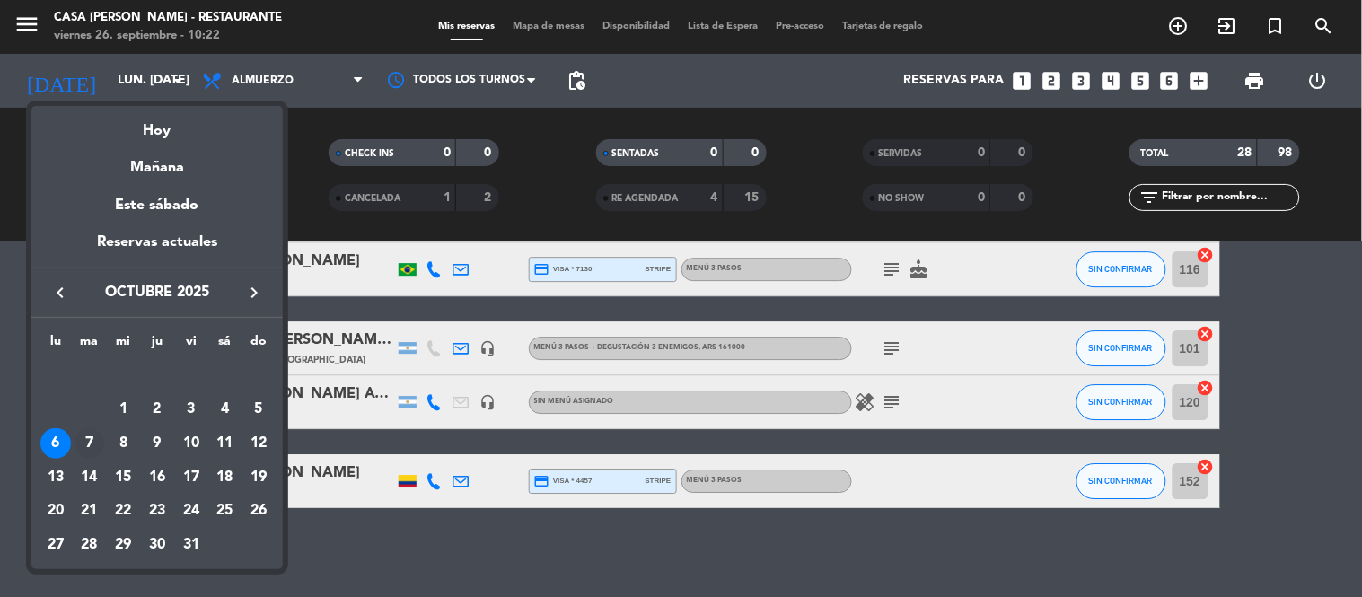
click at [93, 444] on div "7" at bounding box center [89, 443] width 31 height 31
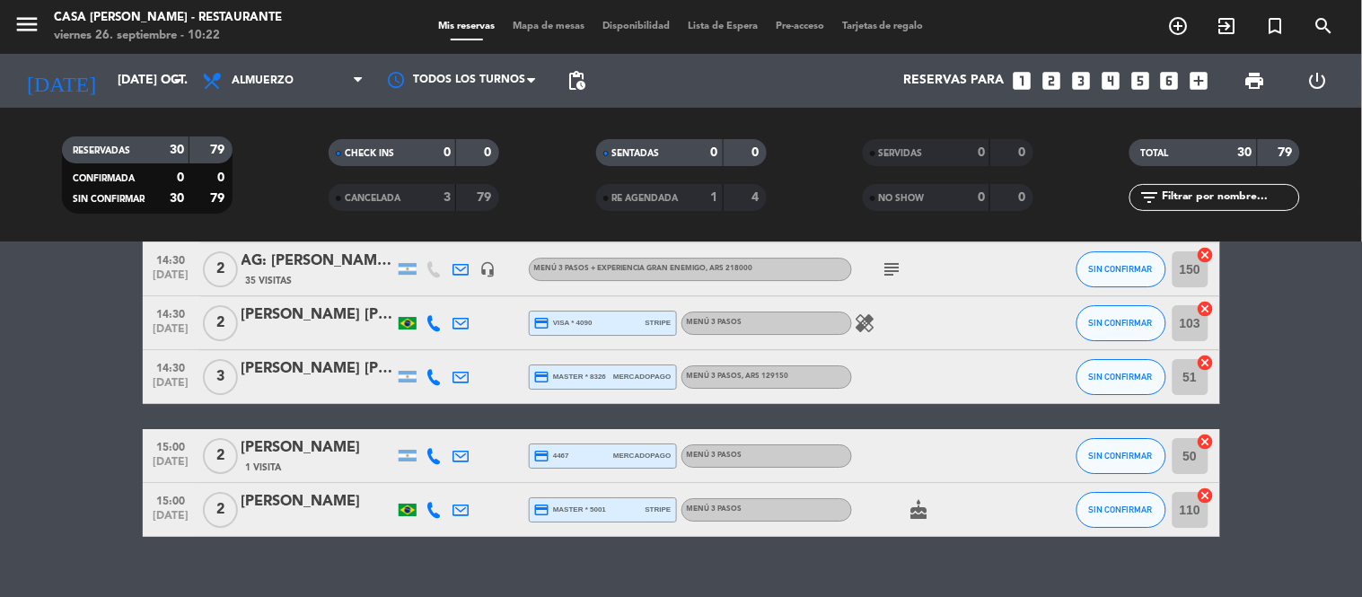
scroll to position [1583, 0]
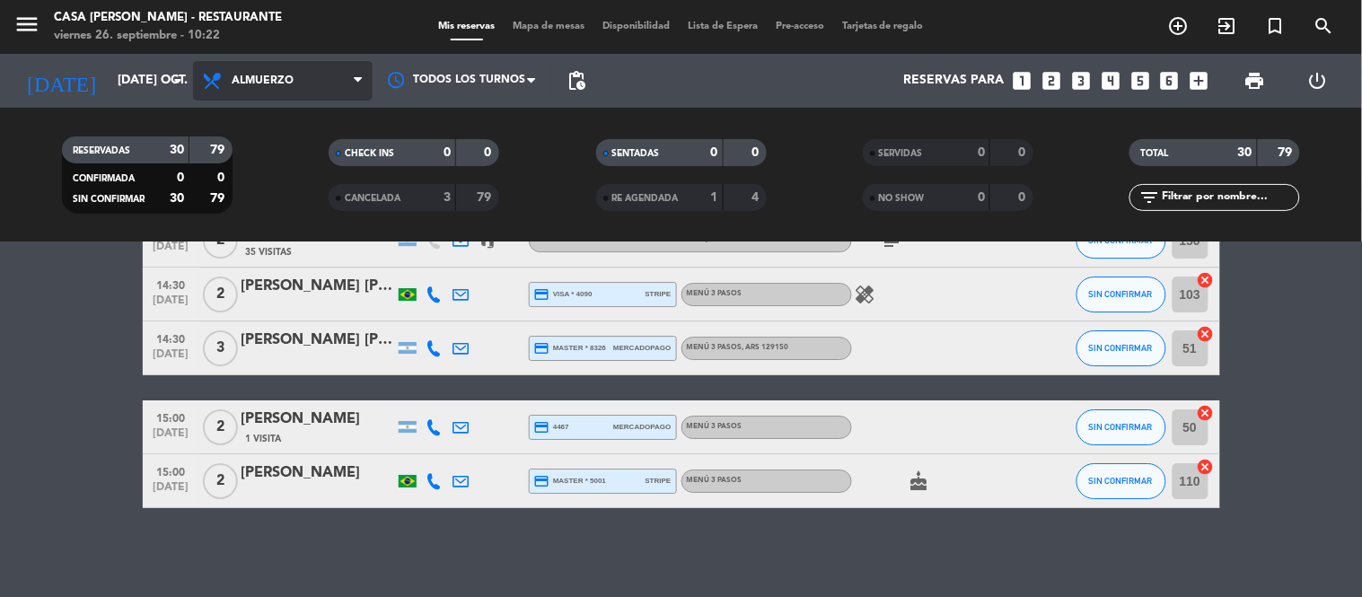
click at [287, 85] on span "Almuerzo" at bounding box center [263, 80] width 62 height 13
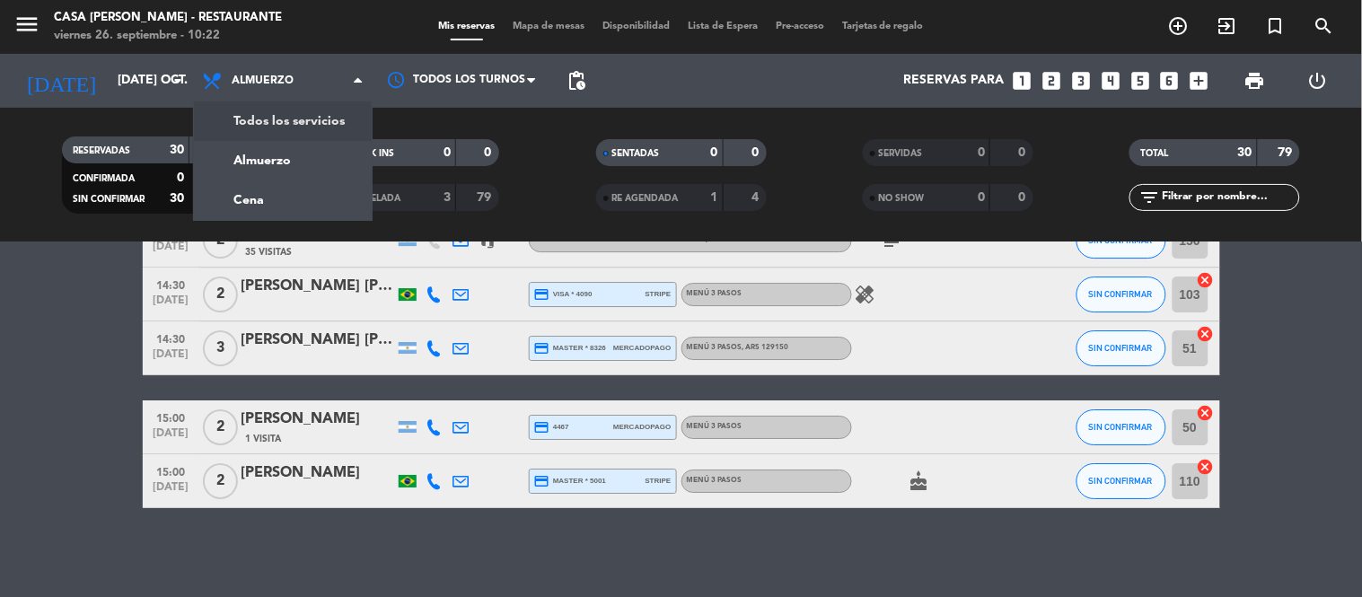
click at [261, 118] on div "menu Casa [PERSON_NAME] - Restaurante viernes 26. septiembre - 10:22 Mis reserv…" at bounding box center [681, 121] width 1362 height 242
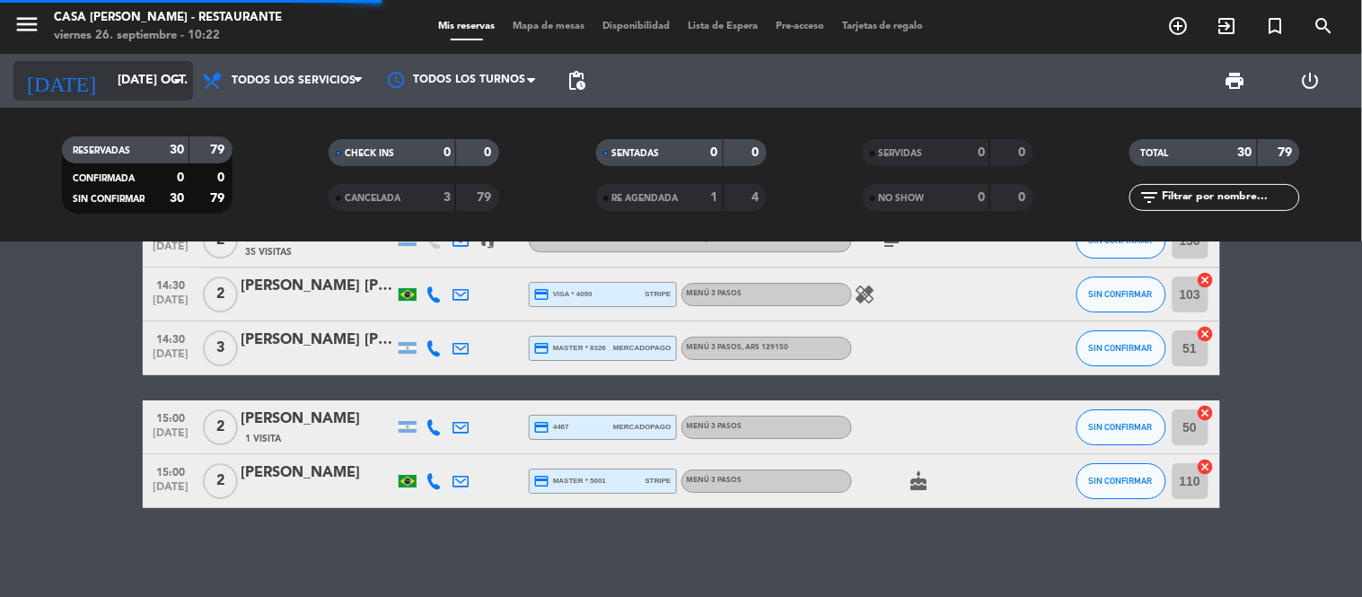
scroll to position [1538, 0]
click at [180, 74] on icon "arrow_drop_down" at bounding box center [178, 81] width 22 height 22
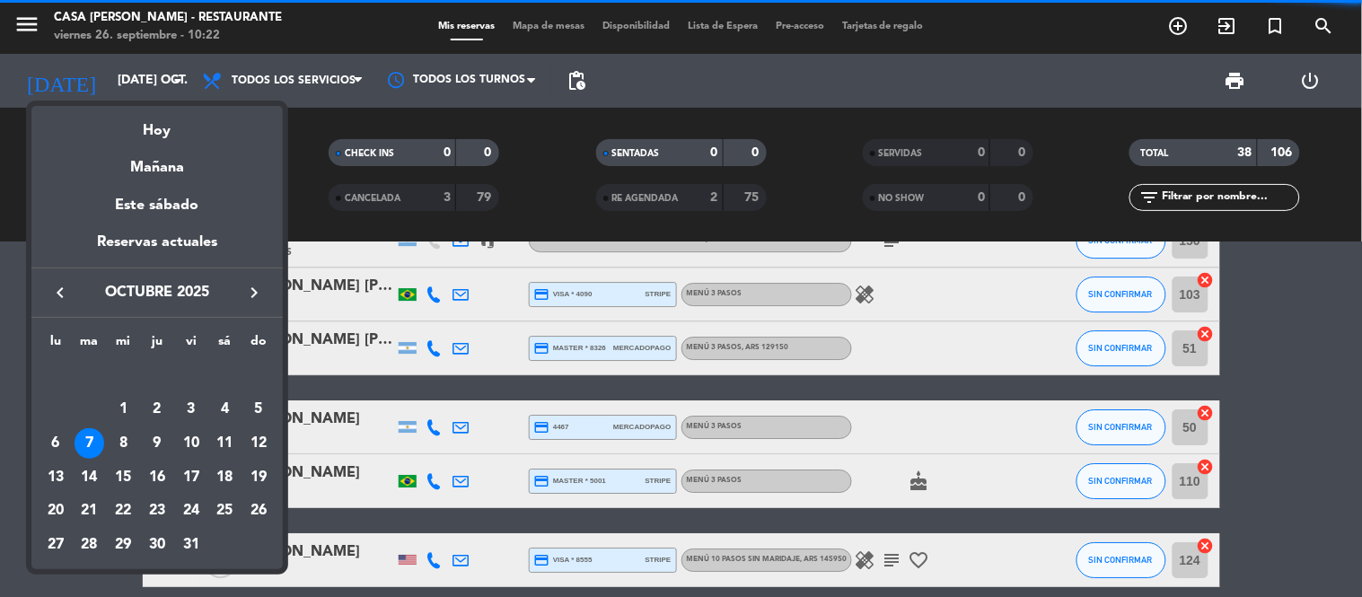
click at [123, 406] on div "1" at bounding box center [123, 409] width 31 height 31
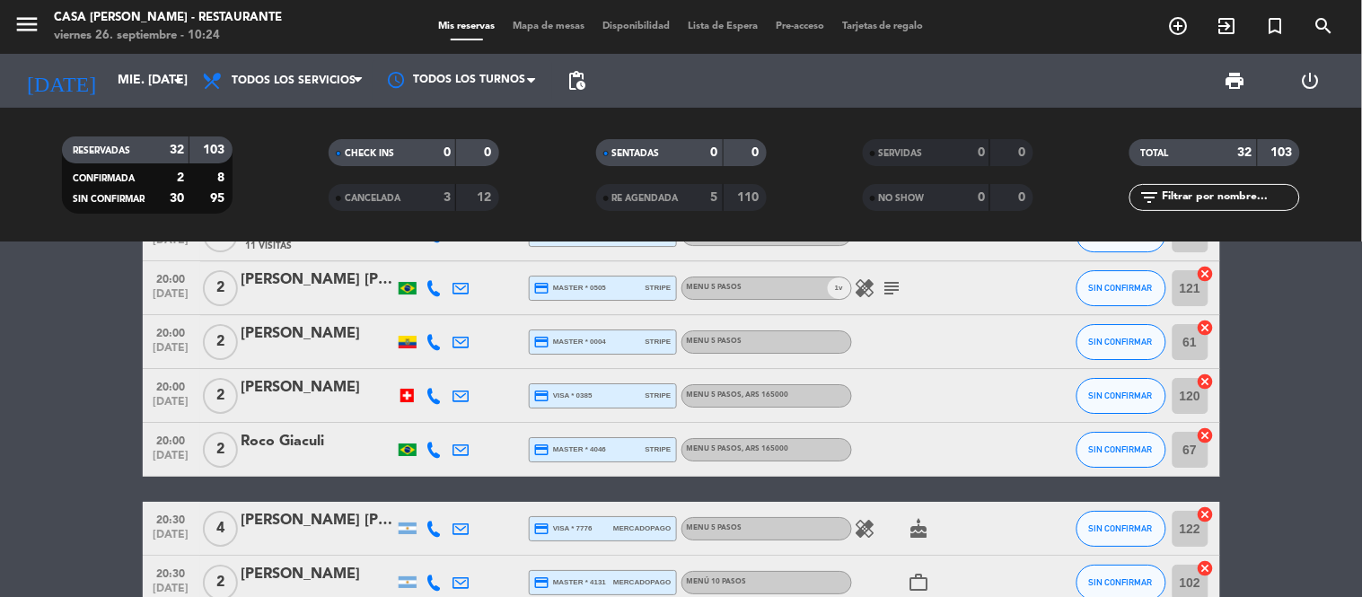
scroll to position [1696, 0]
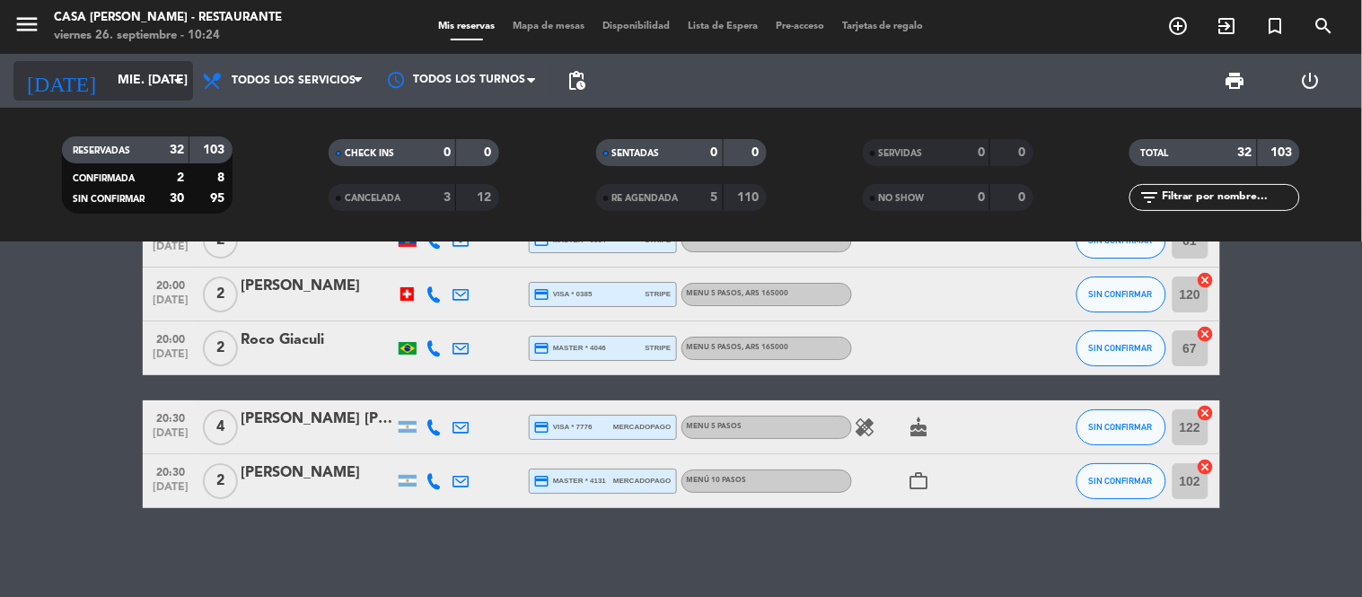
click at [163, 88] on input "mié. [DATE]" at bounding box center [194, 81] width 171 height 32
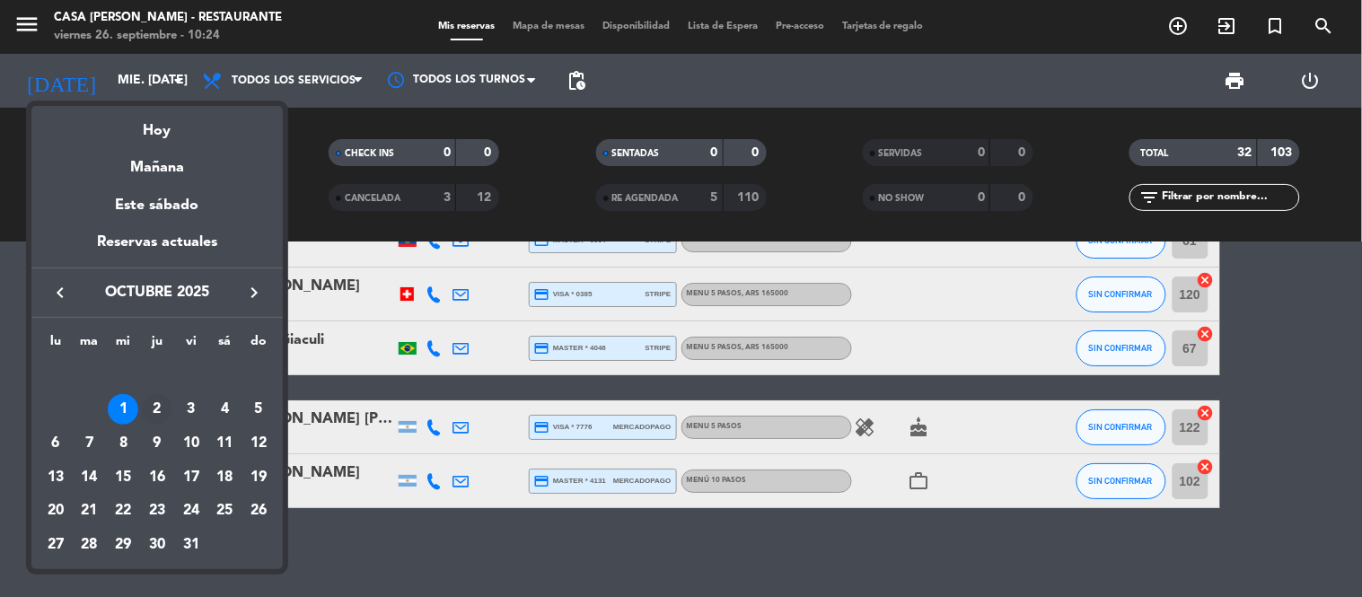
click at [156, 416] on div "2" at bounding box center [157, 409] width 31 height 31
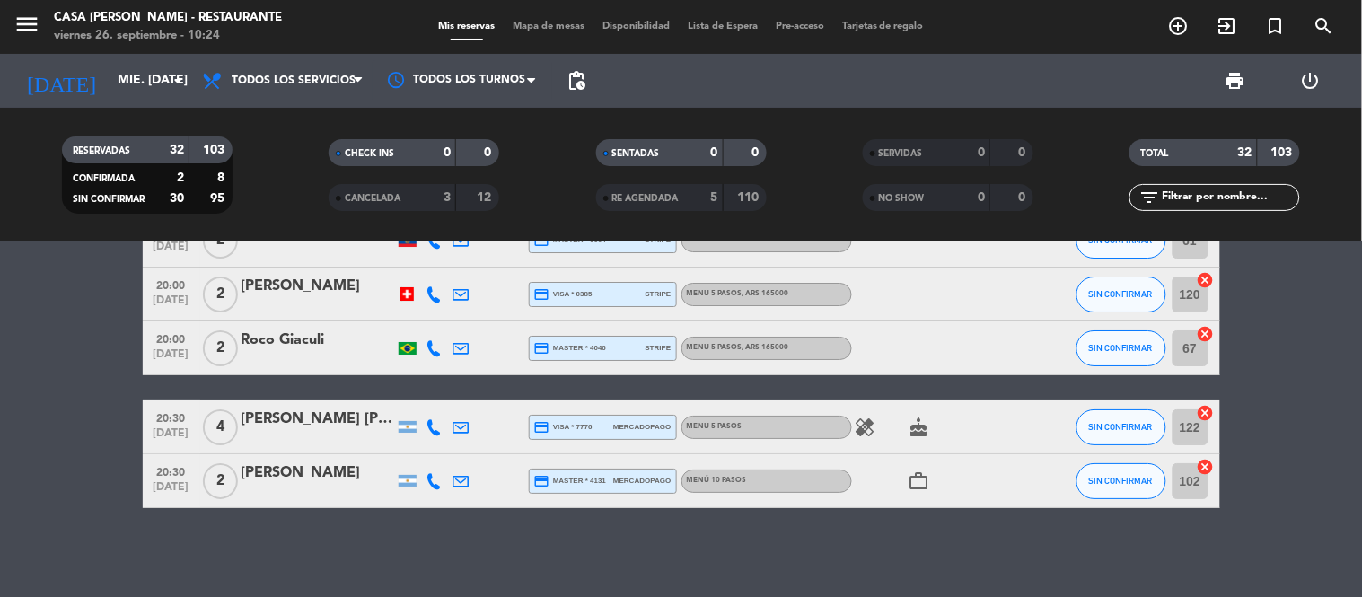
type input "[DEMOGRAPHIC_DATA] [DATE]"
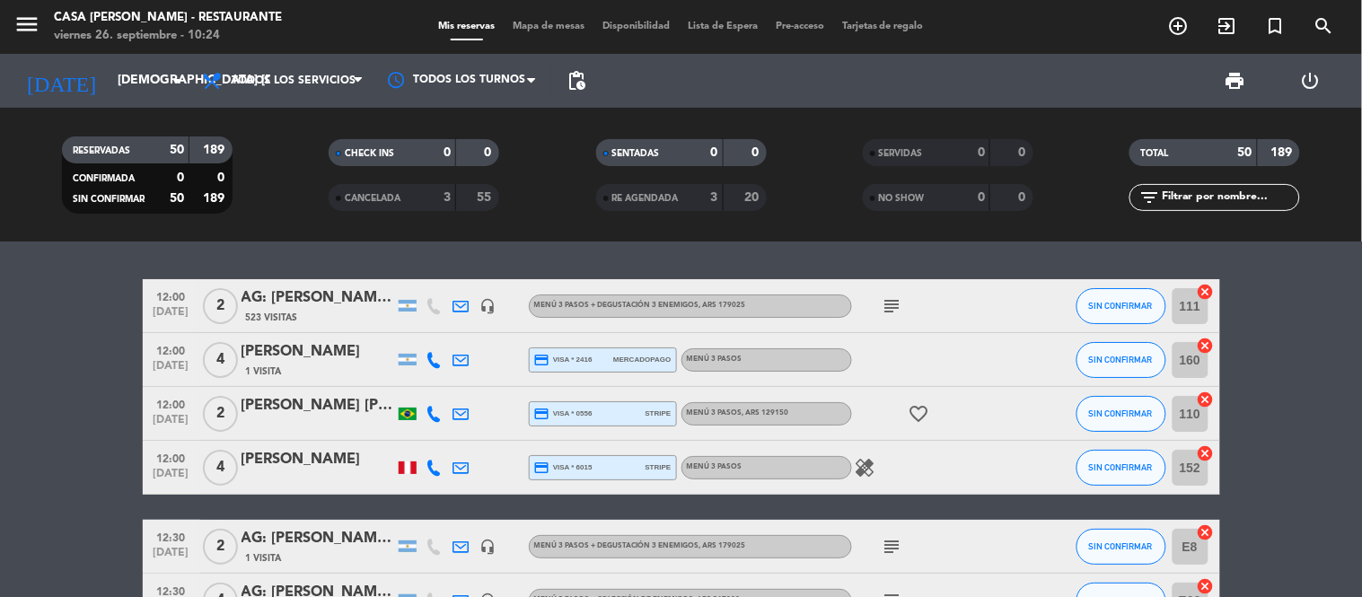
scroll to position [0, 0]
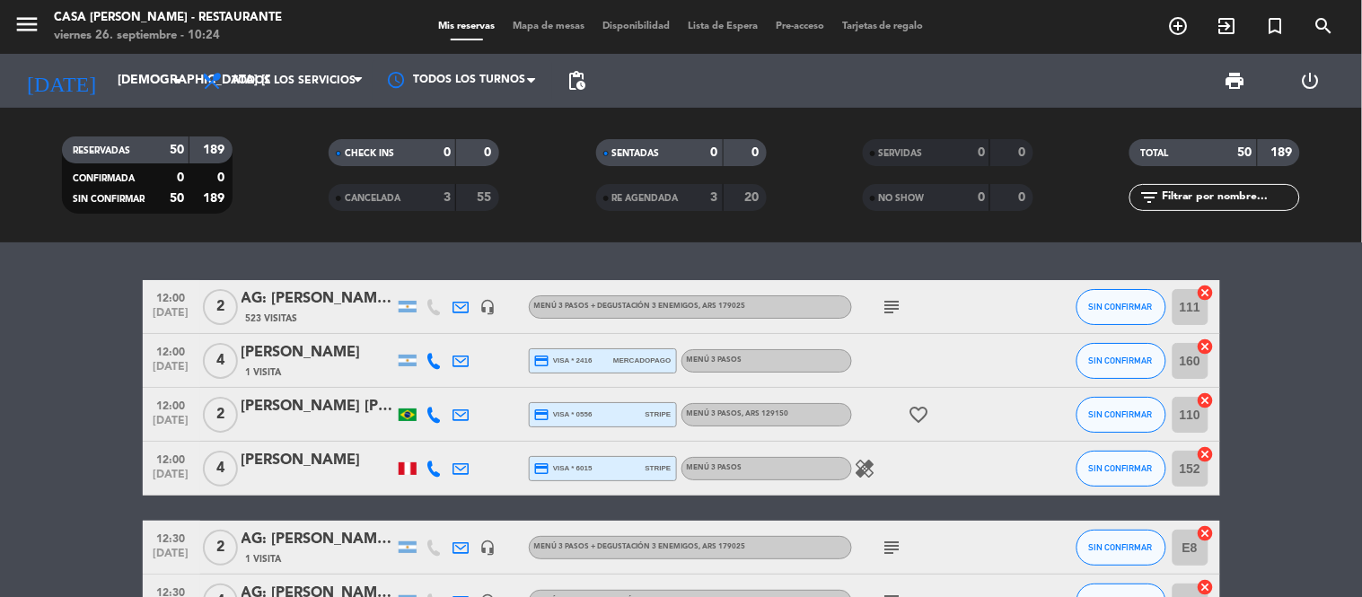
drag, startPoint x: 48, startPoint y: 337, endPoint x: 37, endPoint y: 346, distance: 14.2
drag, startPoint x: 92, startPoint y: 381, endPoint x: 78, endPoint y: 381, distance: 14.4
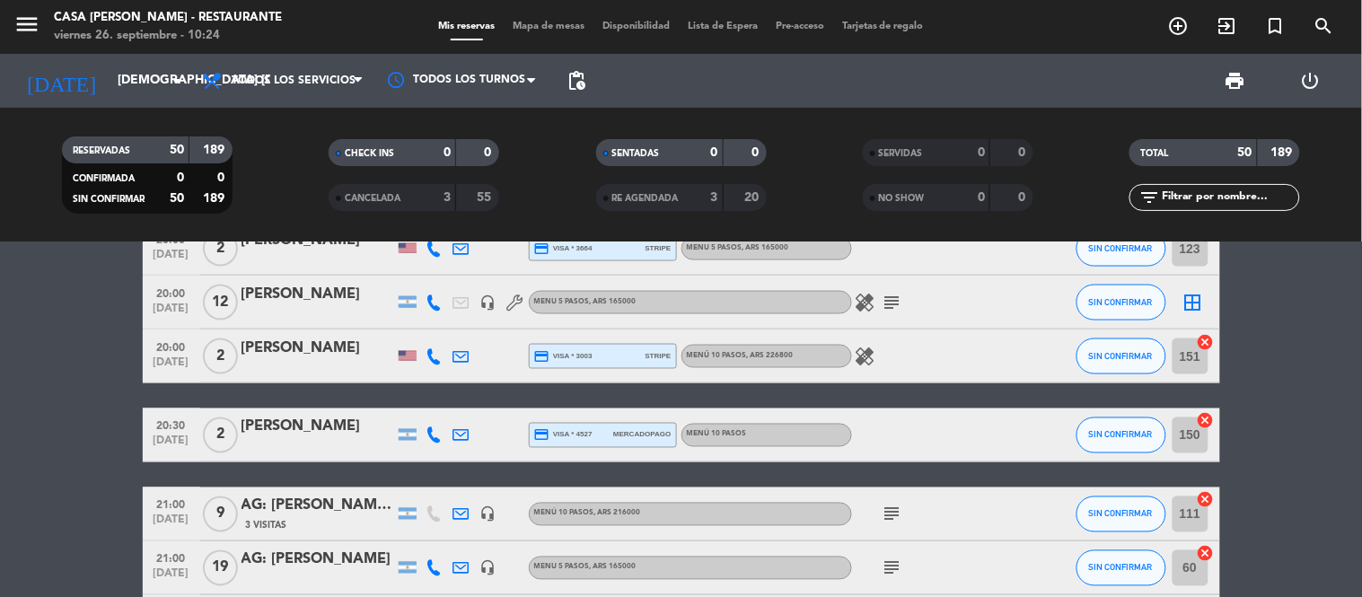
scroll to position [2592, 0]
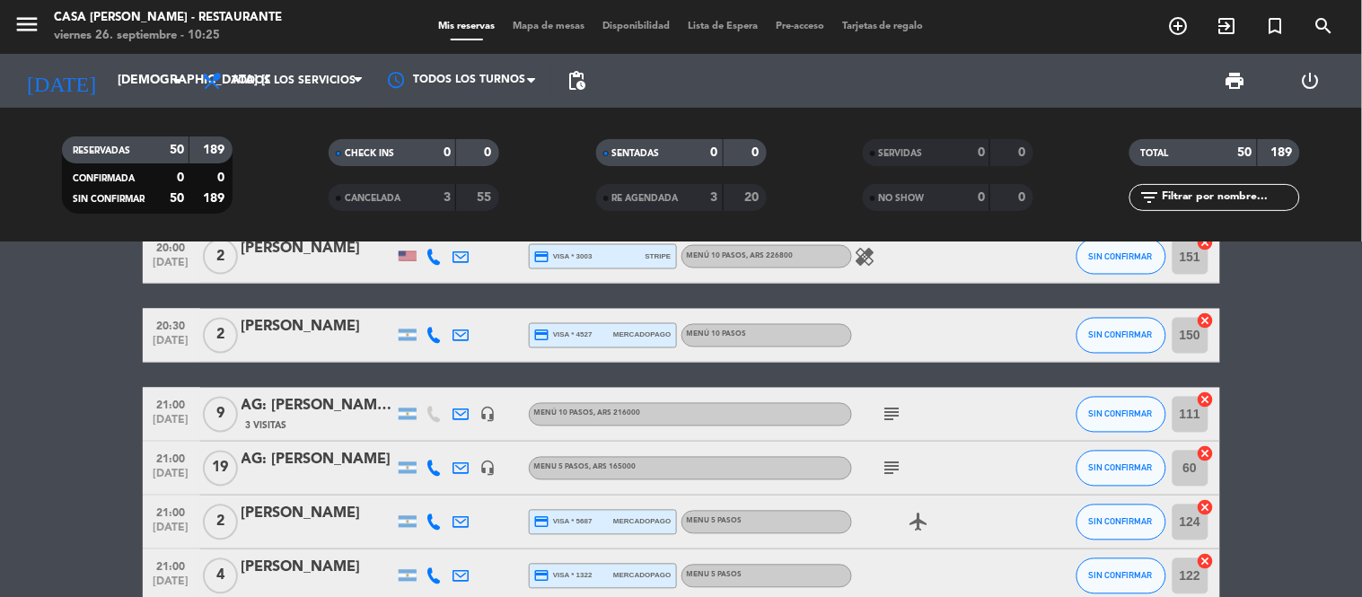
click at [311, 495] on div "21:00 [DATE] 2 [PERSON_NAME] credit_card visa * 5687 mercadopago Menu 5 pasos a…" at bounding box center [681, 522] width 1077 height 54
click at [297, 468] on div "AG: [PERSON_NAME]" at bounding box center [317, 460] width 153 height 23
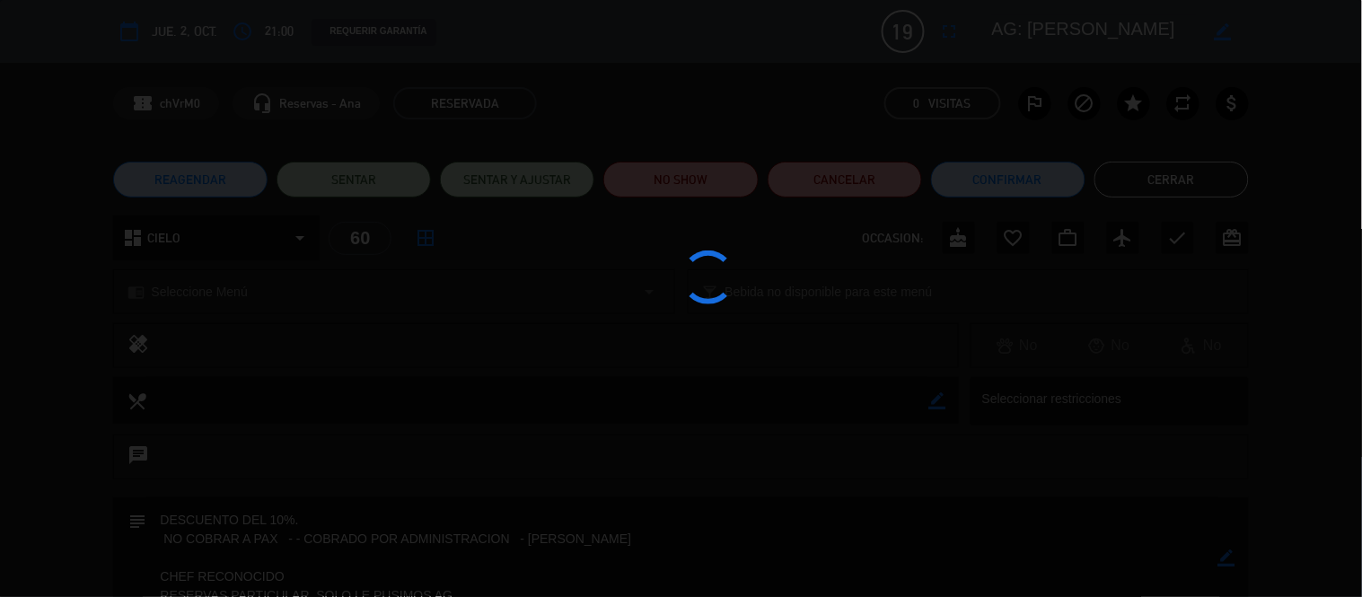
click at [297, 468] on div at bounding box center [681, 298] width 1362 height 597
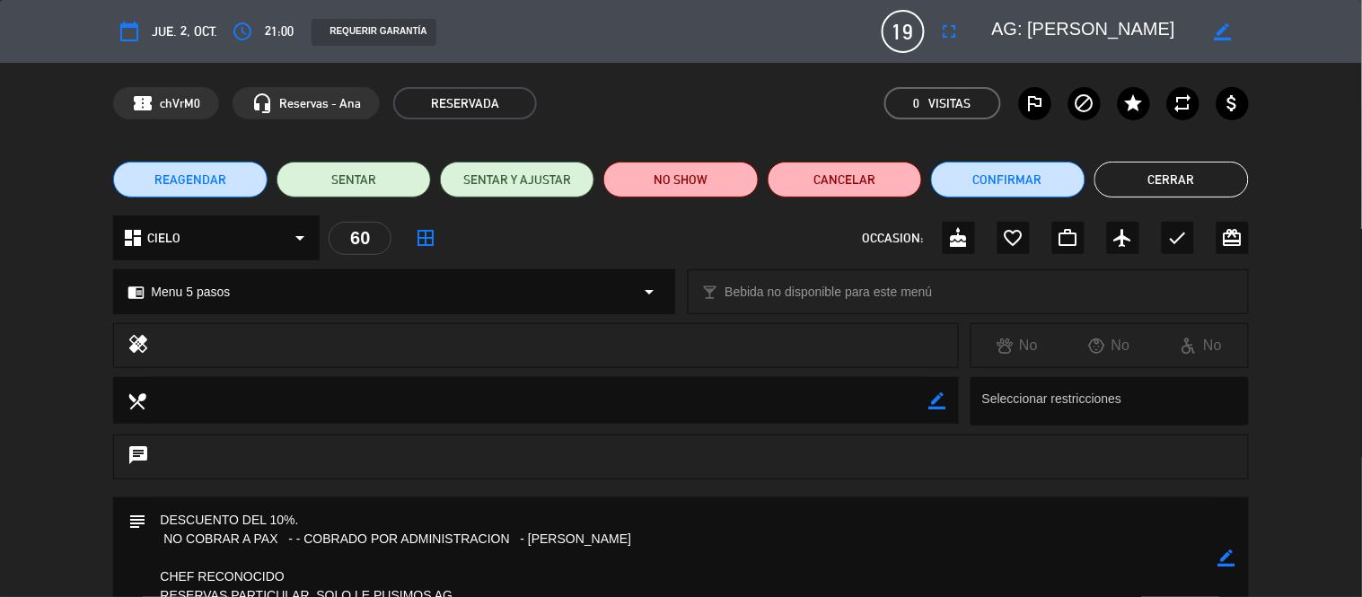
click at [1077, 27] on textarea at bounding box center [1095, 31] width 206 height 32
drag, startPoint x: 231, startPoint y: 289, endPoint x: 153, endPoint y: 289, distance: 78.1
click at [153, 289] on div "chrome_reader_mode Menu 5 pasos arrow_drop_down" at bounding box center [393, 291] width 559 height 43
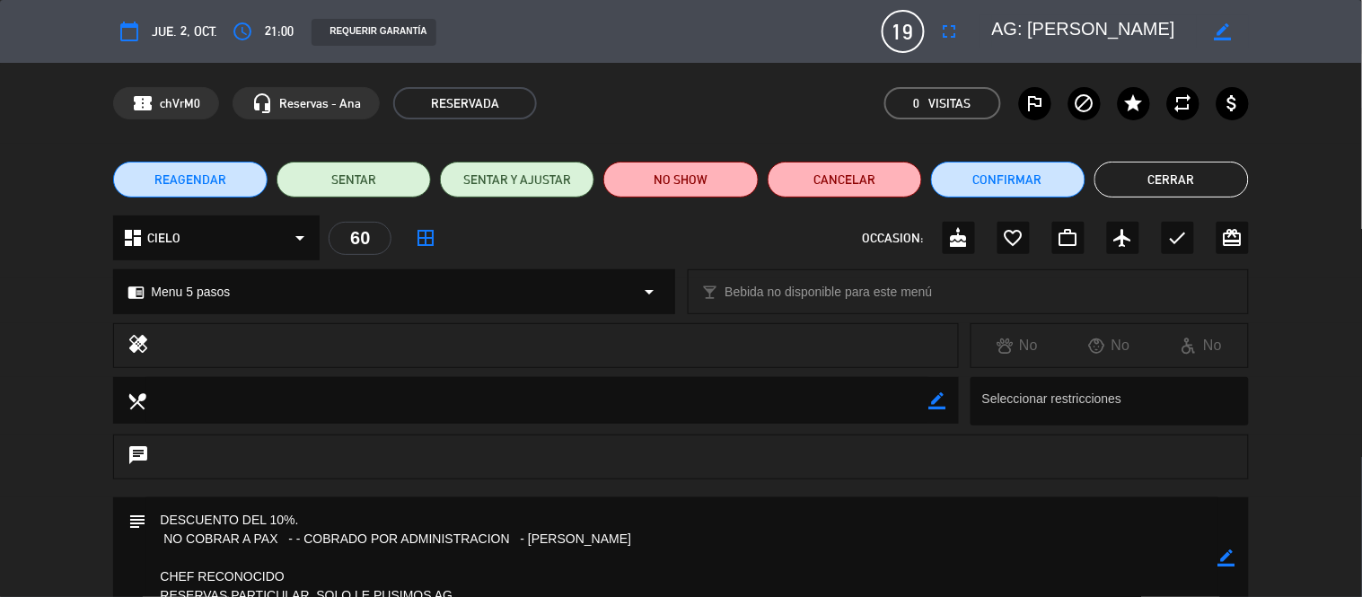
select select
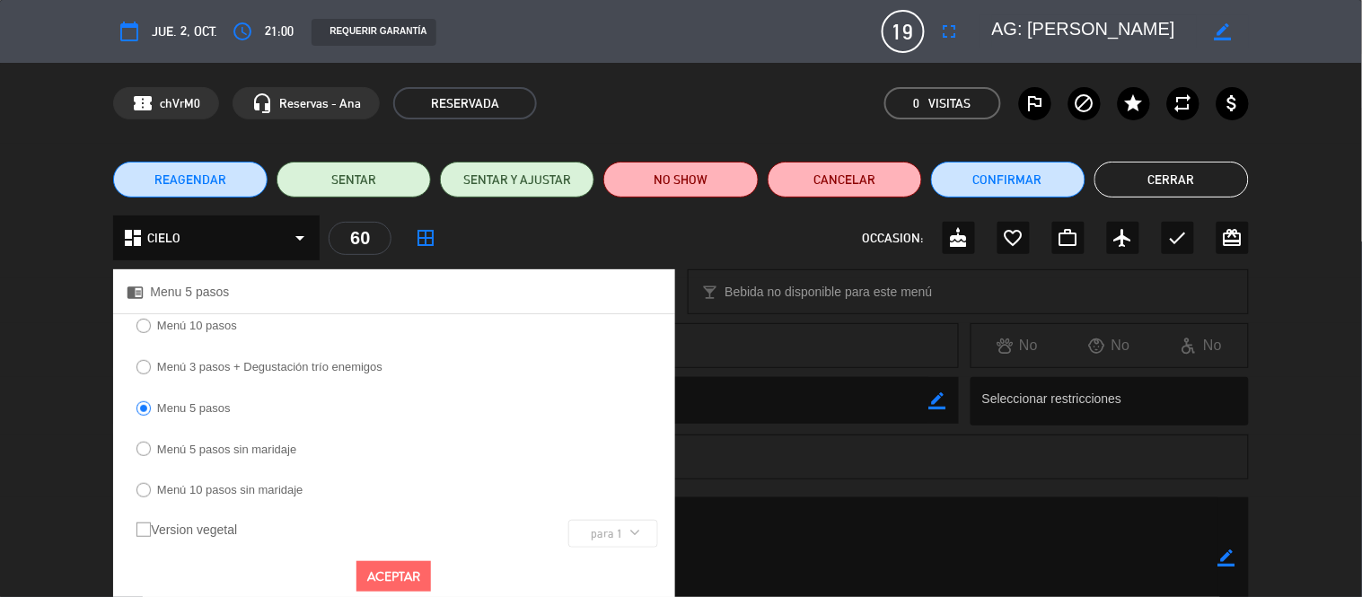
copy span "Menu 5 pasos"
drag, startPoint x: 781, startPoint y: 519, endPoint x: 659, endPoint y: 507, distance: 122.6
click at [775, 519] on textarea at bounding box center [681, 557] width 1071 height 121
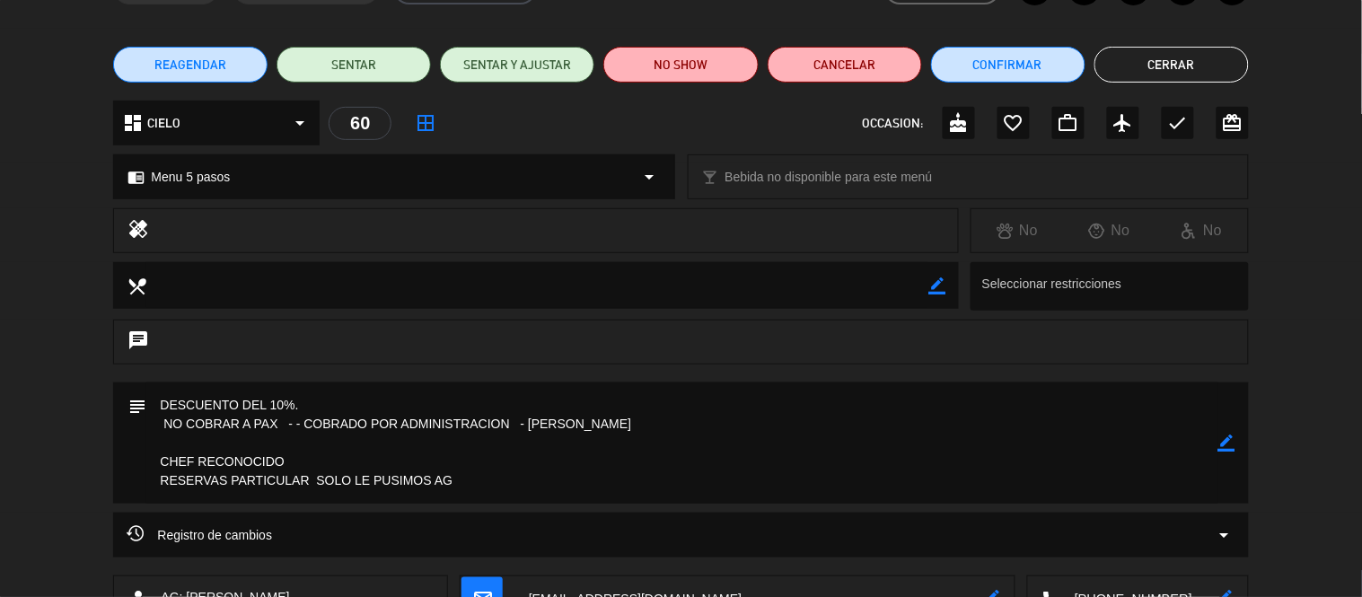
scroll to position [246, 0]
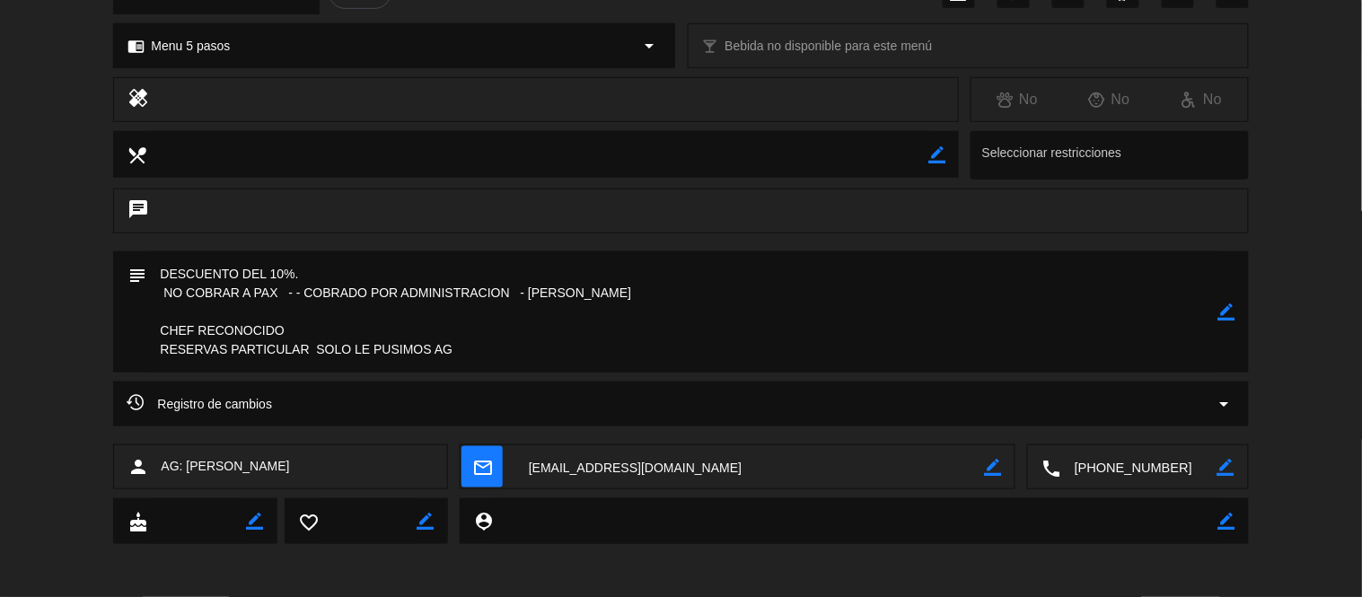
drag, startPoint x: 160, startPoint y: 267, endPoint x: 462, endPoint y: 360, distance: 316.6
click at [462, 360] on textarea at bounding box center [681, 311] width 1071 height 121
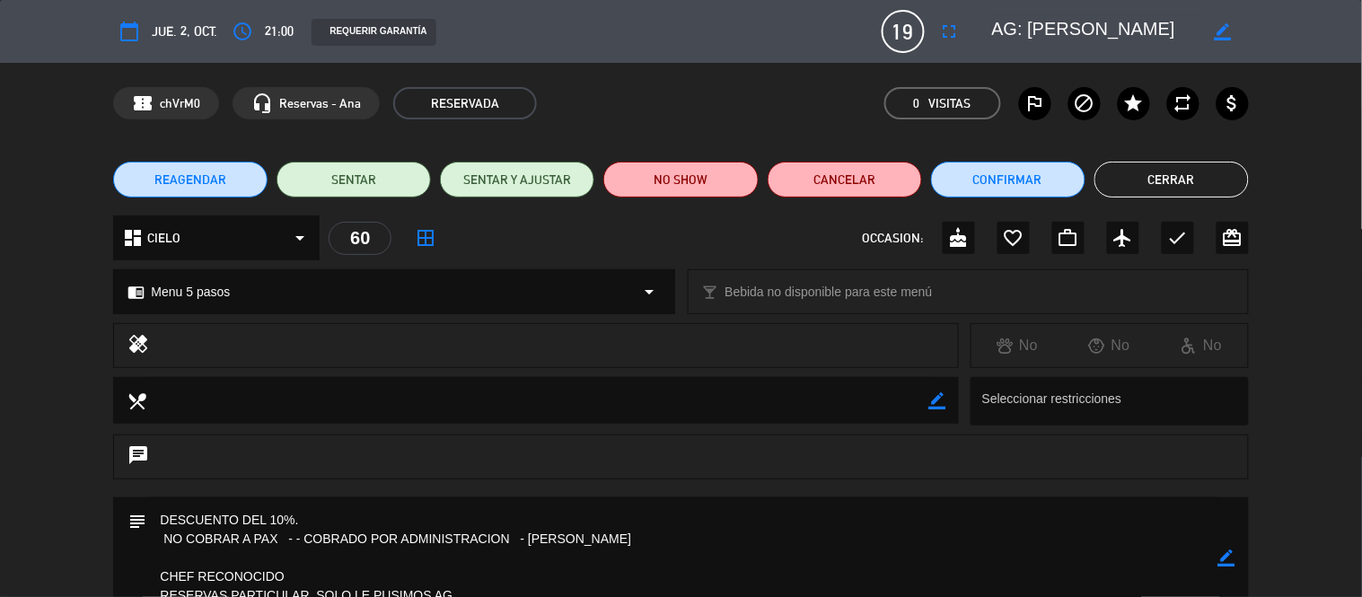
click at [1030, 20] on textarea at bounding box center [1095, 31] width 206 height 32
drag, startPoint x: 1027, startPoint y: 21, endPoint x: 1160, endPoint y: 32, distance: 133.4
click at [1077, 32] on textarea at bounding box center [1095, 31] width 206 height 32
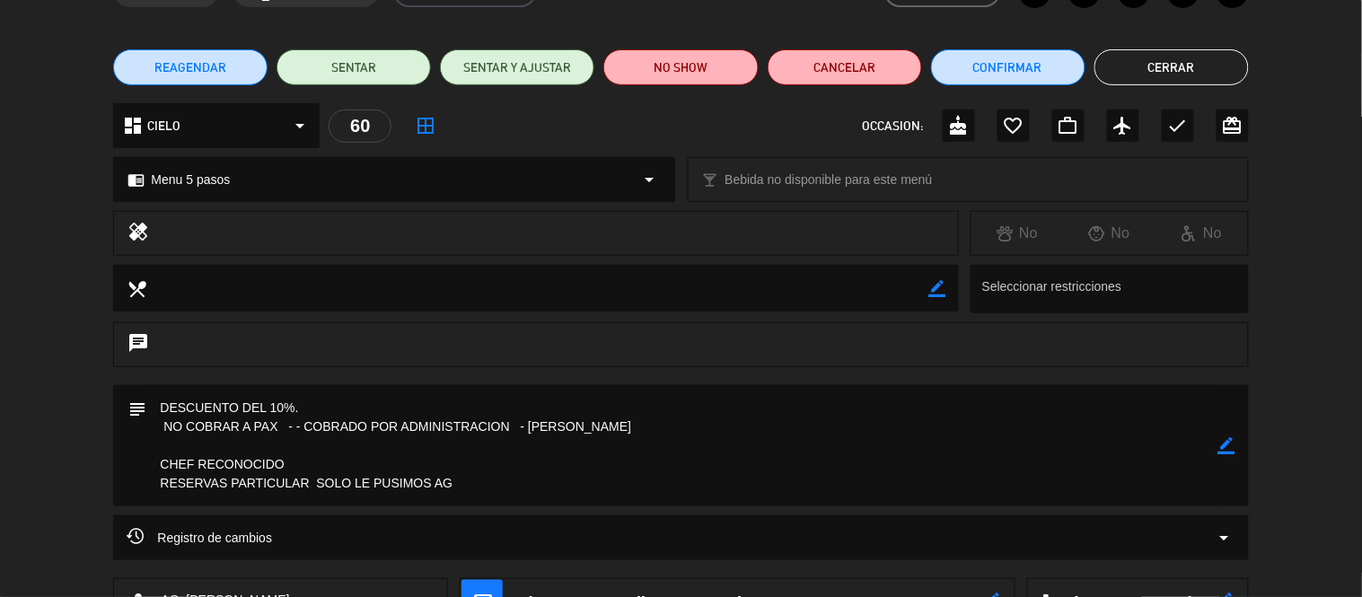
scroll to position [246, 0]
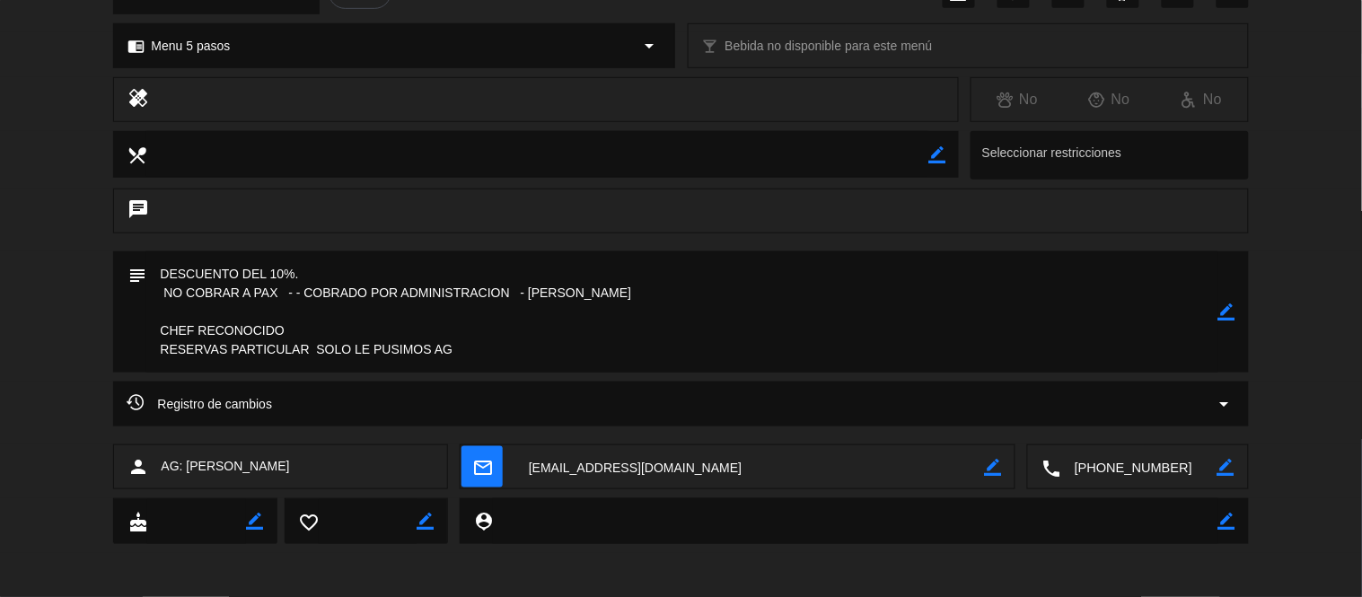
click at [1077, 416] on div "Registro de cambios arrow_drop_down" at bounding box center [680, 403] width 1135 height 45
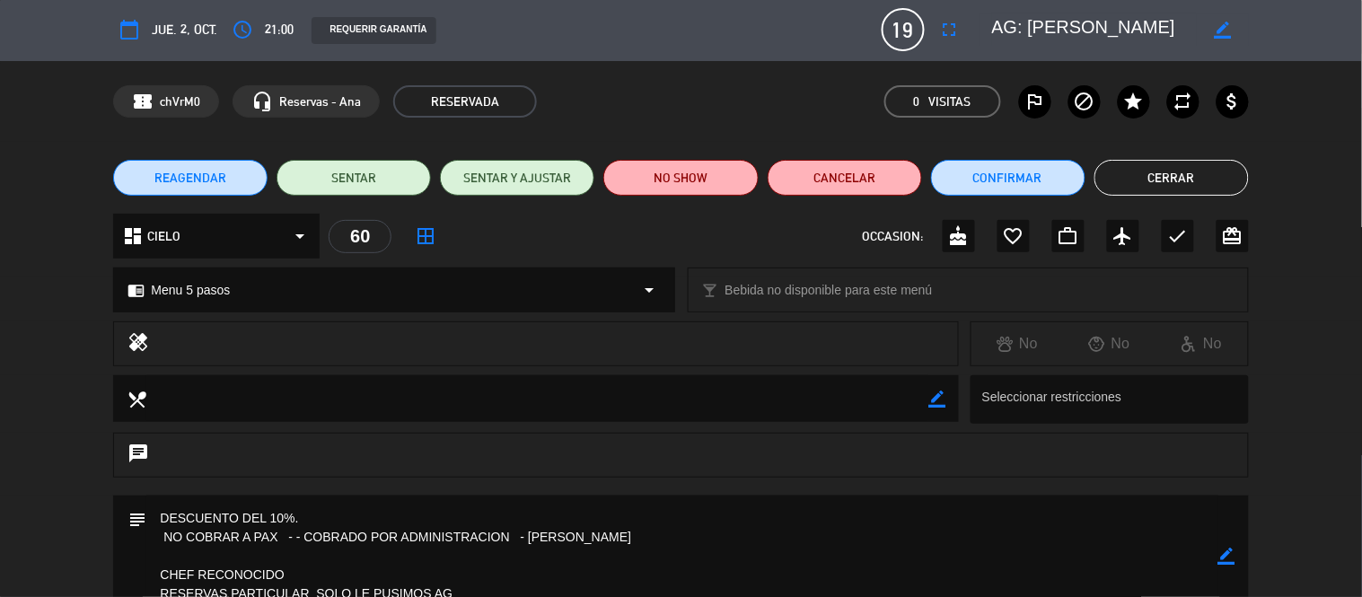
scroll to position [0, 0]
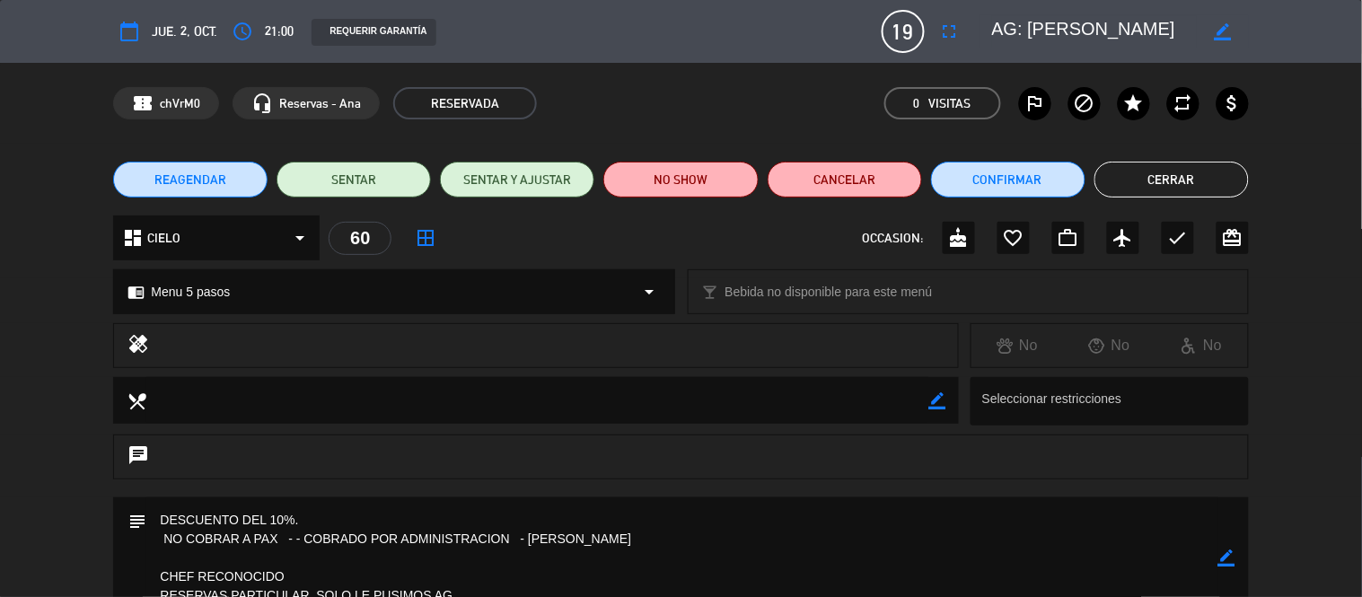
click at [1077, 182] on button "Cerrar" at bounding box center [1171, 180] width 154 height 36
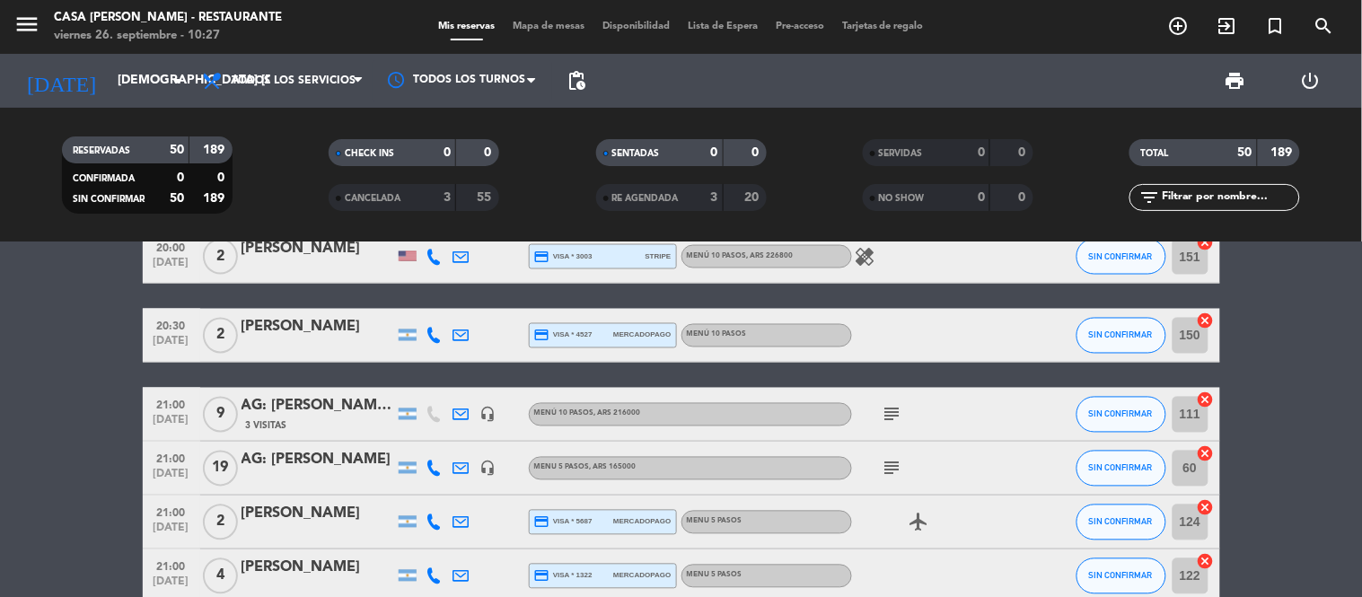
click at [330, 463] on div "AG: [PERSON_NAME]" at bounding box center [317, 460] width 153 height 23
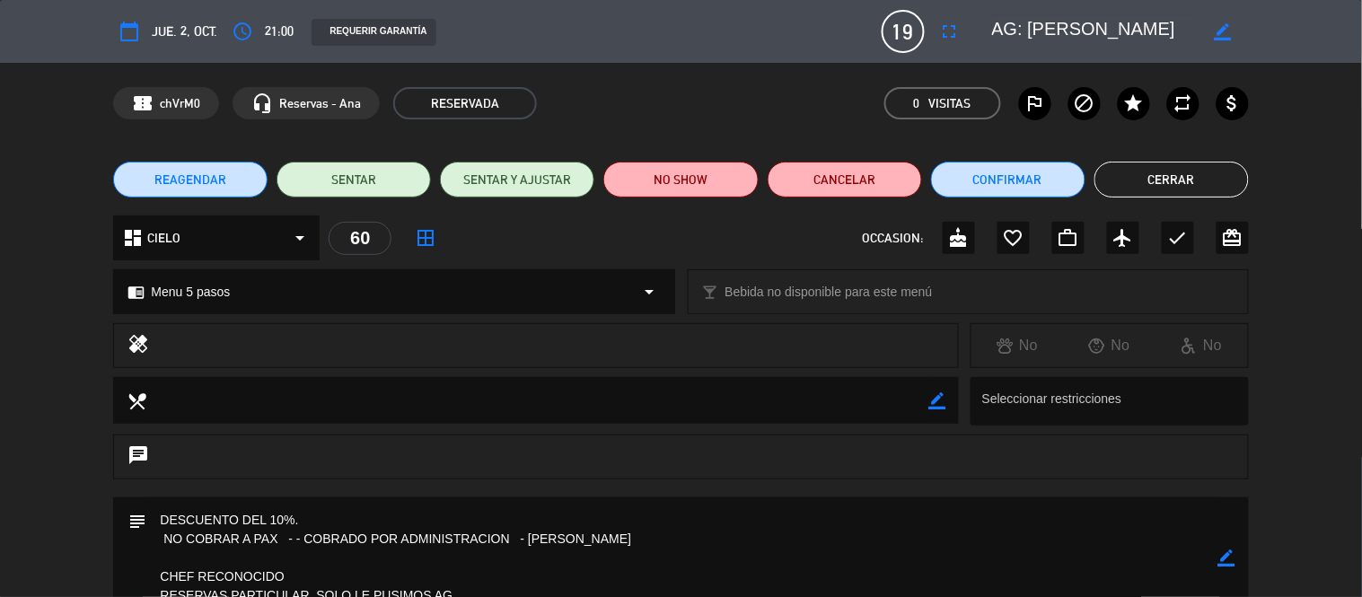
click at [1077, 36] on icon "border_color" at bounding box center [1222, 31] width 17 height 17
click at [1077, 27] on textarea at bounding box center [1095, 31] width 206 height 32
click at [1077, 29] on icon at bounding box center [1222, 31] width 17 height 17
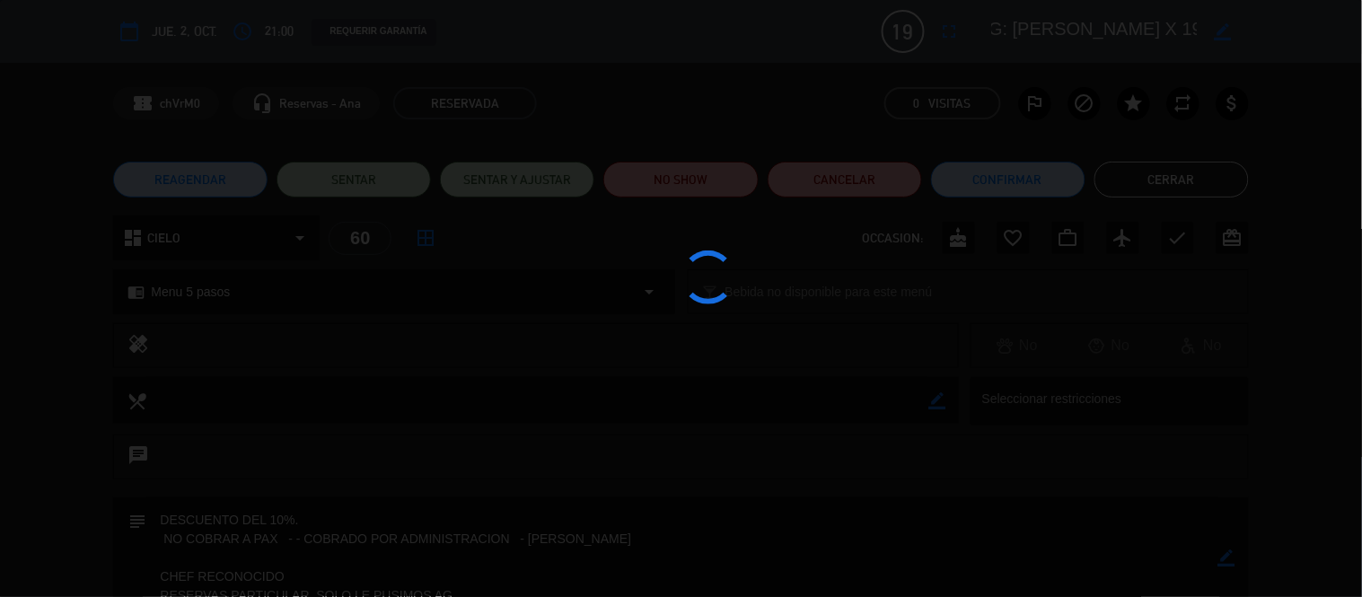
scroll to position [0, 10]
type textarea "AG: [PERSON_NAME] X 19"
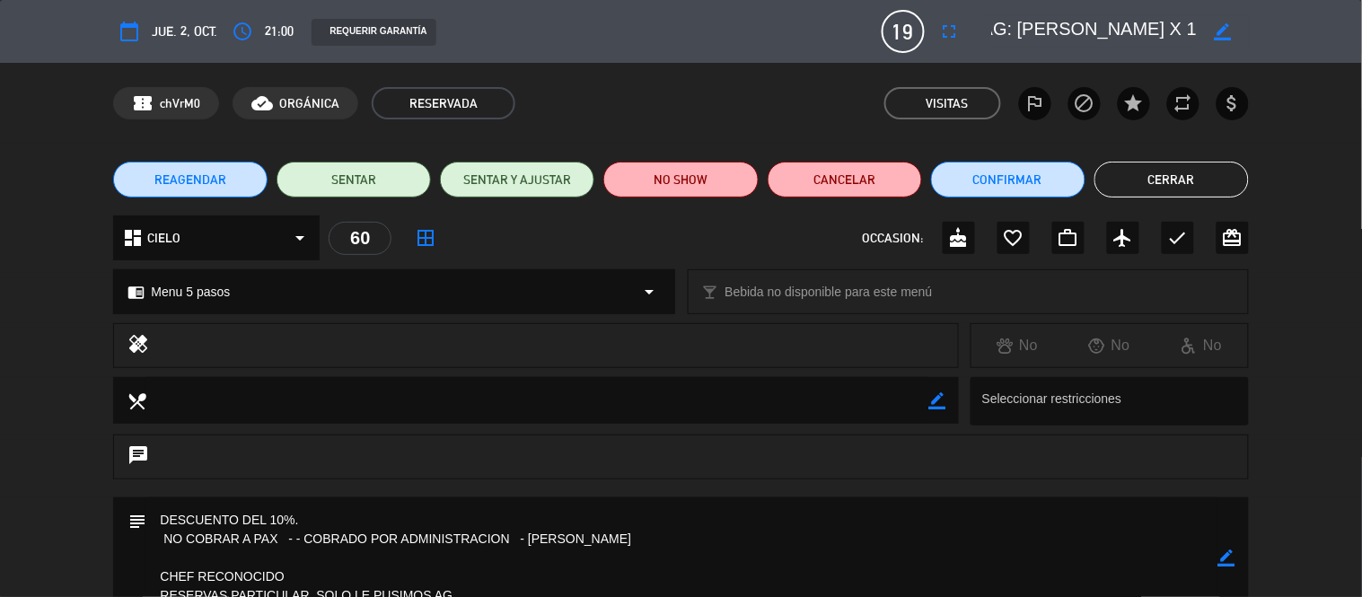
click at [1077, 200] on div "REAGENDAR SENTAR SENTAR Y AJUSTAR NO SHOW Cancelar Confirmar Cerrar" at bounding box center [681, 180] width 1362 height 72
click at [1077, 192] on button "Cerrar" at bounding box center [1171, 180] width 154 height 36
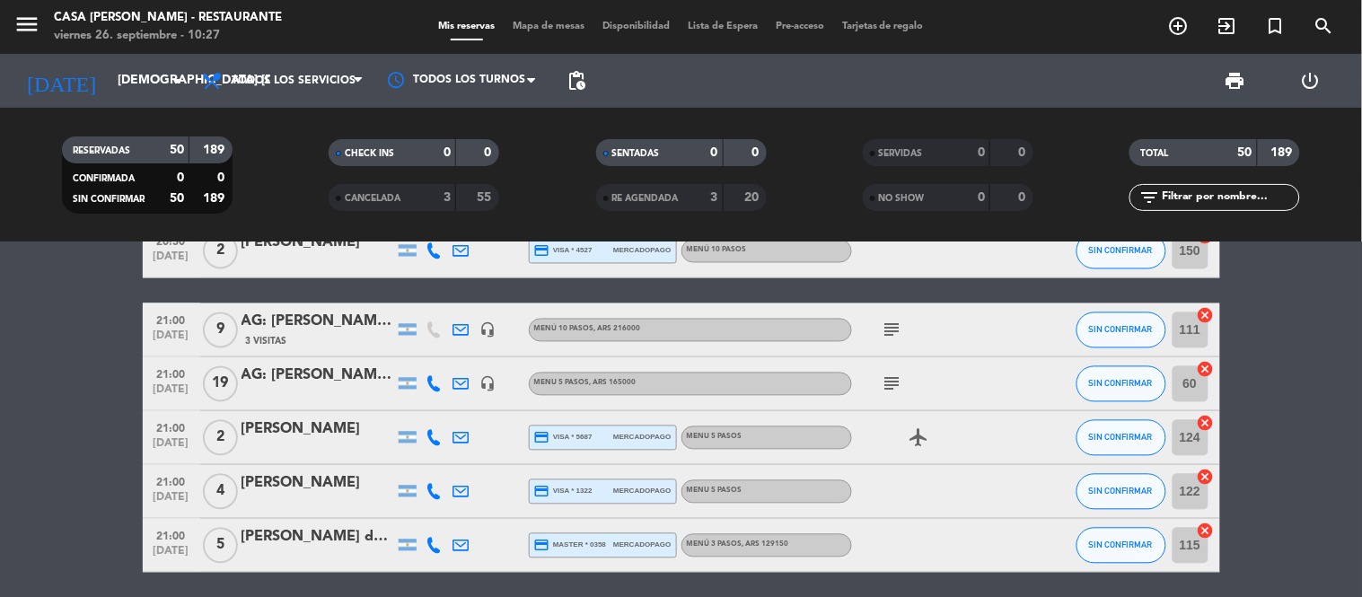
scroll to position [2741, 0]
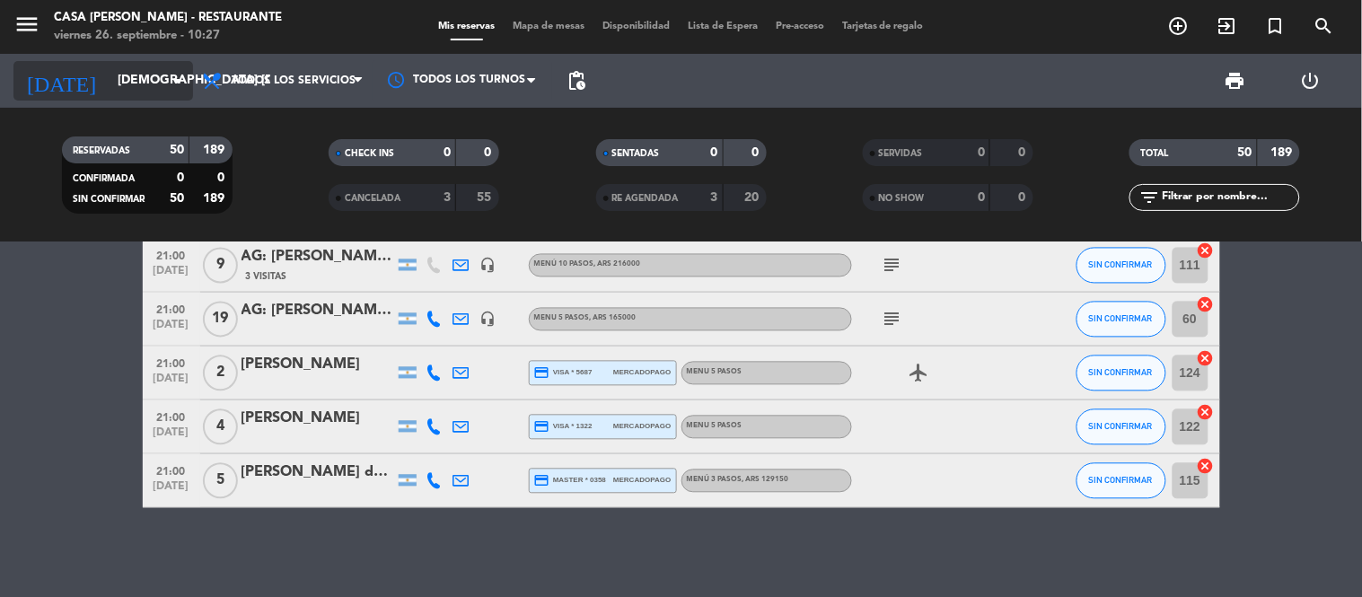
click at [158, 77] on input "[DEMOGRAPHIC_DATA] [DATE]" at bounding box center [194, 81] width 171 height 32
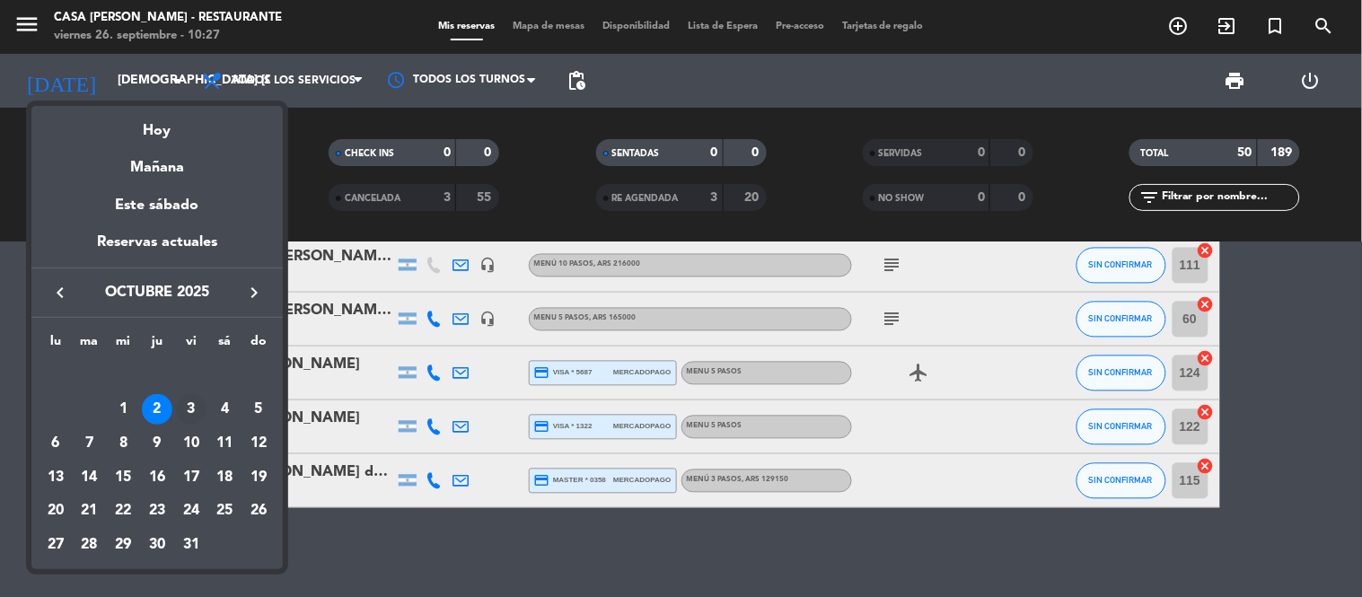
click at [192, 409] on div "3" at bounding box center [191, 409] width 31 height 31
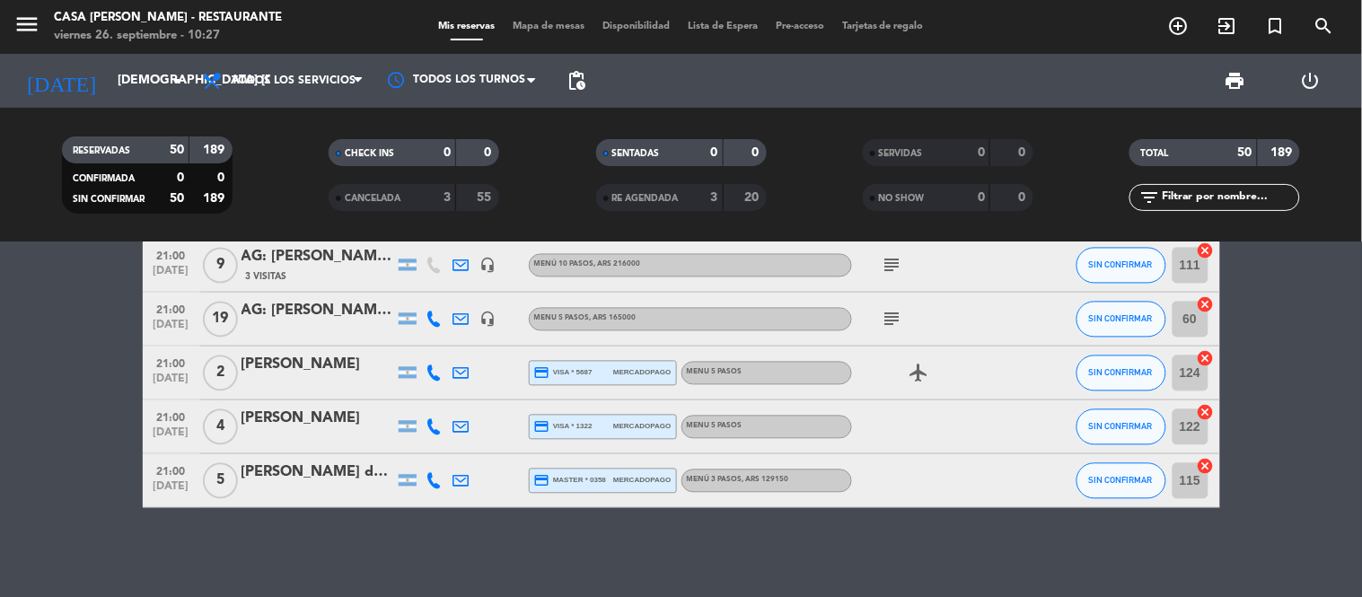
type input "vie. [DATE]"
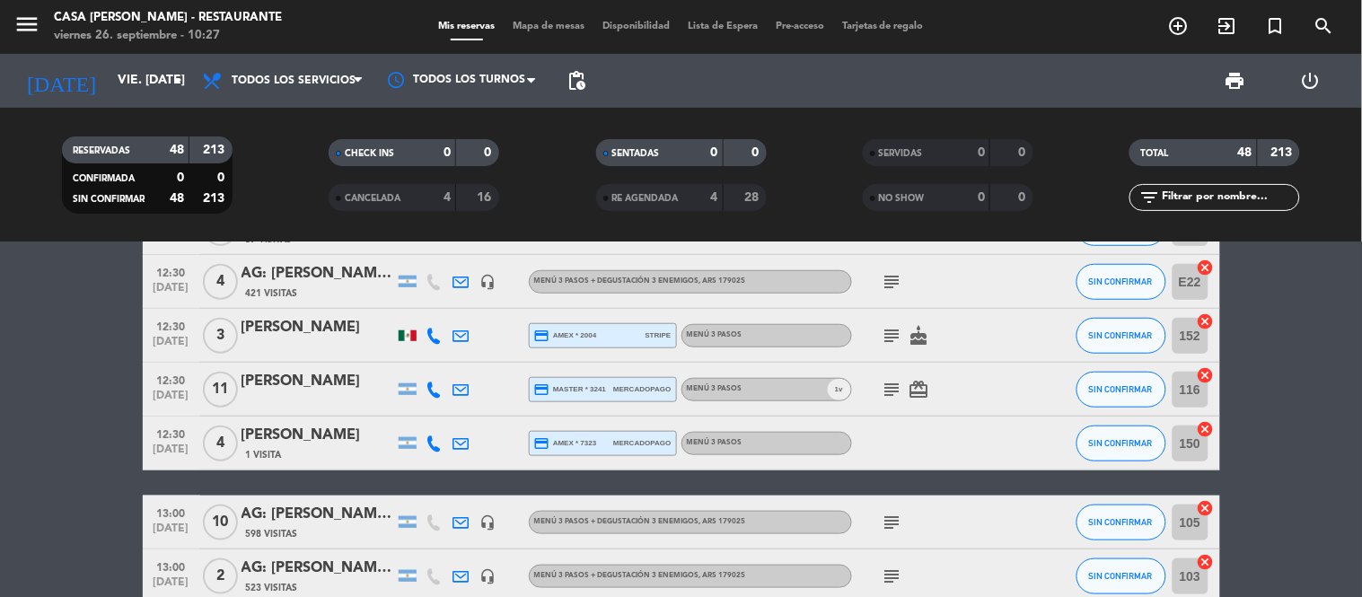
scroll to position [498, 0]
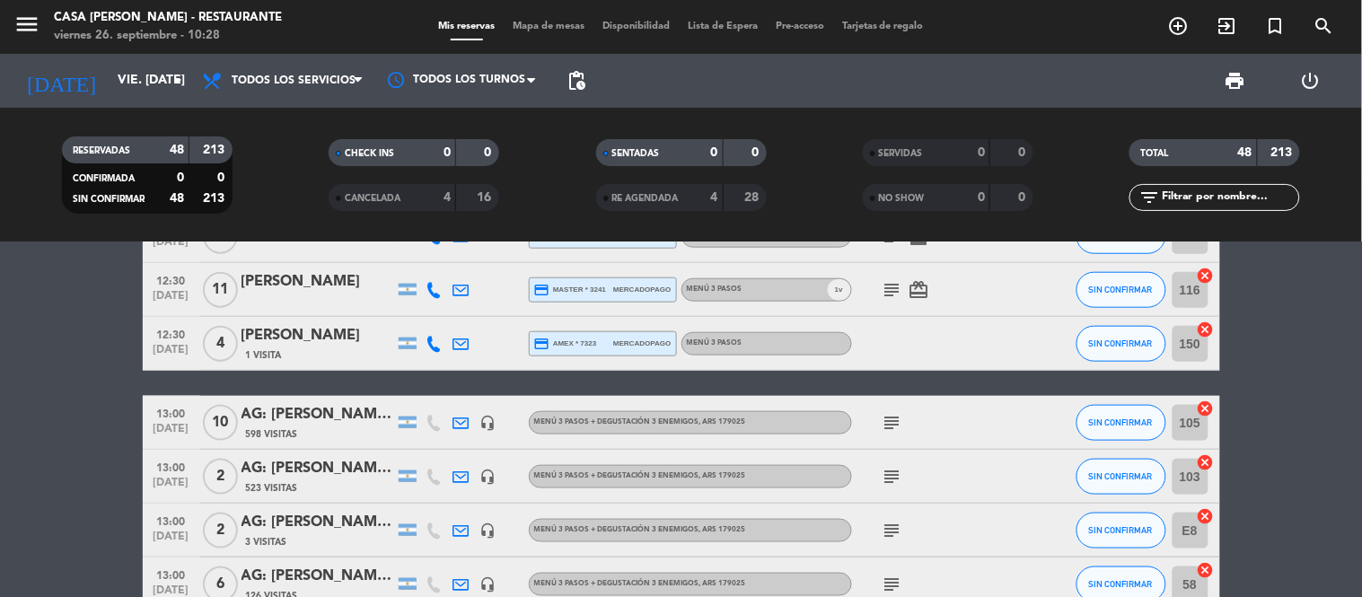
click at [273, 416] on div "AG: [PERSON_NAME] X10/ [PERSON_NAME]" at bounding box center [317, 414] width 153 height 23
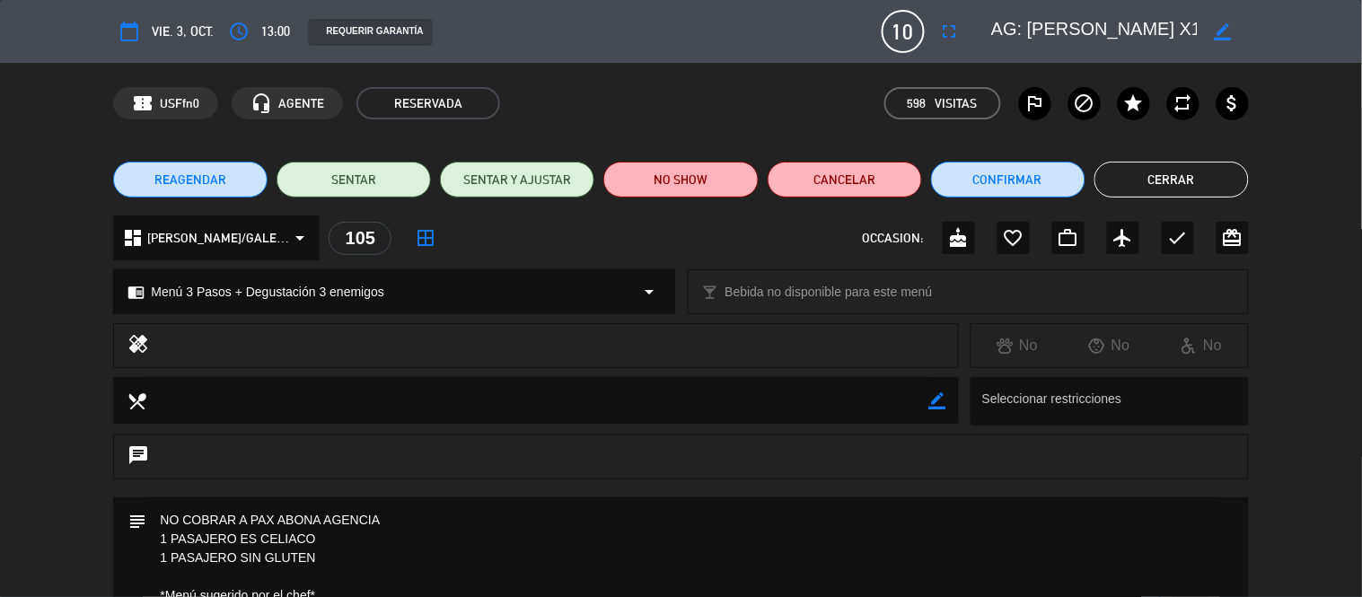
click at [1077, 25] on icon "border_color" at bounding box center [1222, 31] width 17 height 17
click at [1077, 36] on icon at bounding box center [1222, 31] width 17 height 17
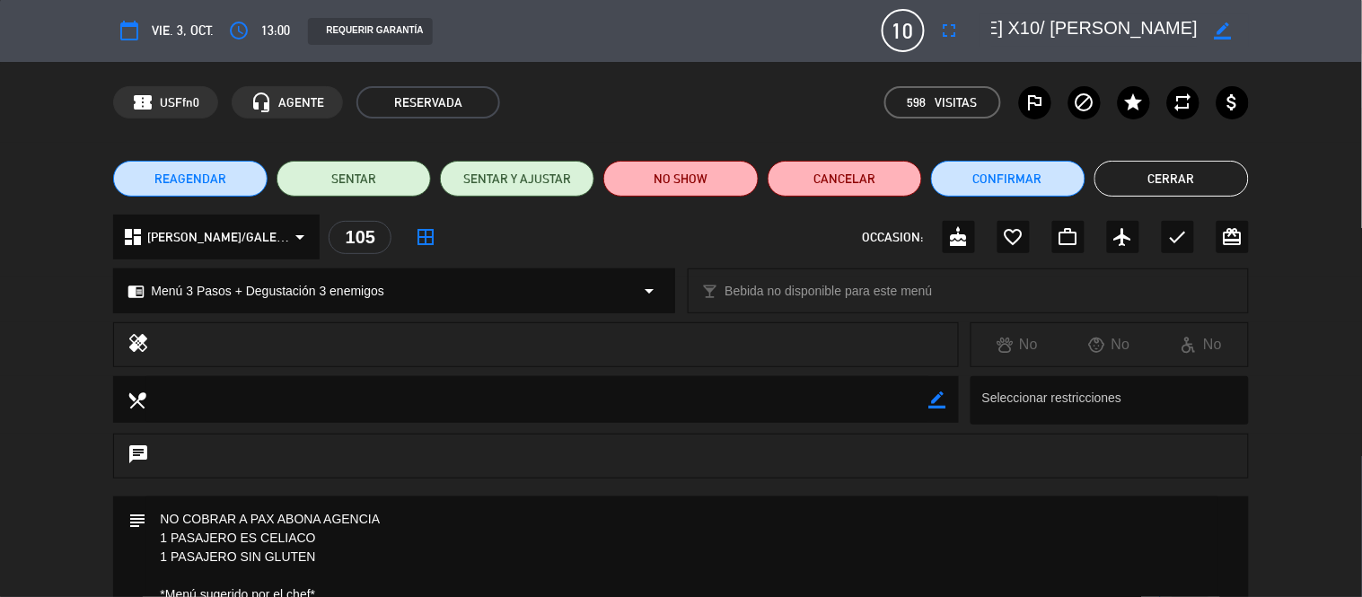
scroll to position [0, 0]
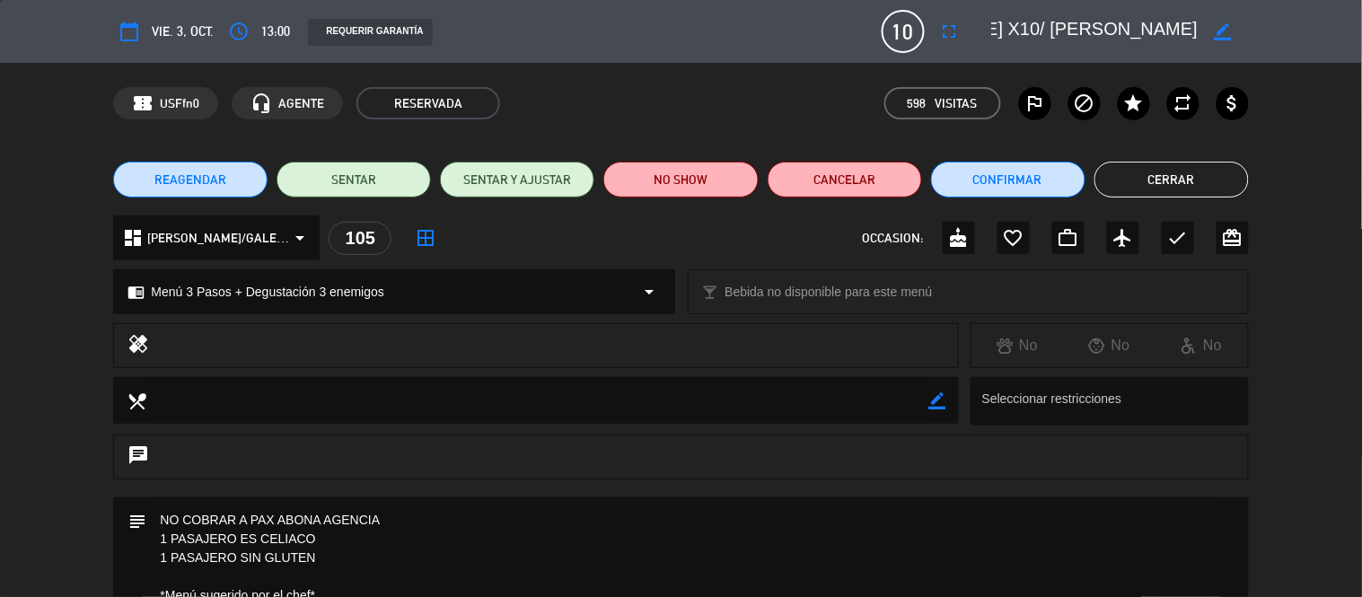
click at [1077, 176] on button "Cerrar" at bounding box center [1171, 180] width 154 height 36
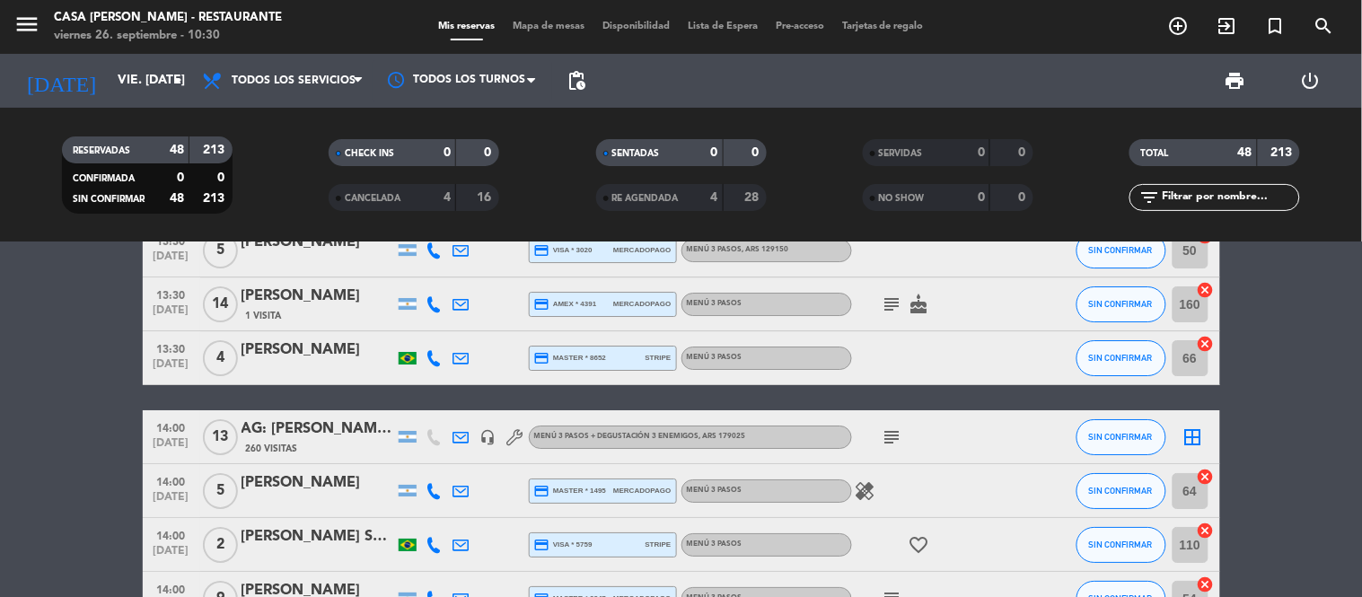
scroll to position [1595, 0]
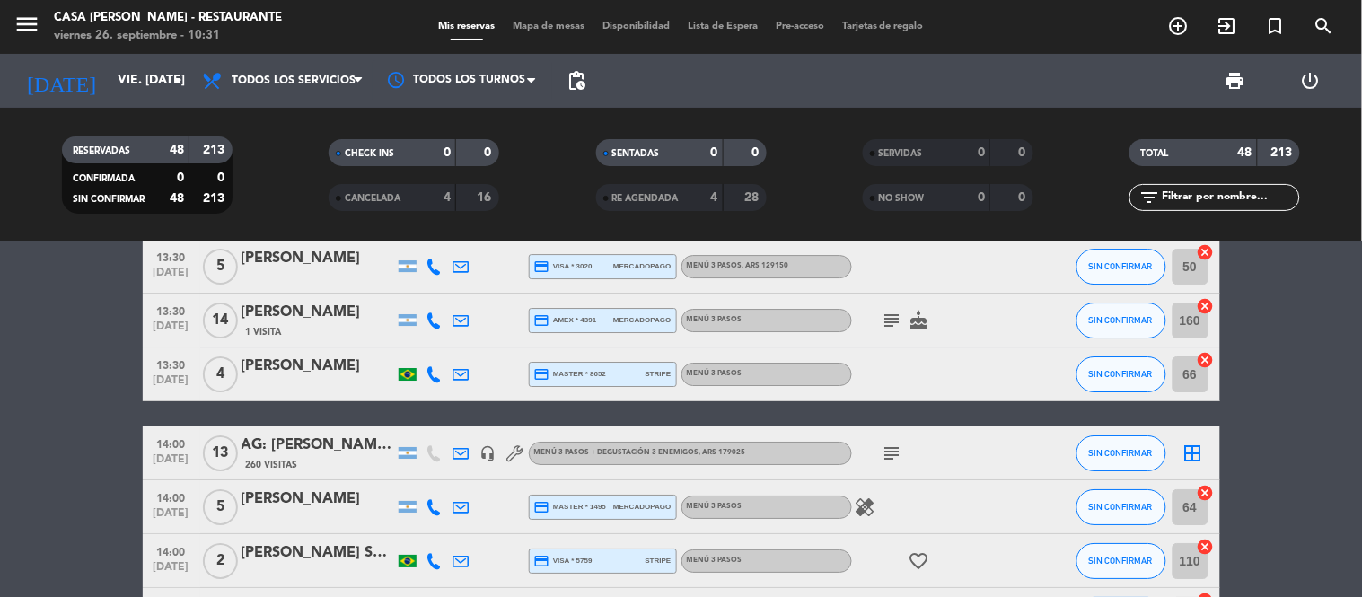
click at [305, 457] on div "260 Visitas" at bounding box center [317, 464] width 153 height 15
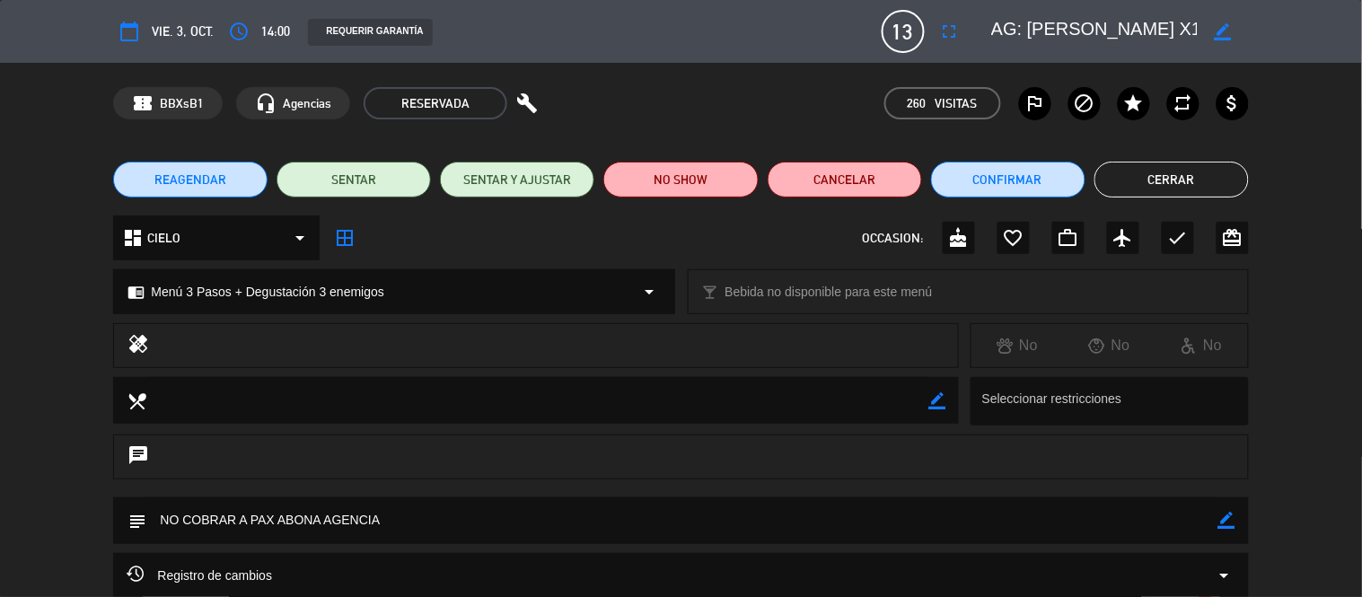
click at [1077, 32] on textarea at bounding box center [1095, 31] width 206 height 32
click at [1077, 30] on textarea at bounding box center [1095, 31] width 206 height 32
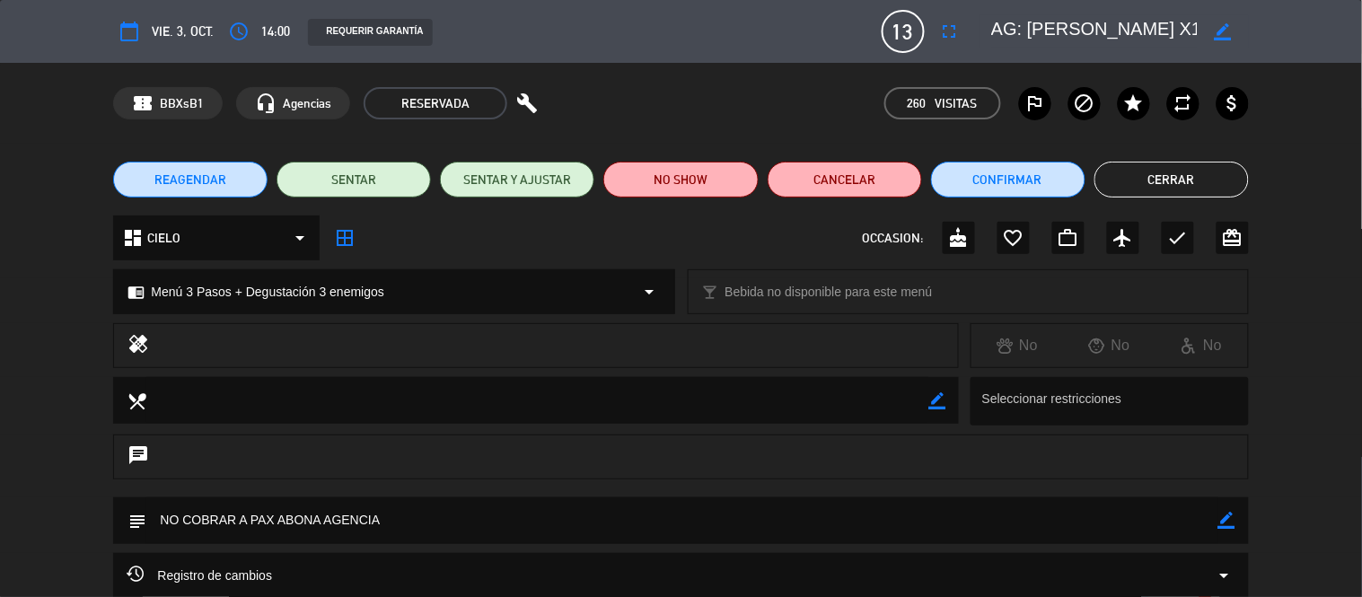
drag, startPoint x: 400, startPoint y: 300, endPoint x: 182, endPoint y: 301, distance: 218.1
click at [182, 301] on div "chrome_reader_mode Menú 3 Pasos + Degustación 3 enemigos arrow_drop_down" at bounding box center [393, 291] width 559 height 43
select select
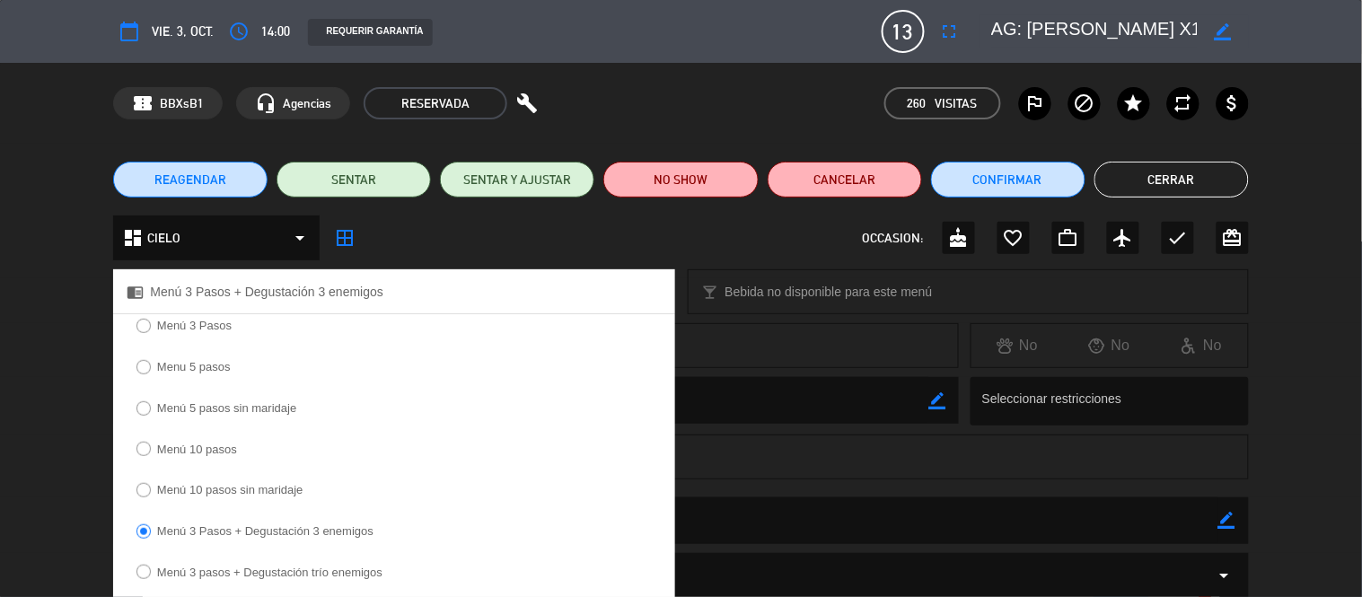
copy span "3 Pasos + Degustación 3 enemigos"
drag, startPoint x: 907, startPoint y: 510, endPoint x: 802, endPoint y: 514, distance: 105.1
click at [900, 510] on textarea at bounding box center [681, 520] width 1071 height 46
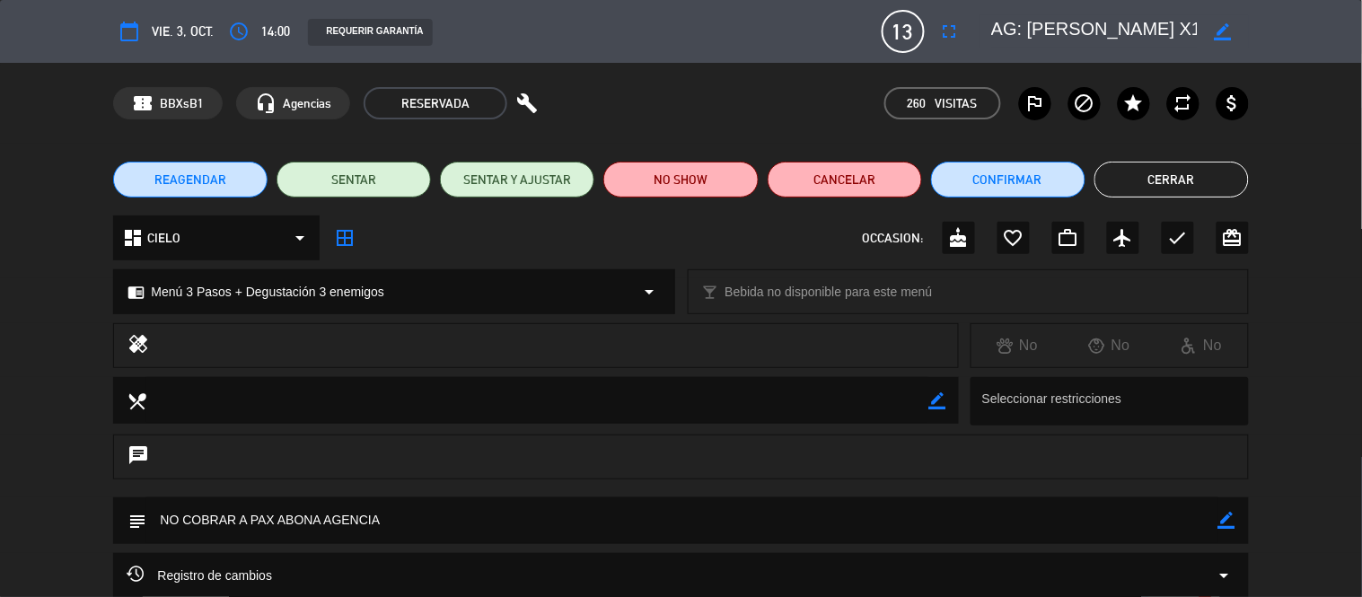
click at [249, 514] on textarea at bounding box center [681, 520] width 1071 height 46
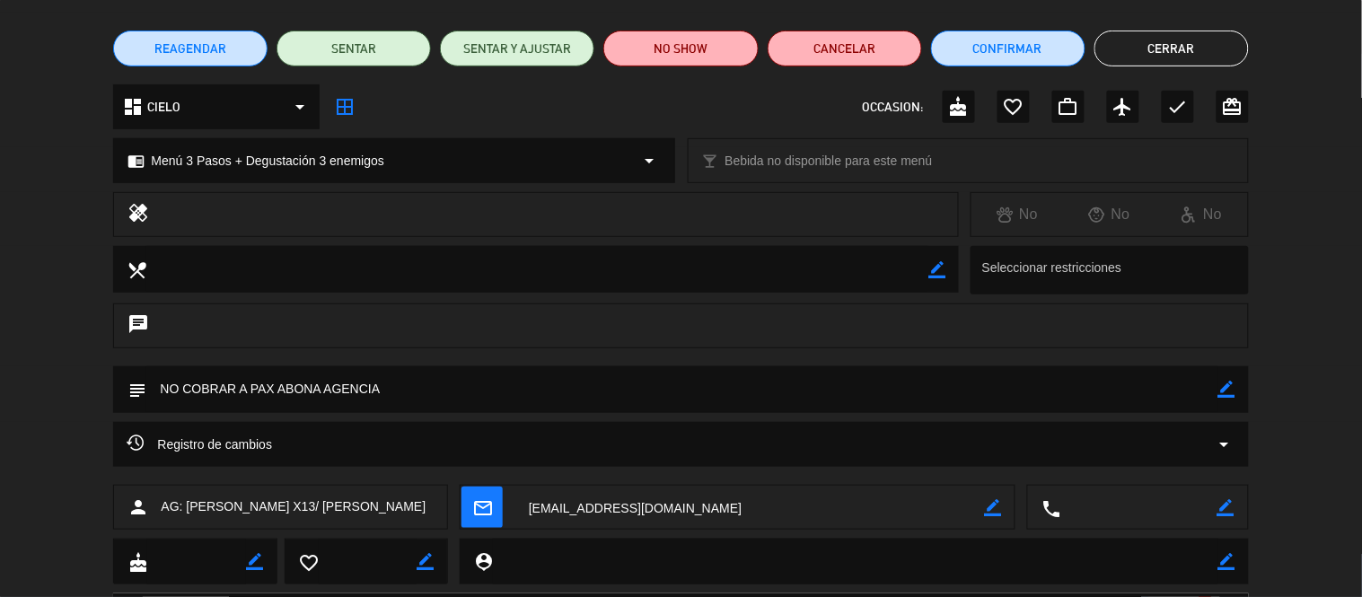
scroll to position [226, 0]
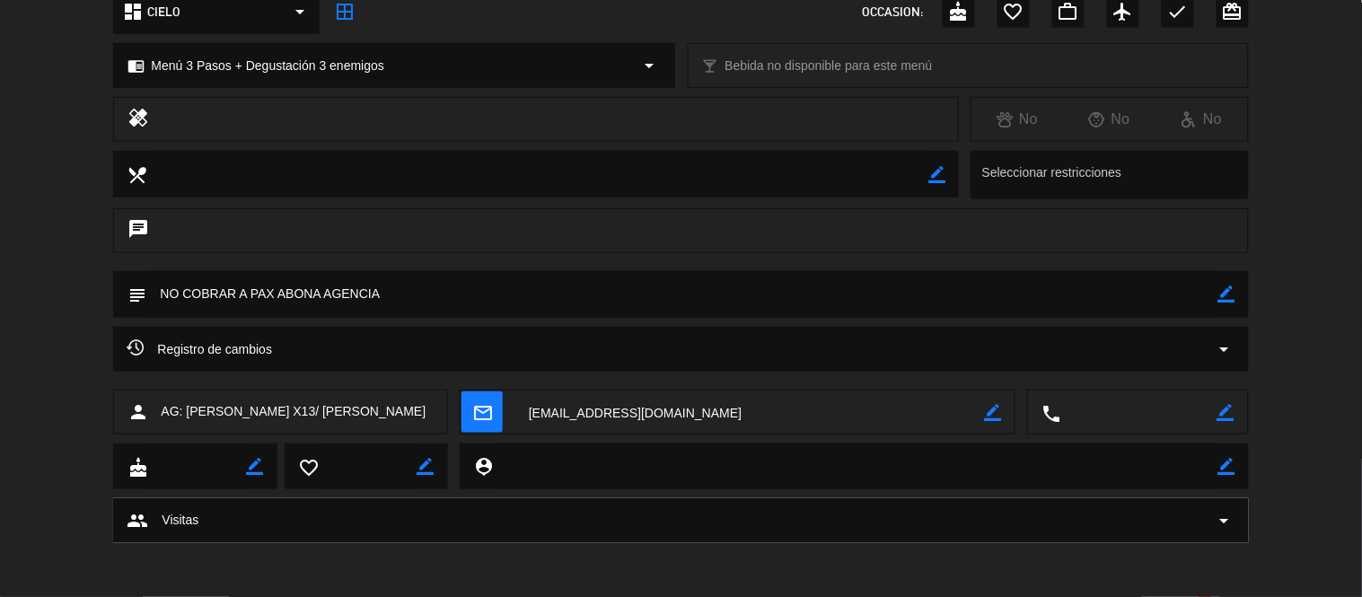
click at [1077, 342] on icon "arrow_drop_down" at bounding box center [1225, 349] width 22 height 22
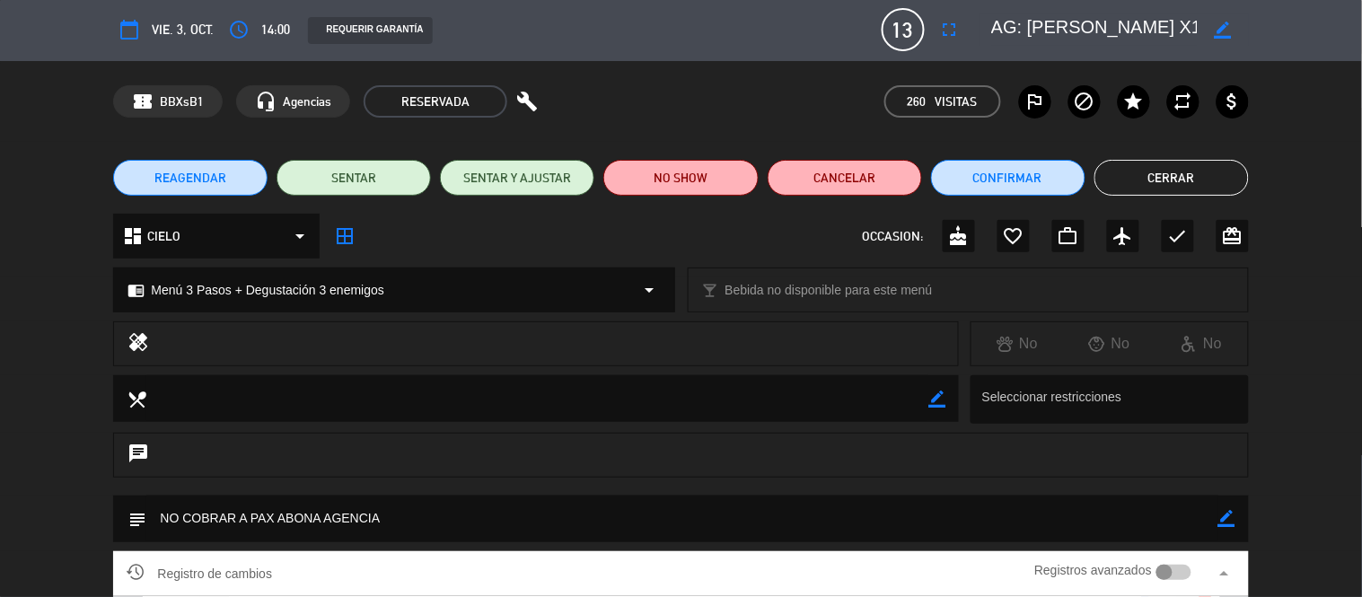
scroll to position [0, 0]
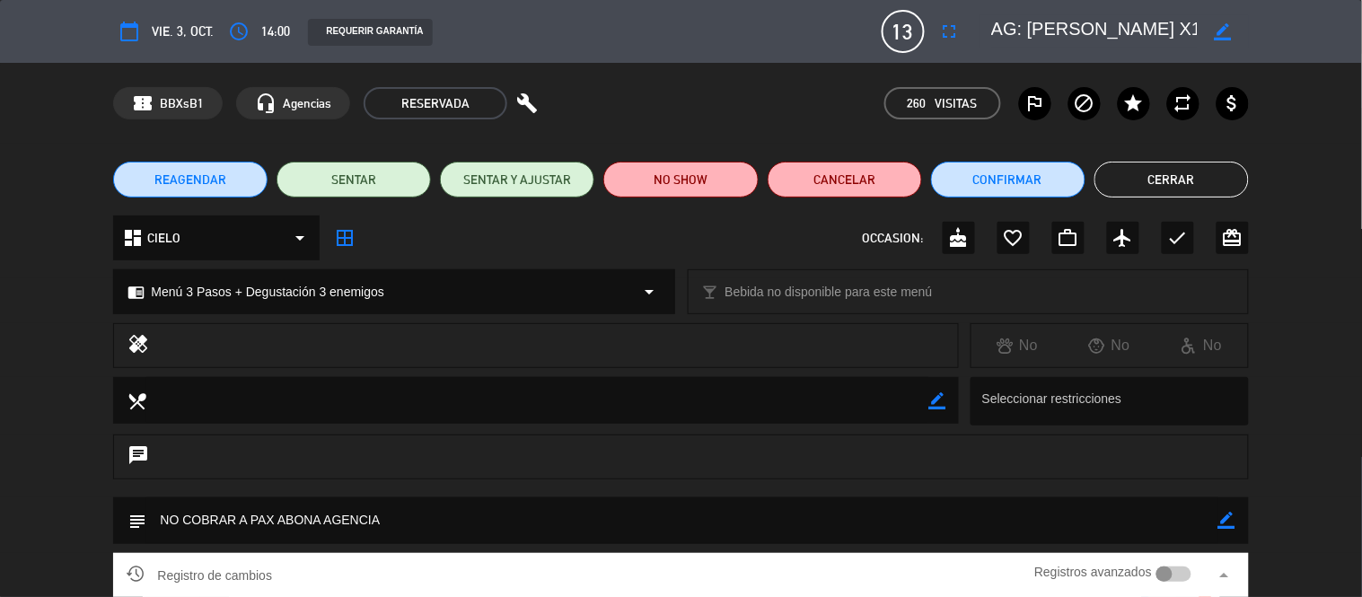
click at [1077, 173] on button "Cerrar" at bounding box center [1171, 180] width 154 height 36
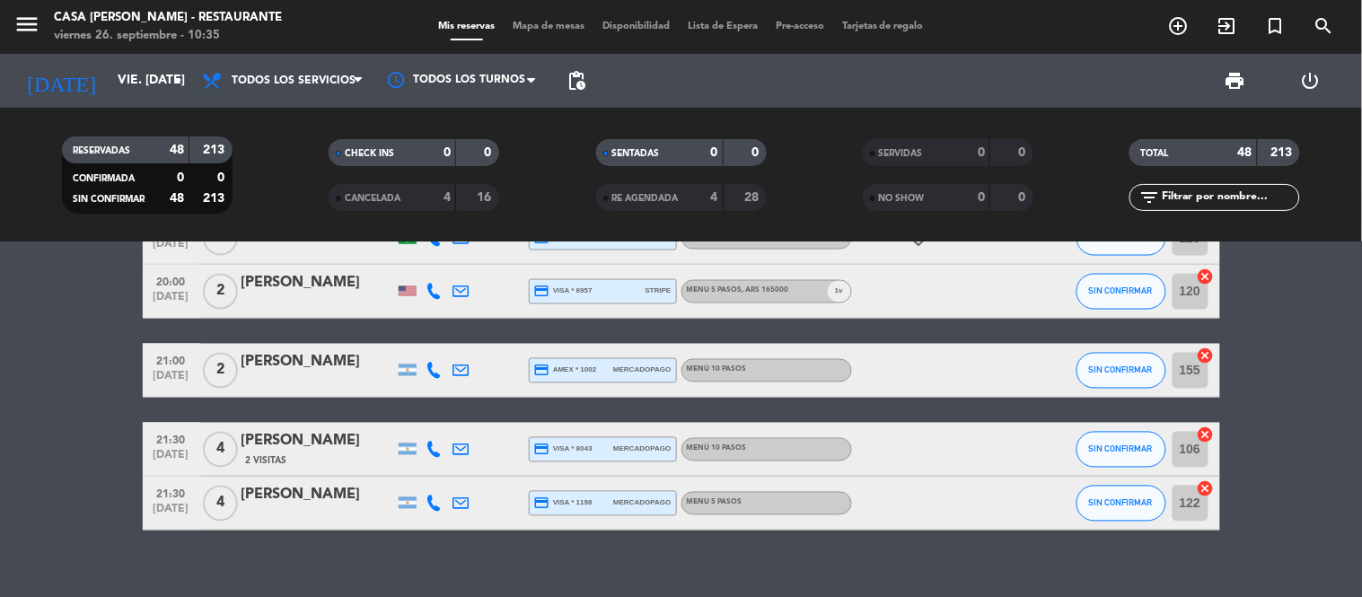
scroll to position [2608, 0]
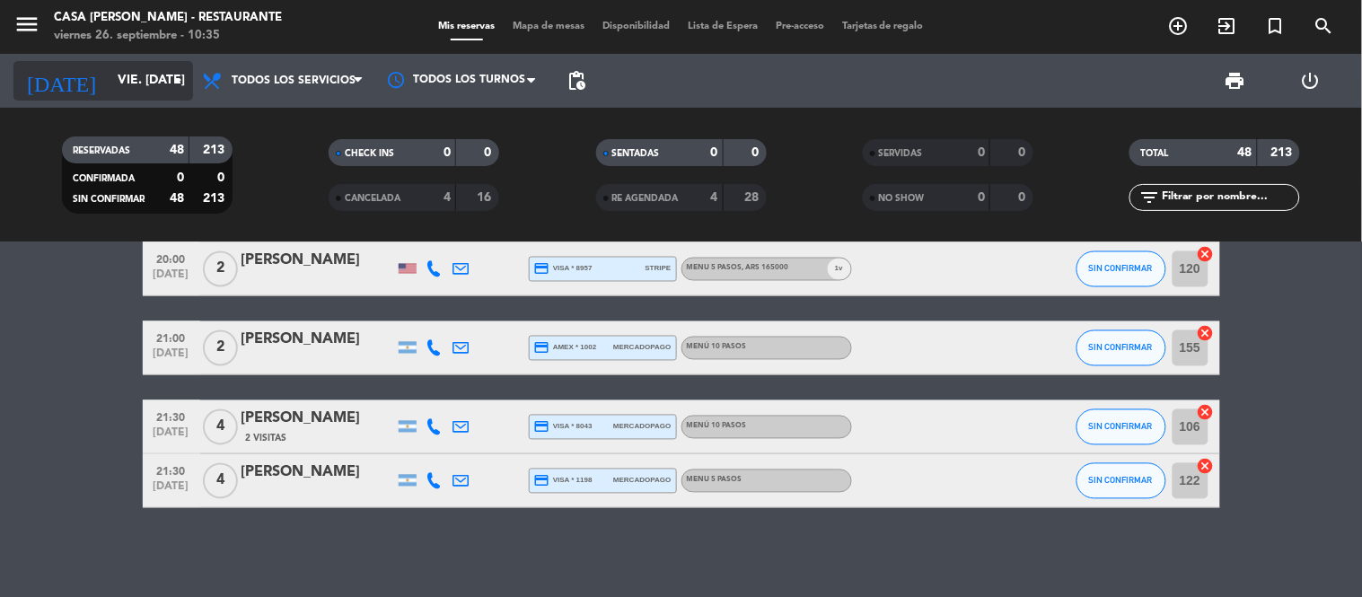
click at [133, 92] on input "vie. [DATE]" at bounding box center [194, 81] width 171 height 32
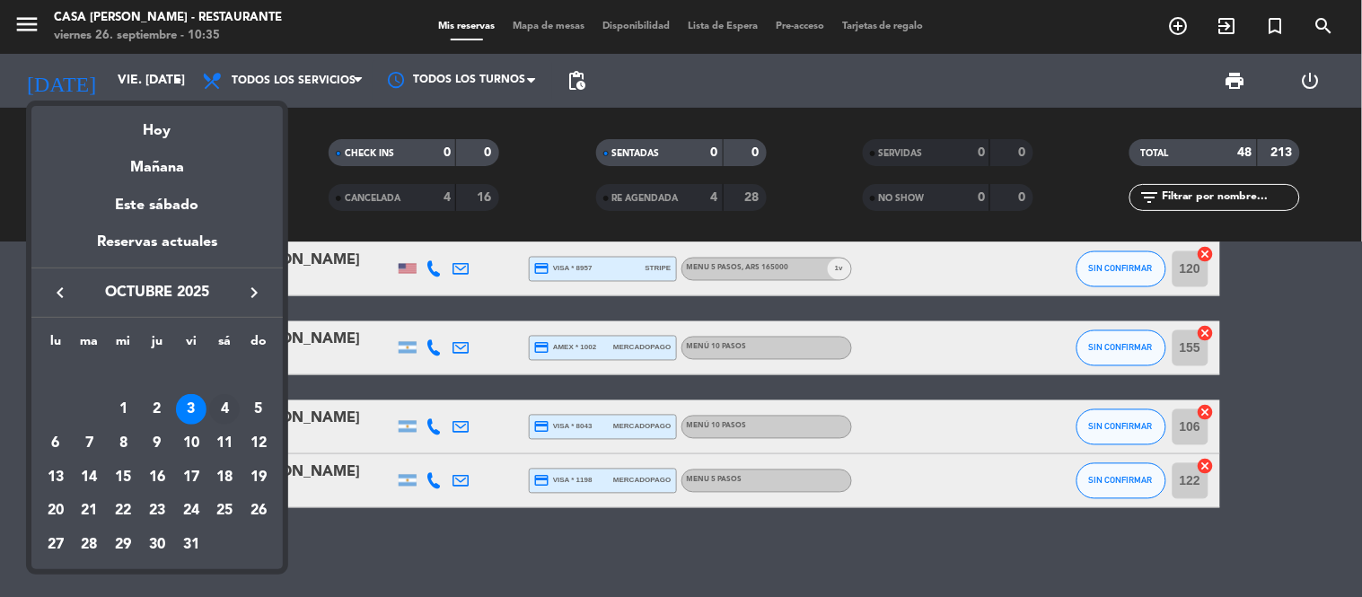
click at [227, 405] on div "4" at bounding box center [224, 409] width 31 height 31
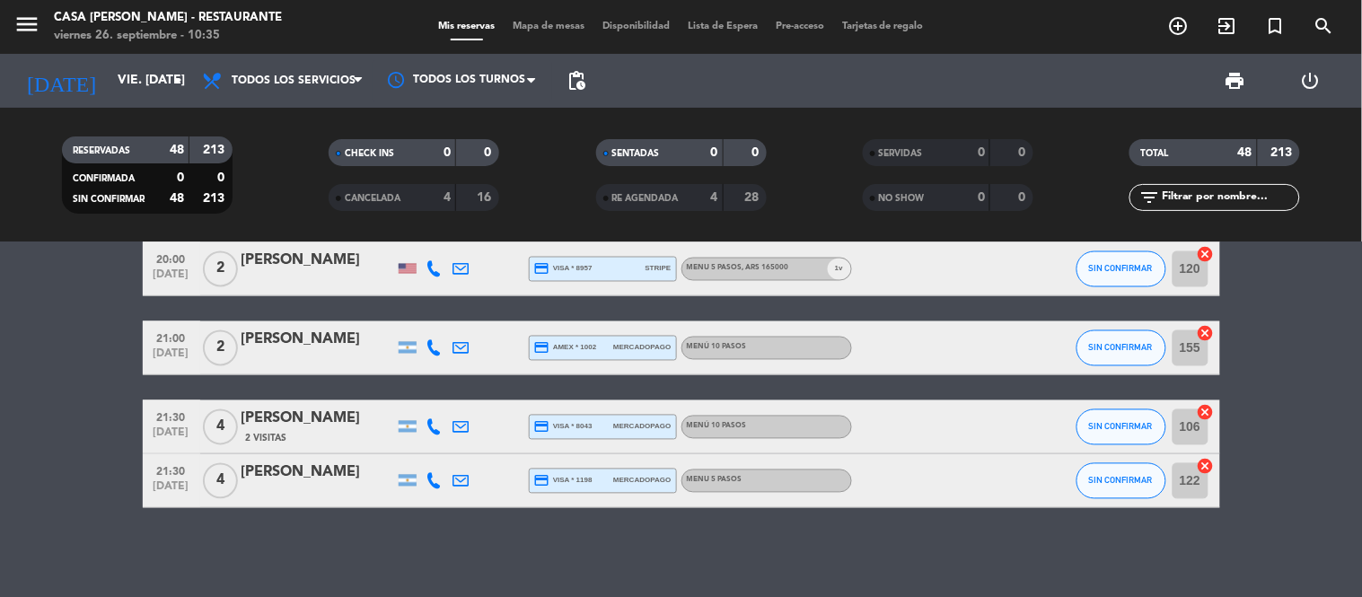
type input "sáb. [DATE]"
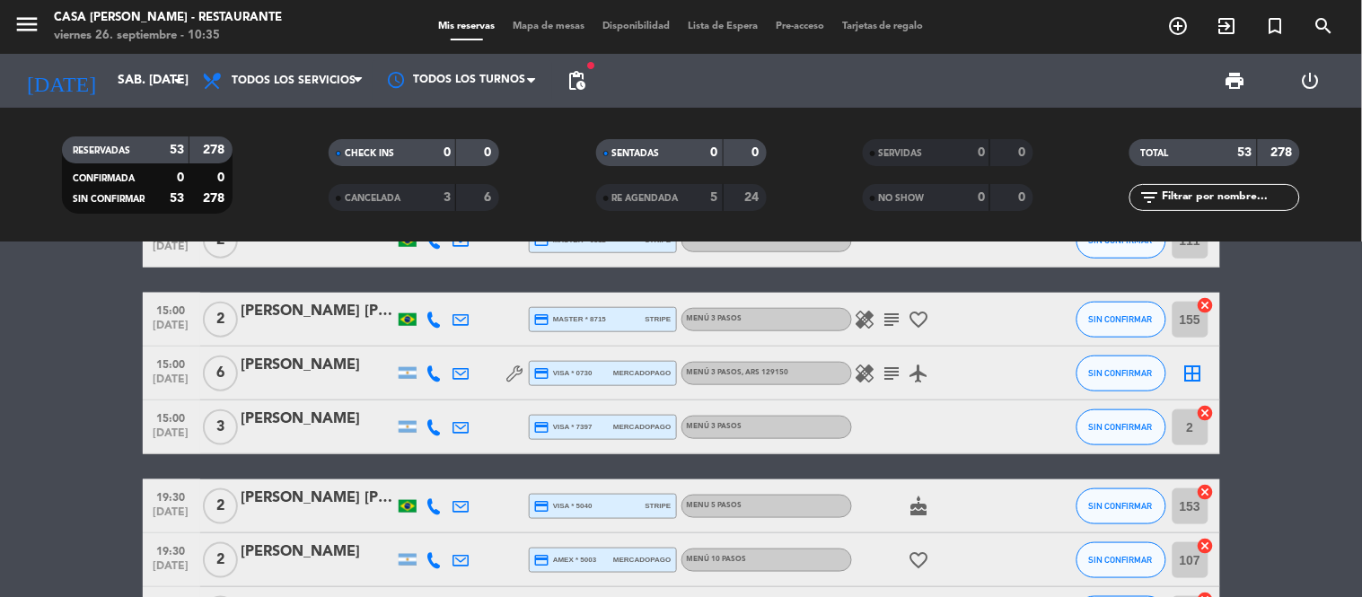
scroll to position [1607, 0]
